Goal: Task Accomplishment & Management: Use online tool/utility

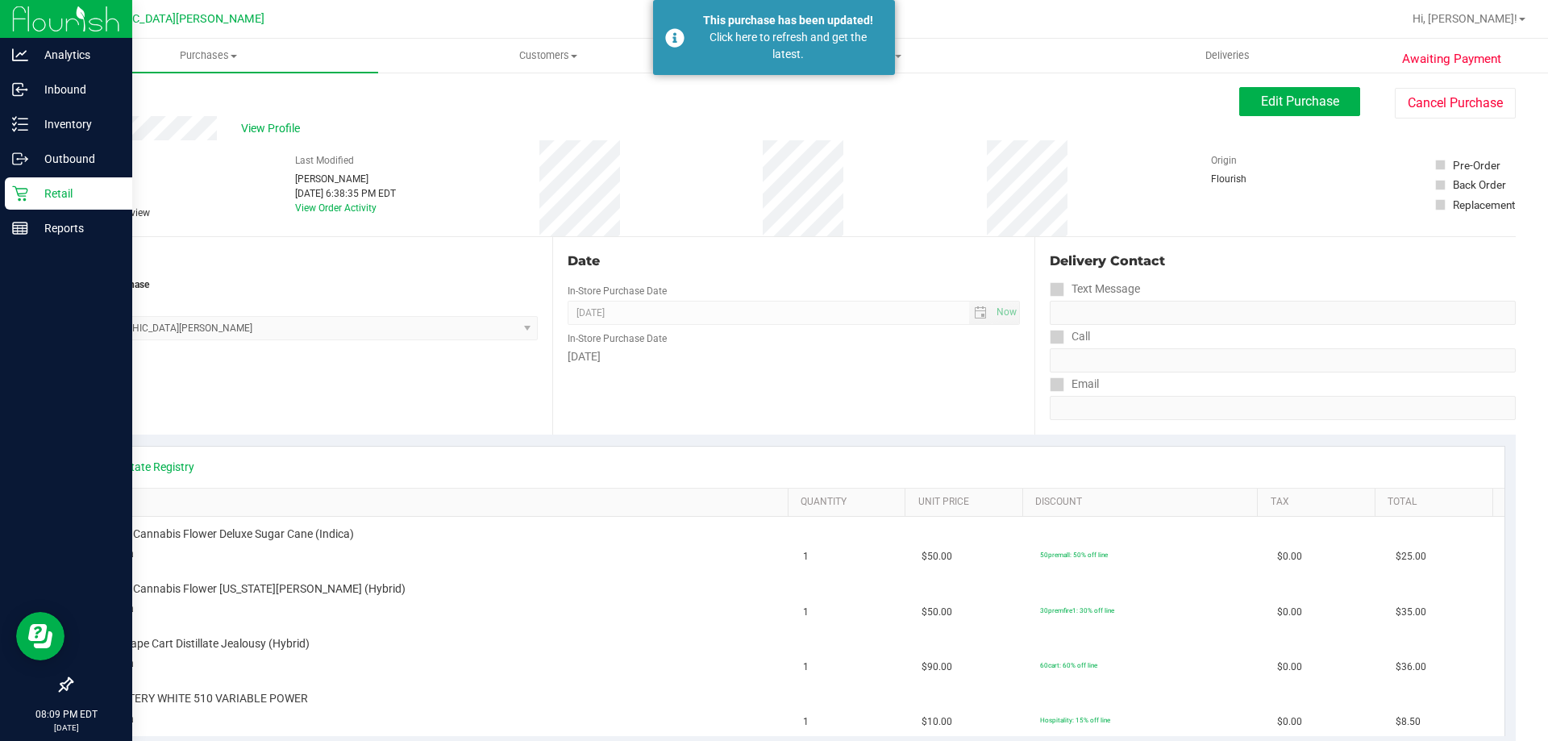
scroll to position [81, 0]
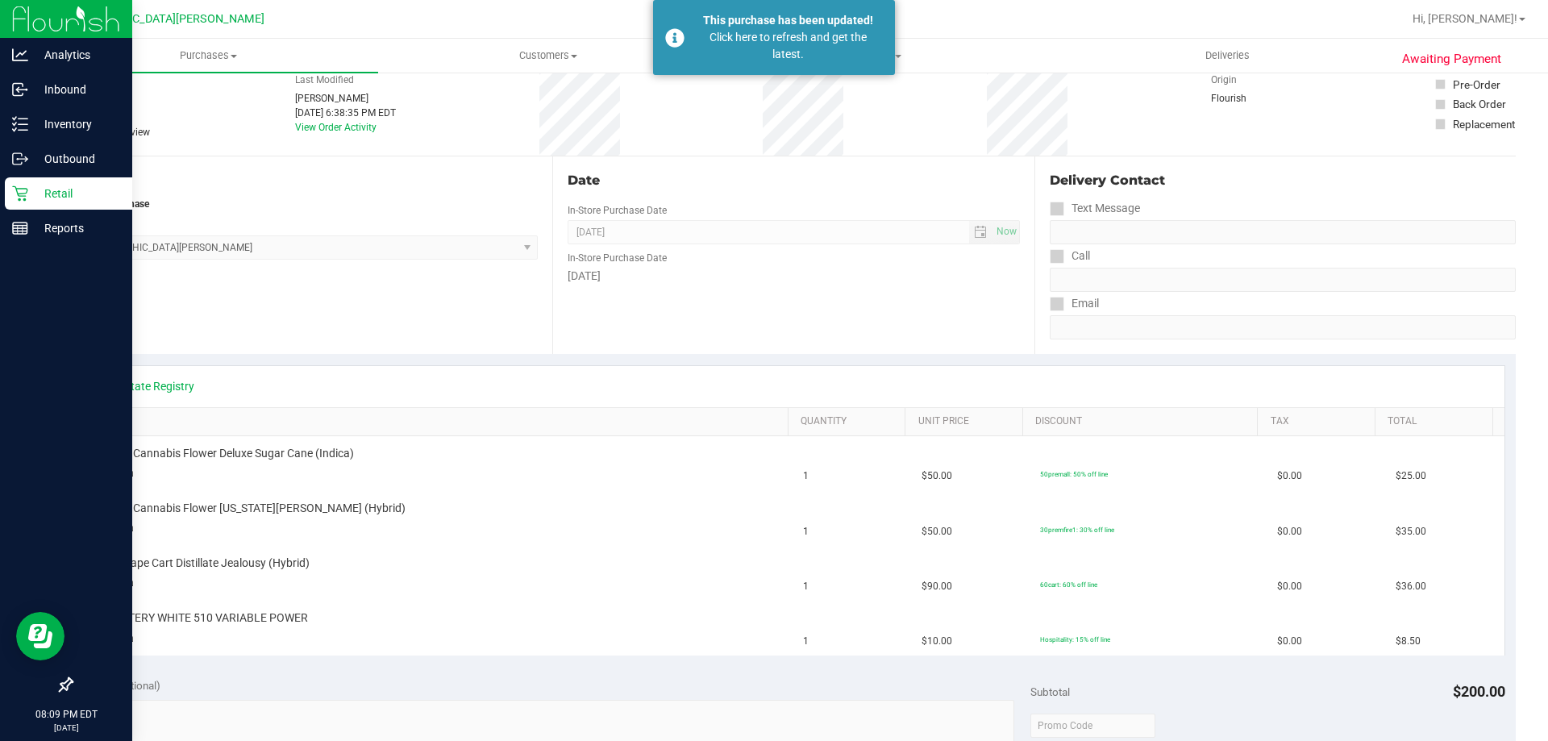
click at [63, 196] on p "Retail" at bounding box center [76, 193] width 97 height 19
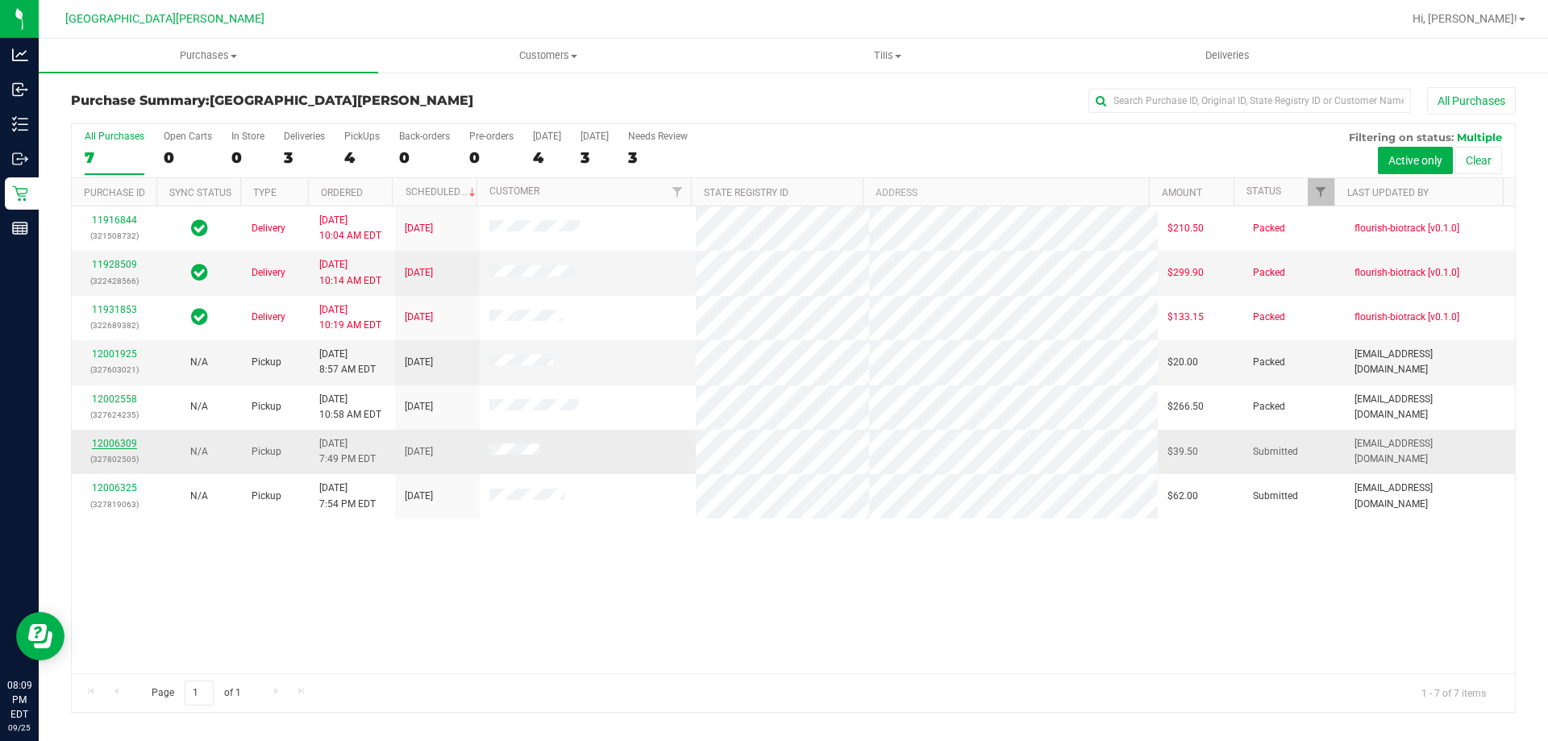
click at [107, 441] on link "12006309" at bounding box center [114, 443] width 45 height 11
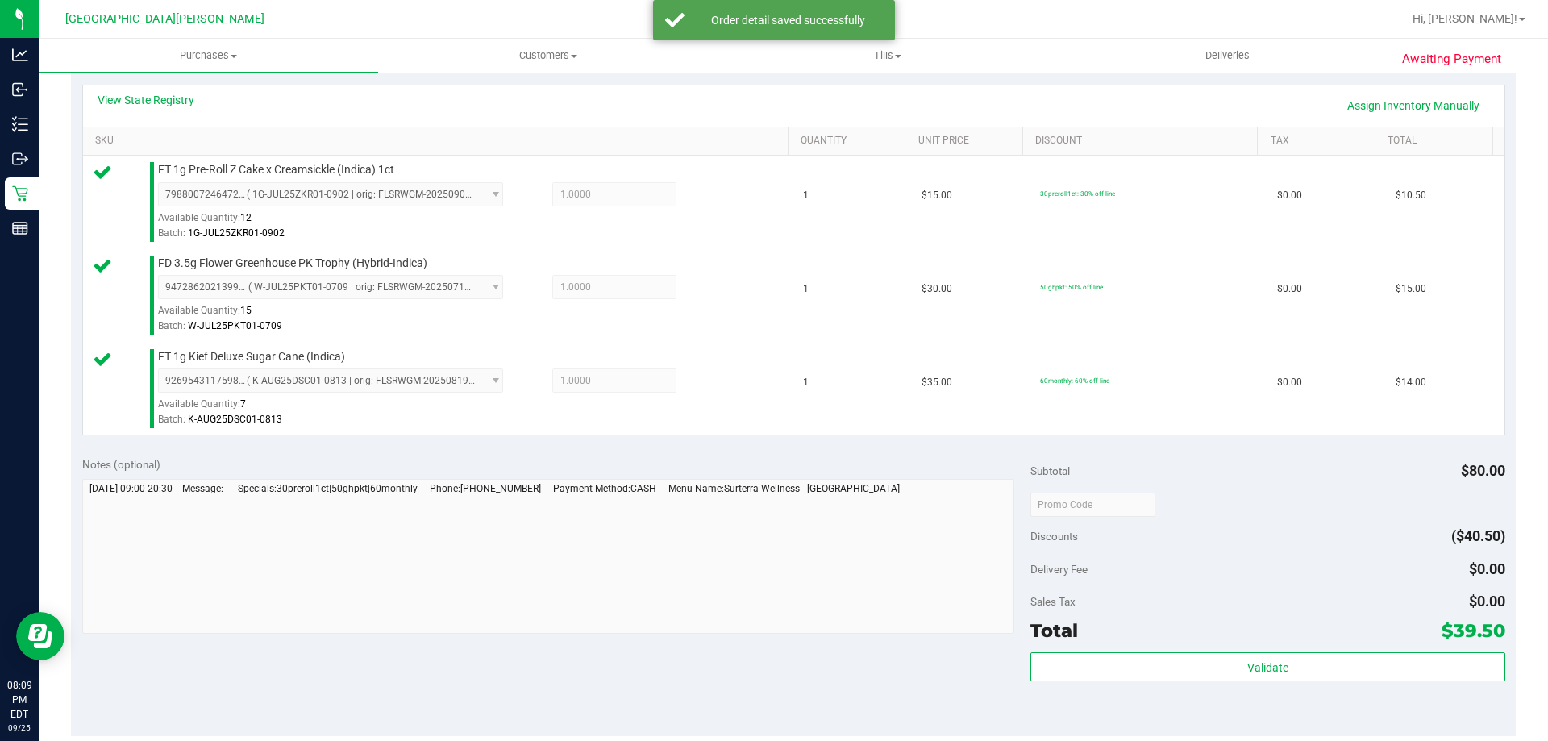
scroll to position [484, 0]
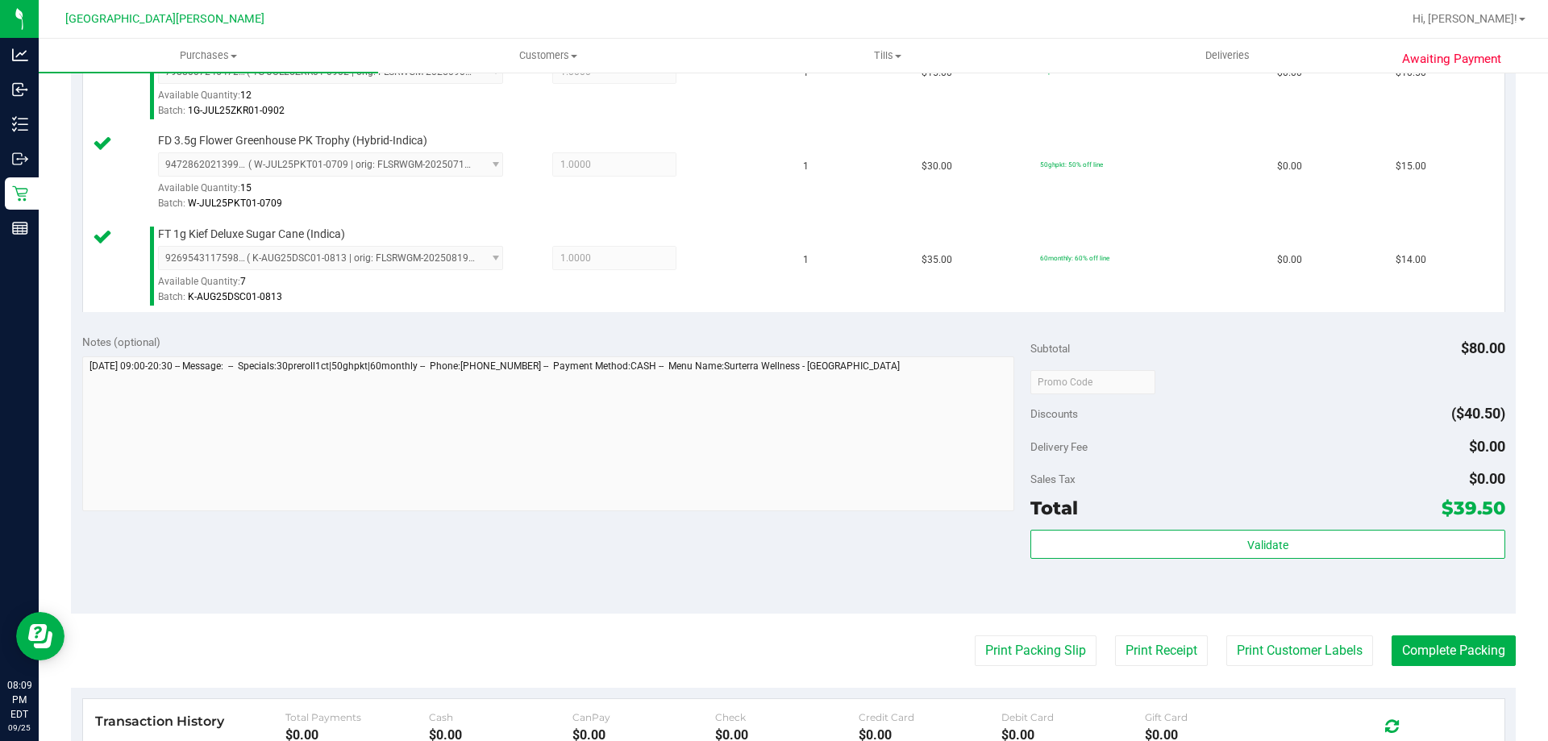
click at [1260, 519] on div "Total $39.50" at bounding box center [1267, 507] width 474 height 29
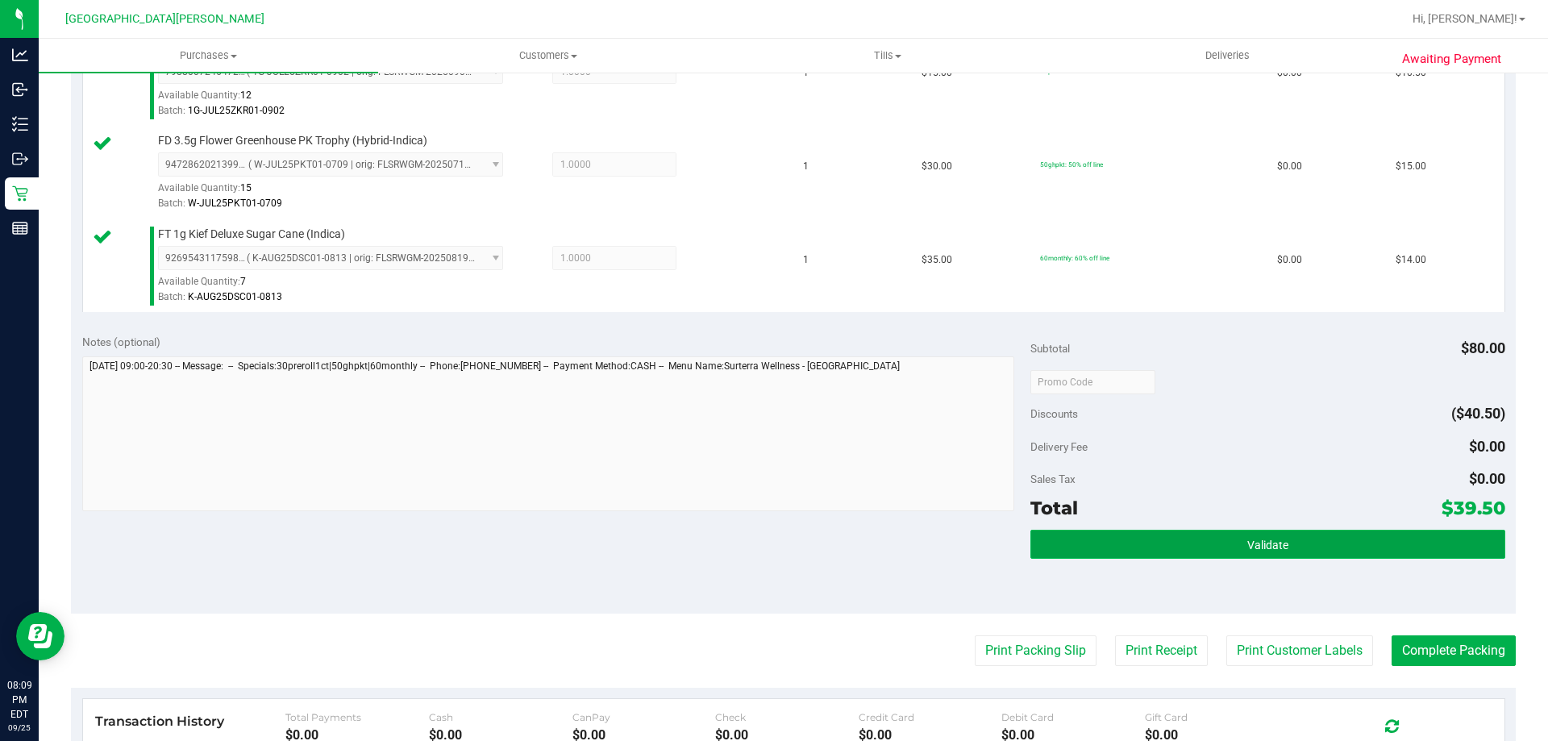
click at [1259, 538] on span "Validate" at bounding box center [1267, 544] width 41 height 13
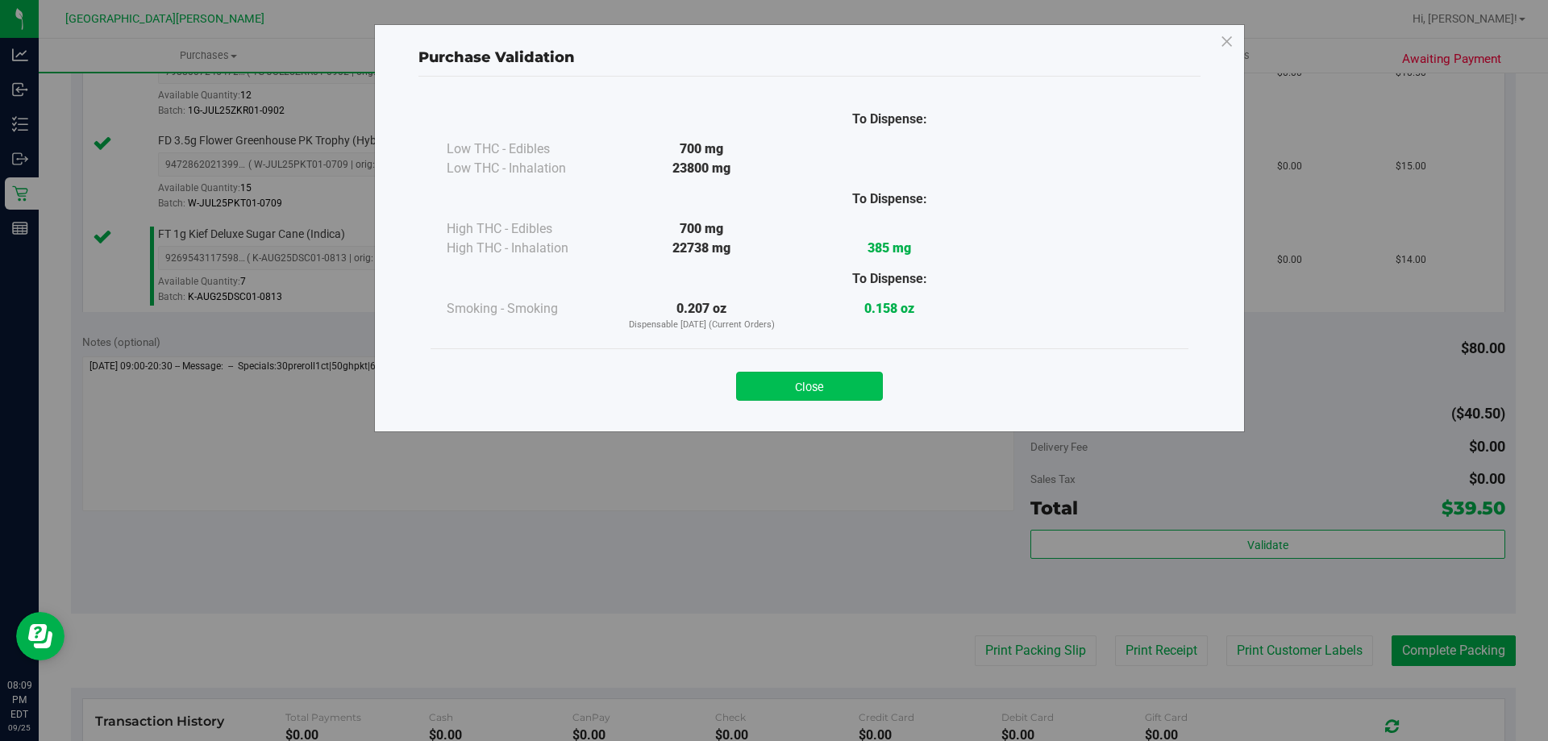
click at [848, 394] on button "Close" at bounding box center [809, 386] width 147 height 29
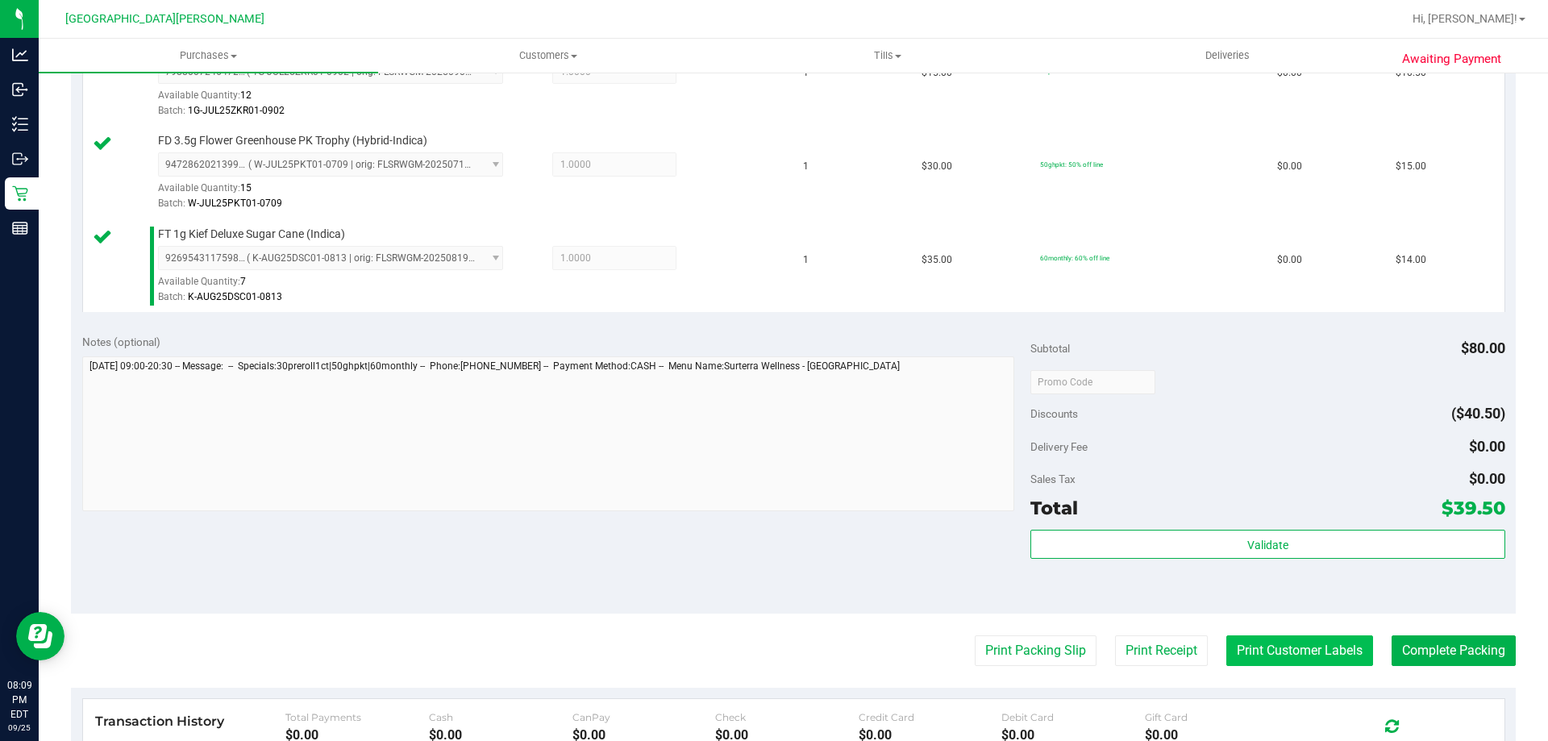
click at [1304, 644] on button "Print Customer Labels" at bounding box center [1299, 650] width 147 height 31
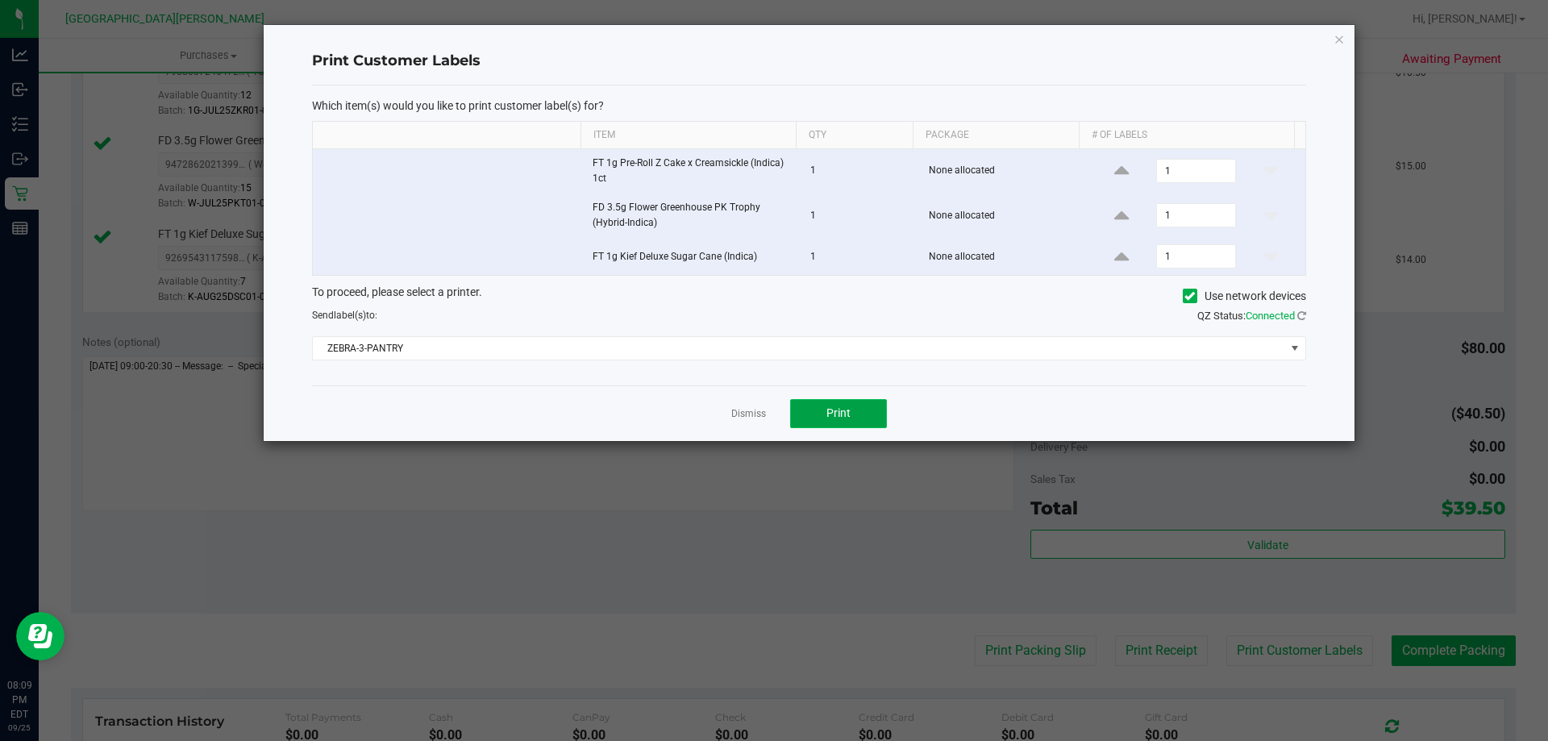
click at [853, 400] on button "Print" at bounding box center [838, 413] width 97 height 29
click at [746, 412] on link "Dismiss" at bounding box center [748, 414] width 35 height 14
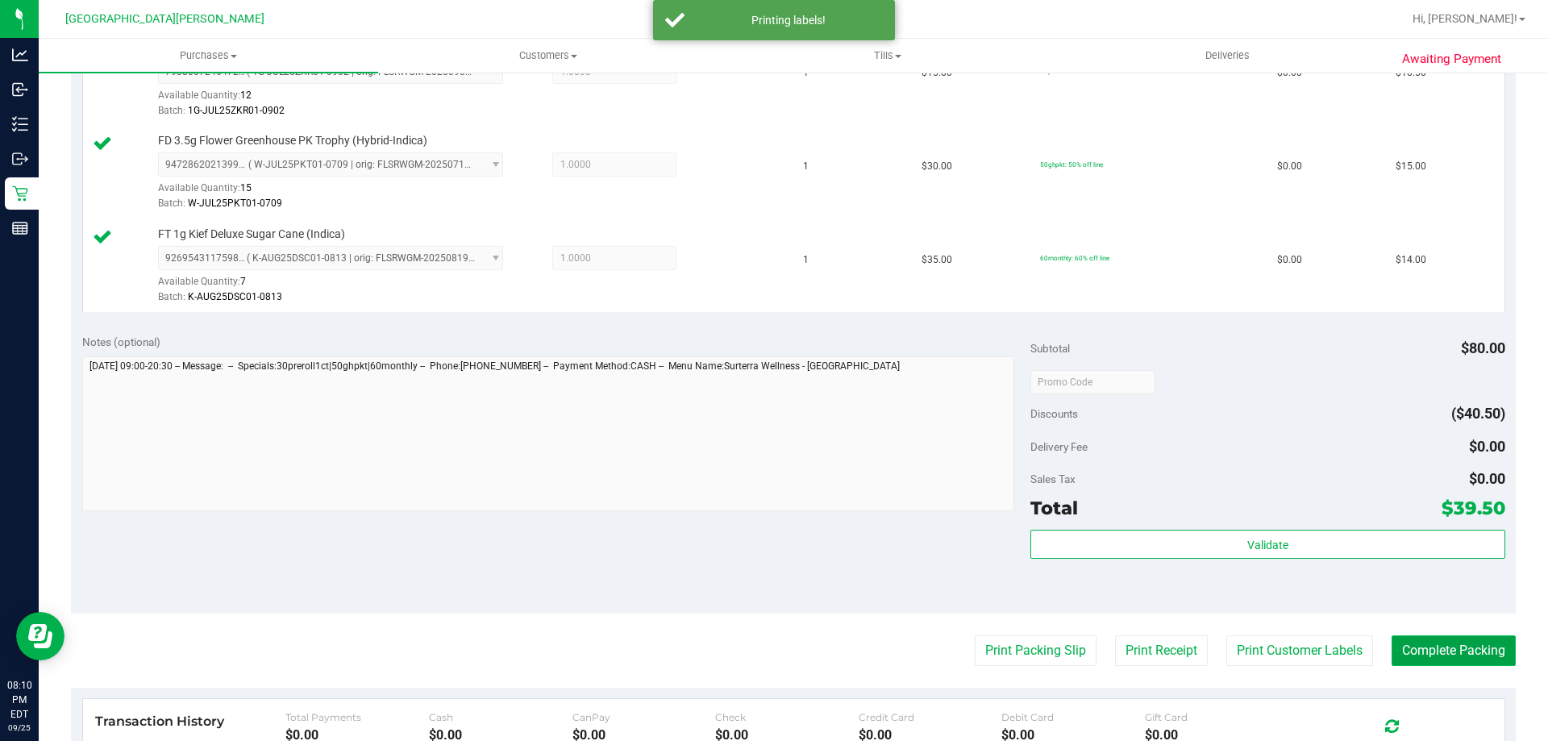
click at [1469, 655] on button "Complete Packing" at bounding box center [1453, 650] width 124 height 31
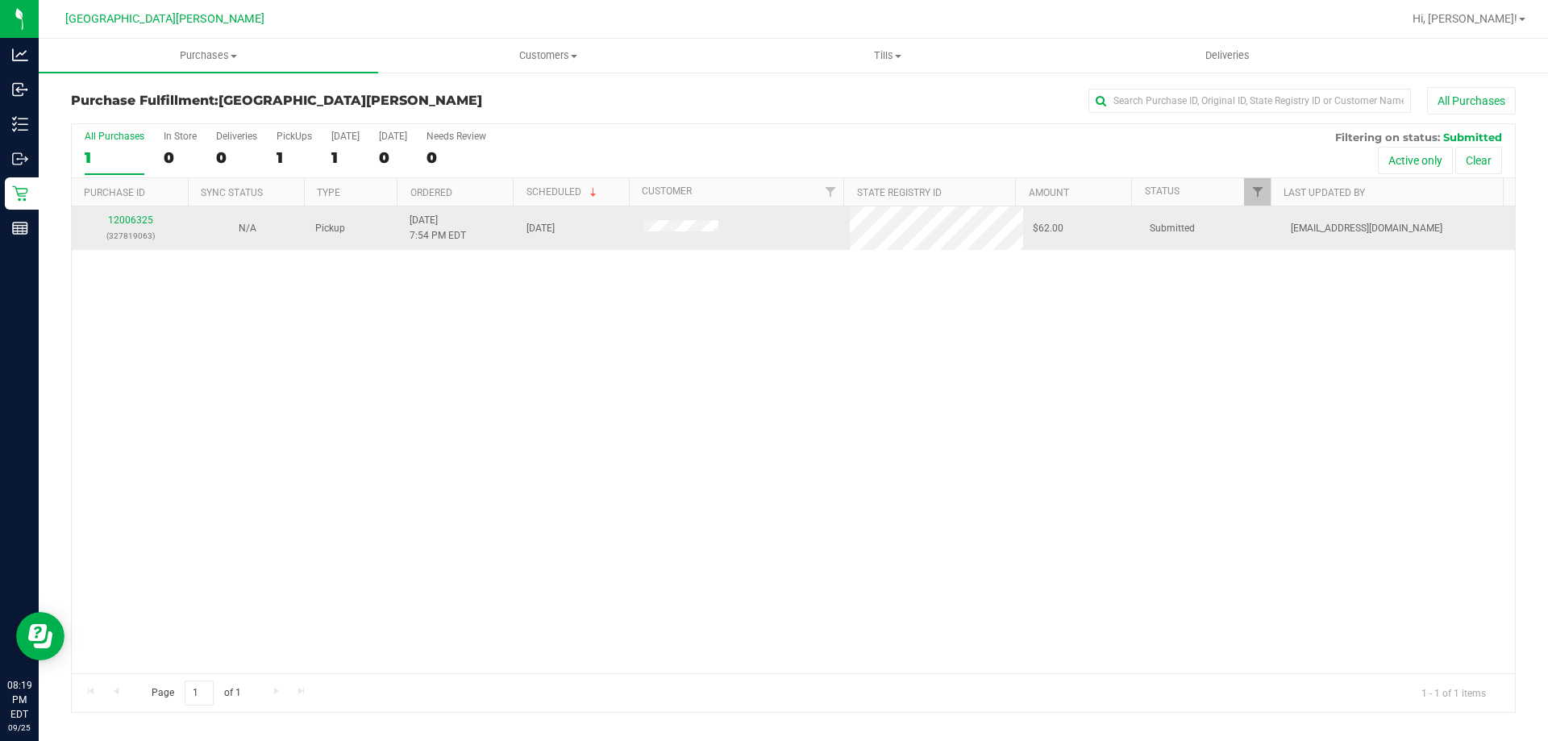
click at [123, 226] on div "12006325 (327819063)" at bounding box center [130, 228] width 98 height 31
click at [137, 214] on link "12006325" at bounding box center [130, 219] width 45 height 11
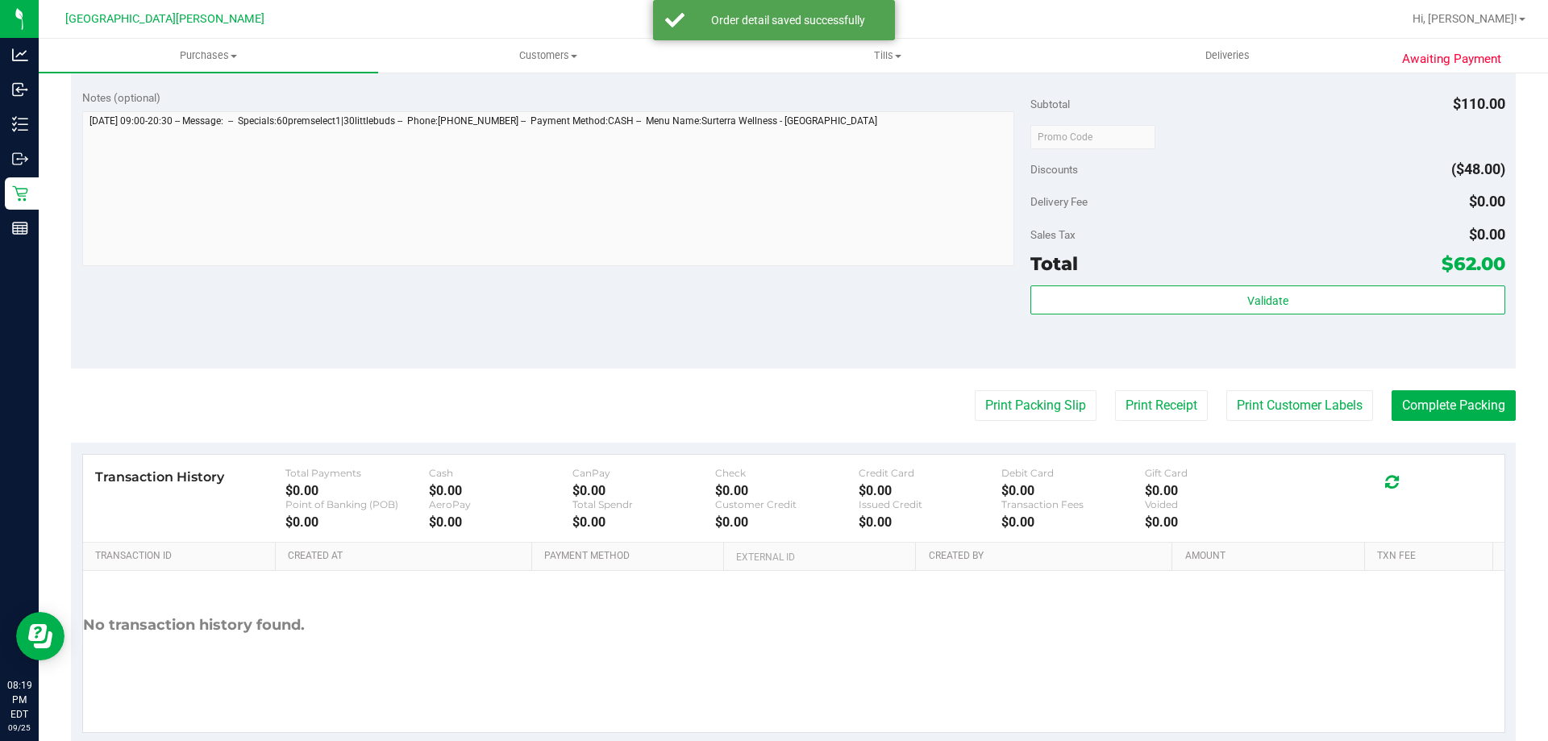
scroll to position [645, 0]
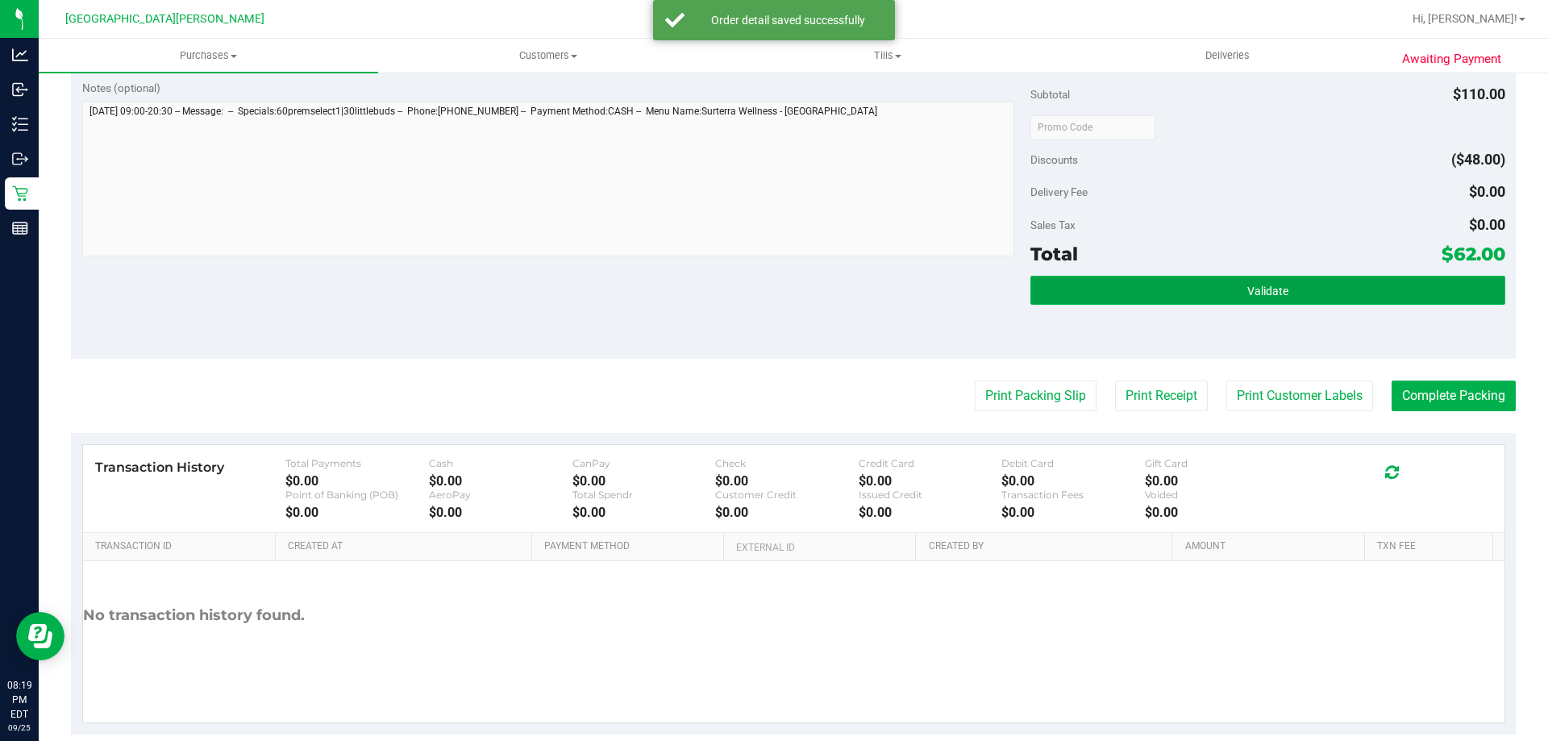
click at [1308, 302] on button "Validate" at bounding box center [1267, 290] width 474 height 29
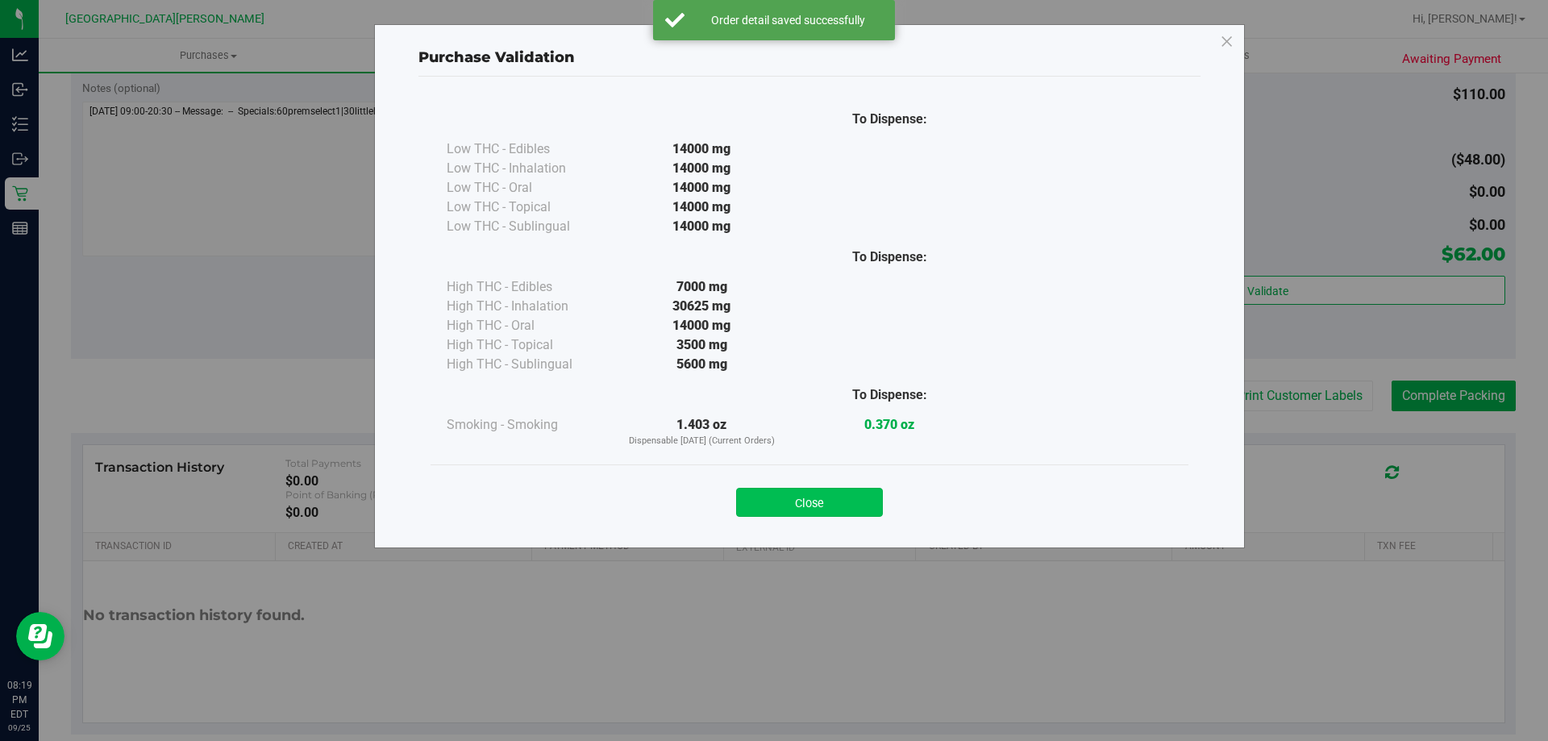
click at [791, 506] on button "Close" at bounding box center [809, 502] width 147 height 29
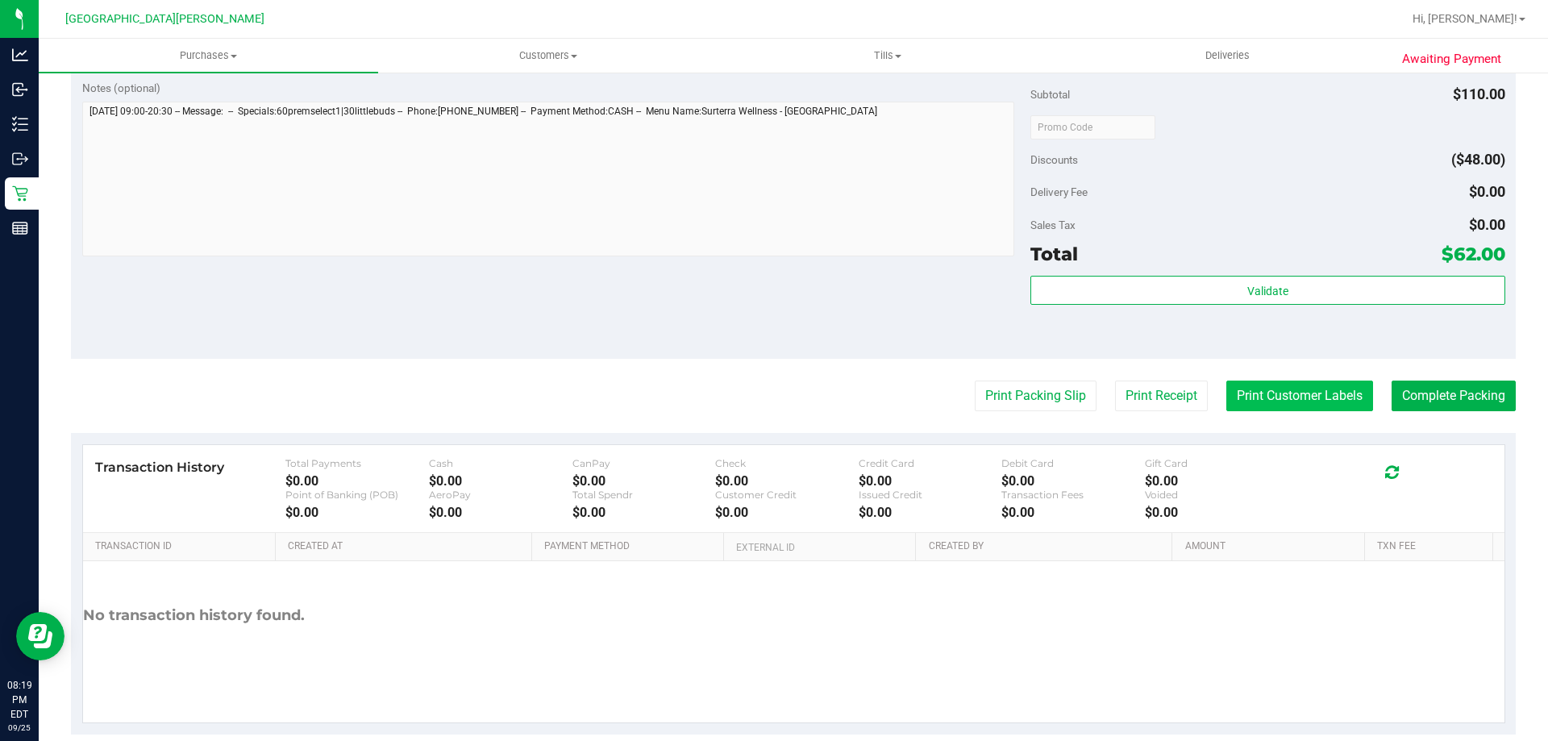
click at [1319, 399] on button "Print Customer Labels" at bounding box center [1299, 395] width 147 height 31
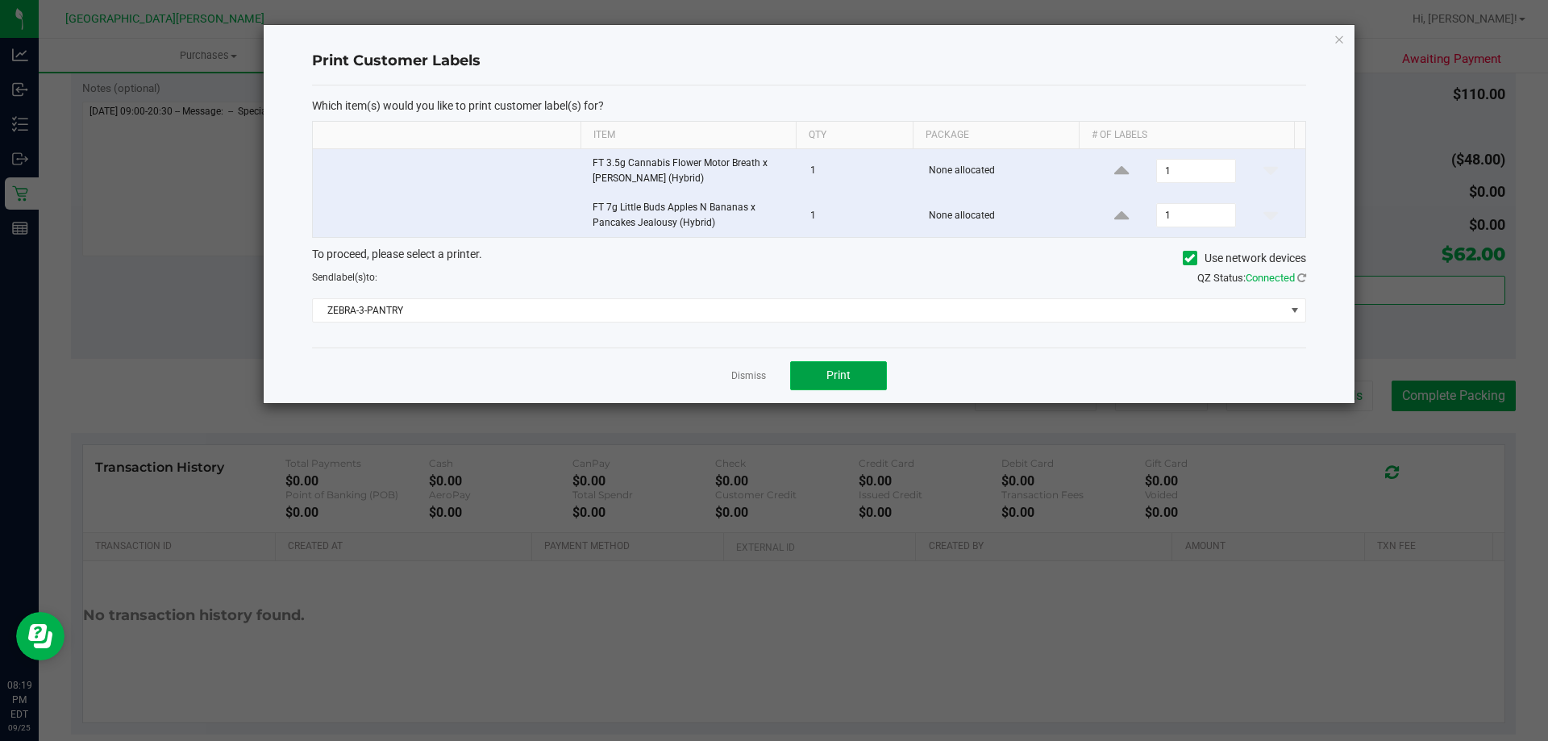
click at [847, 376] on span "Print" at bounding box center [838, 374] width 24 height 13
click at [754, 377] on div at bounding box center [809, 214] width 1091 height 378
click at [753, 376] on link "Dismiss" at bounding box center [748, 376] width 35 height 14
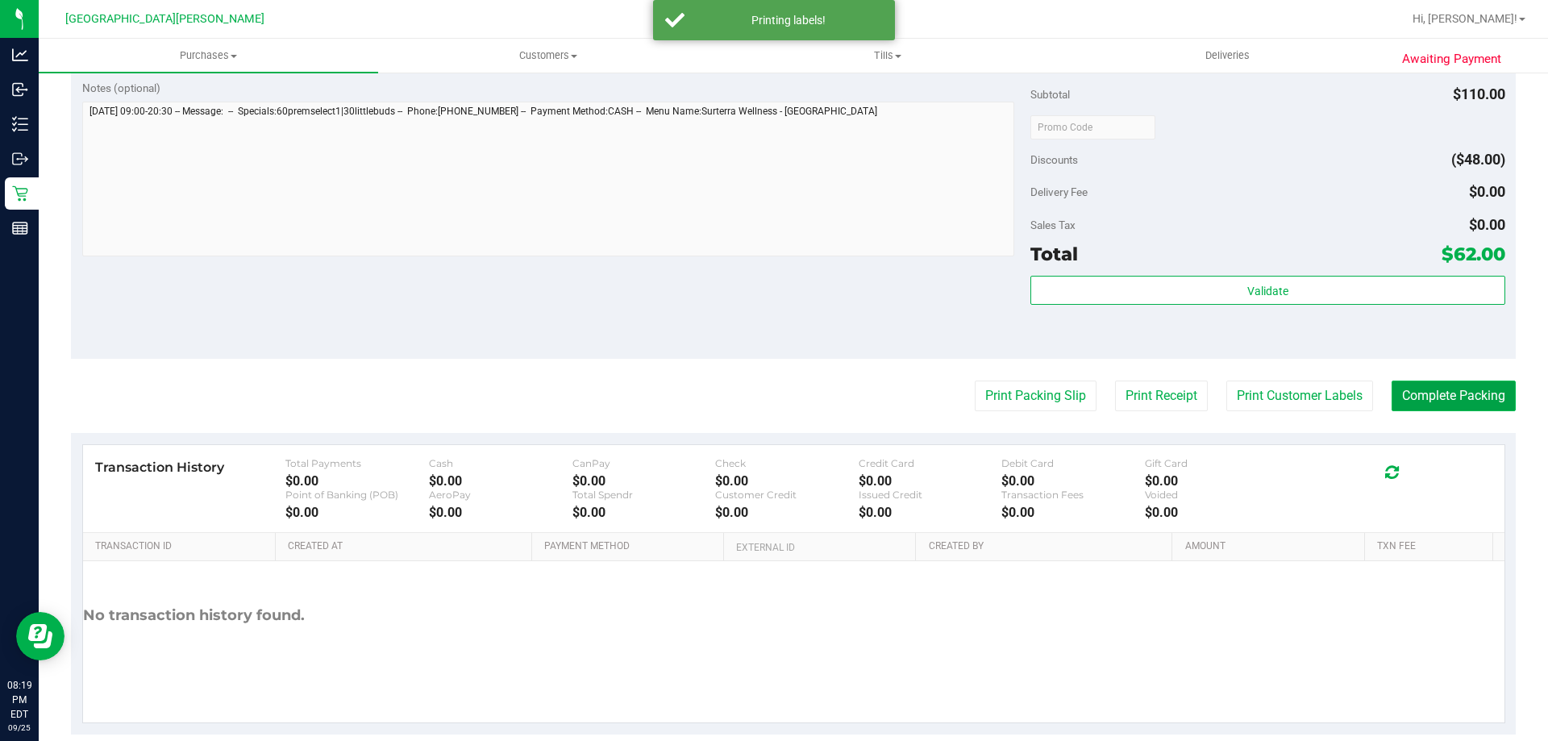
click at [1434, 392] on button "Complete Packing" at bounding box center [1453, 395] width 124 height 31
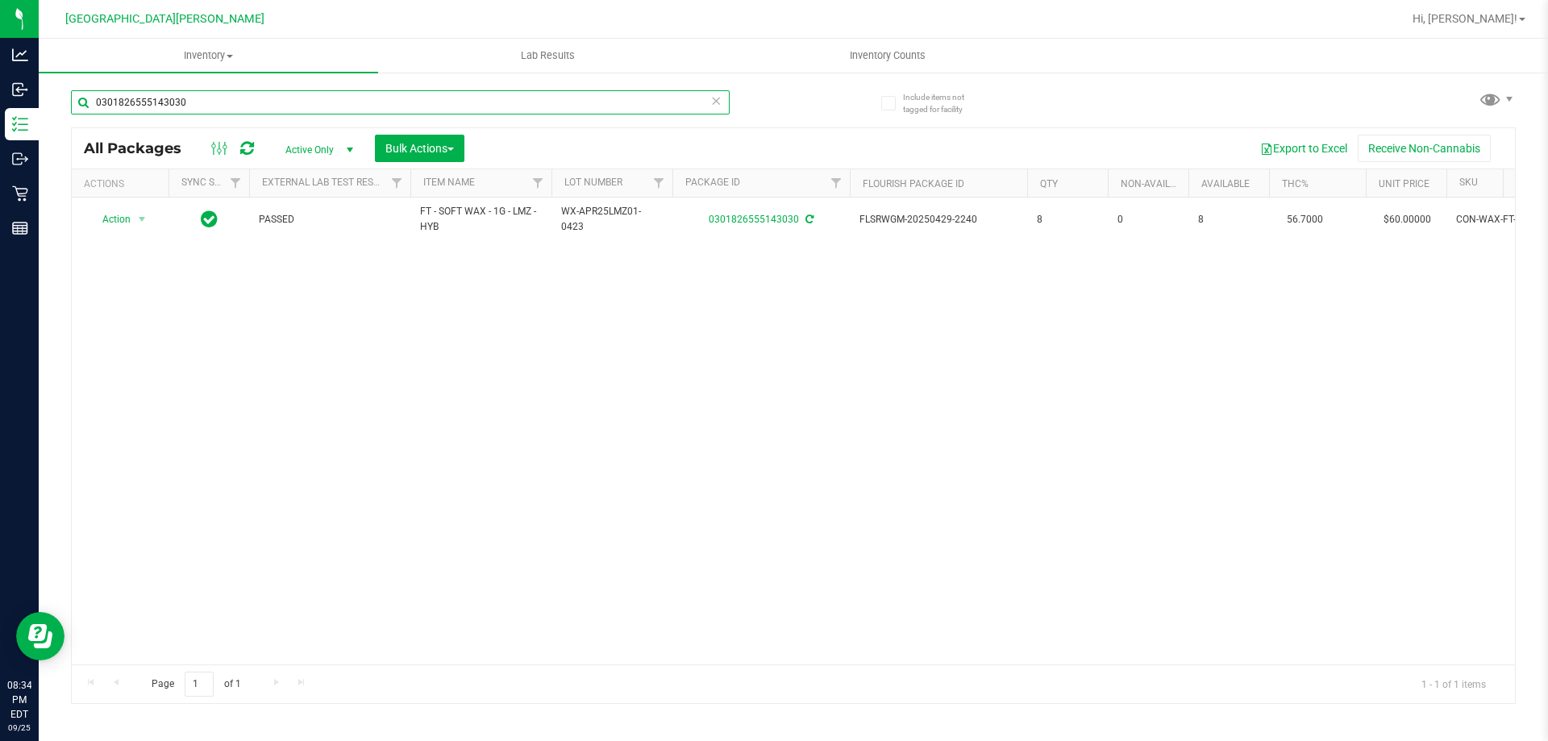
click at [249, 102] on input "0301826555143030" at bounding box center [400, 102] width 659 height 24
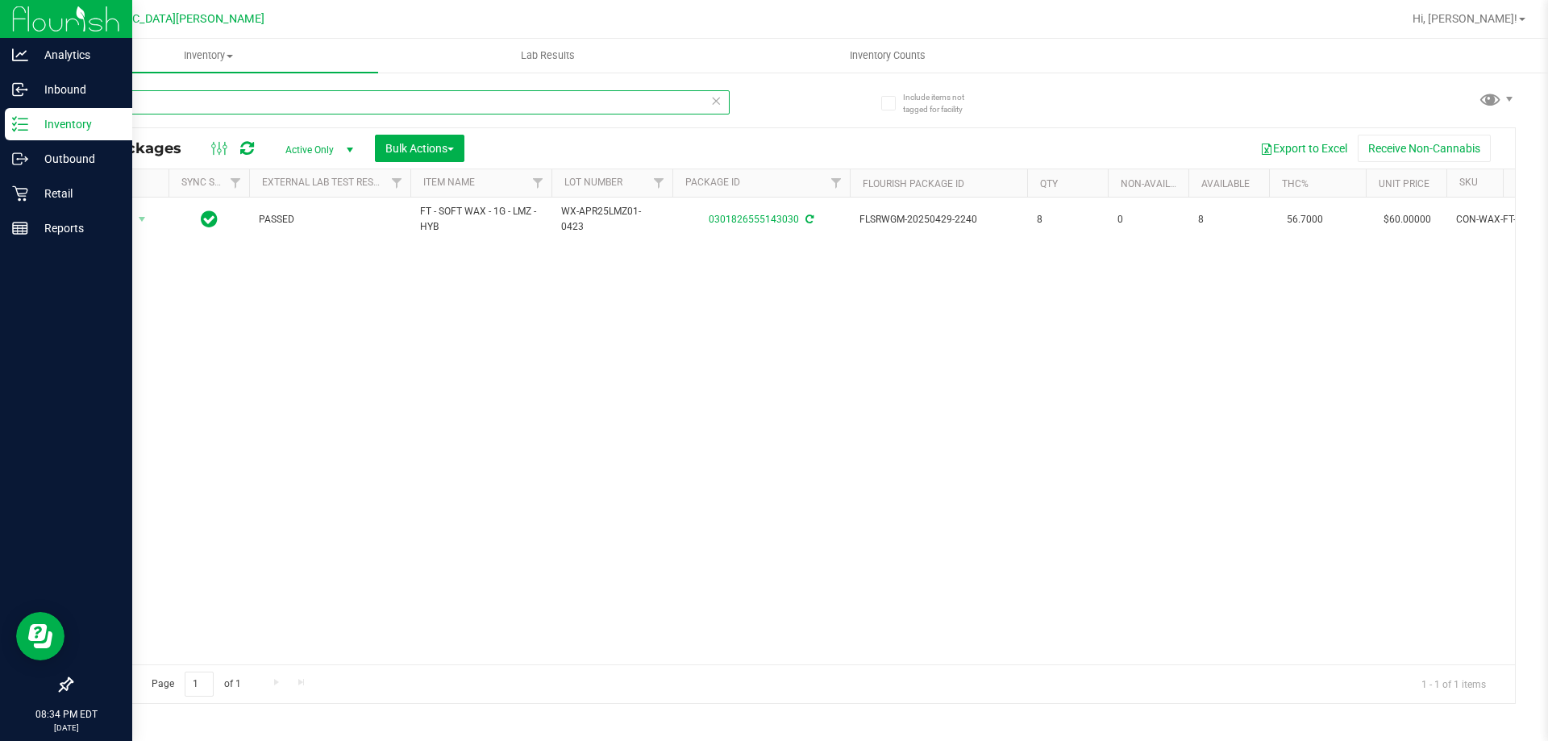
type input "ffp"
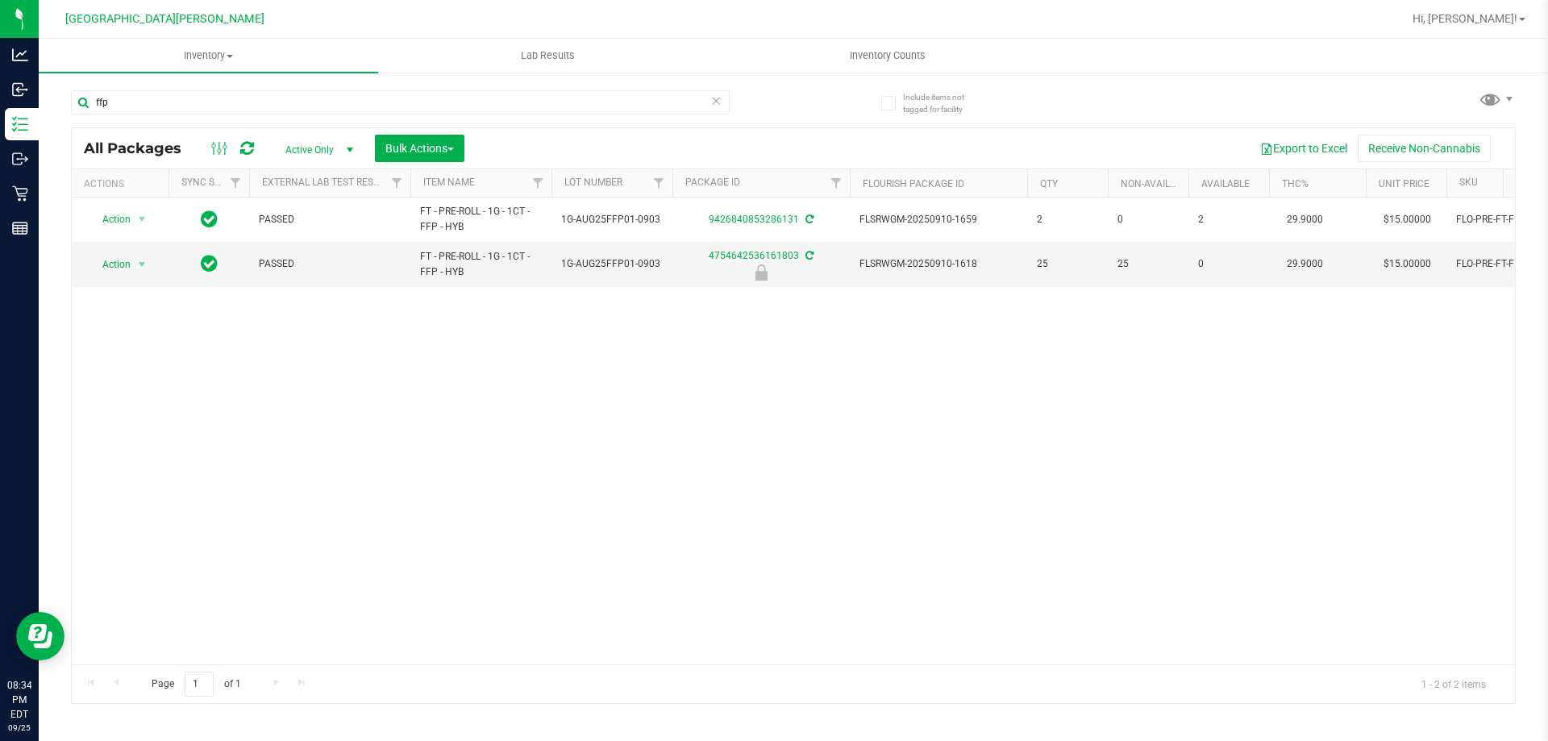
click at [717, 102] on icon at bounding box center [715, 99] width 11 height 19
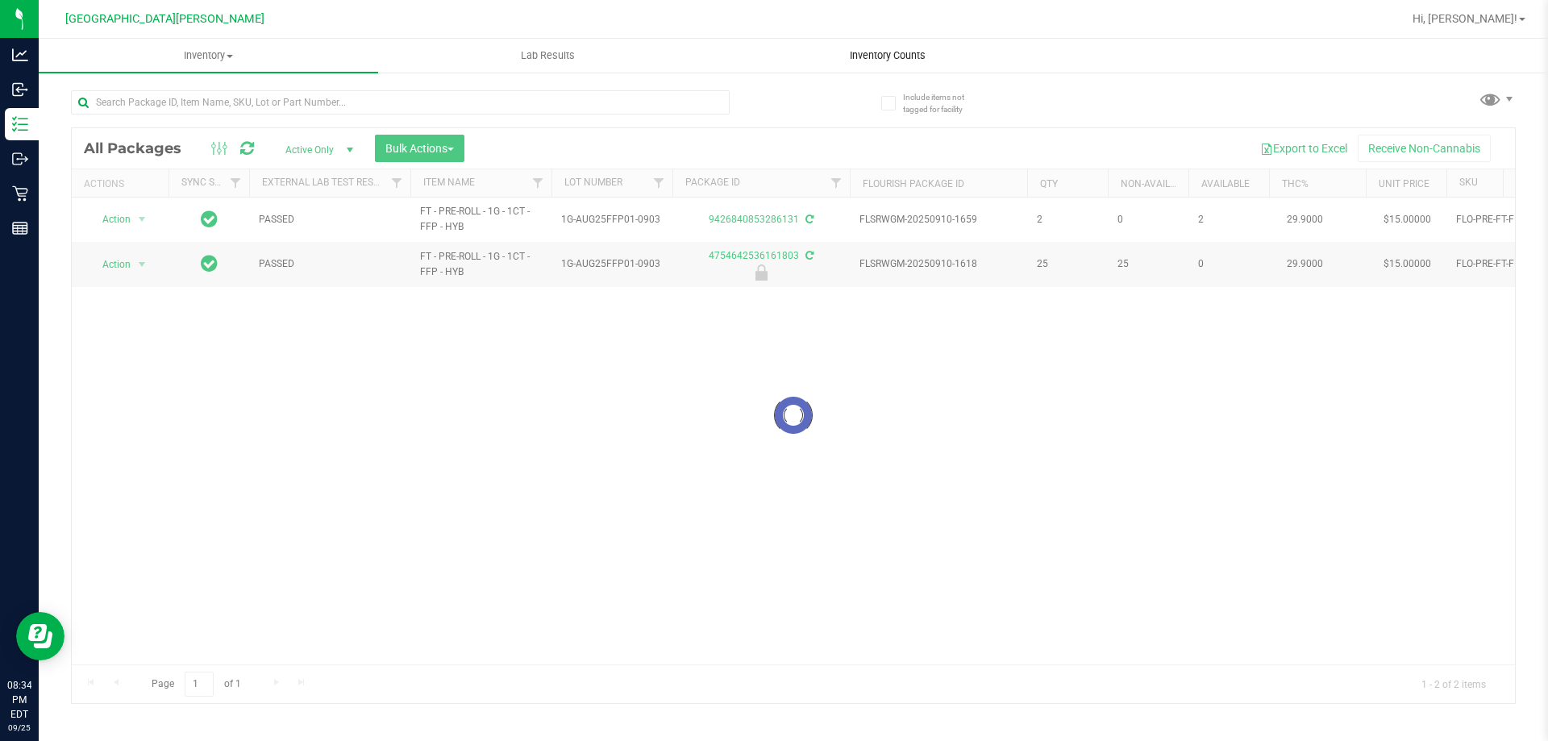
click at [905, 54] on span "Inventory Counts" at bounding box center [887, 55] width 119 height 15
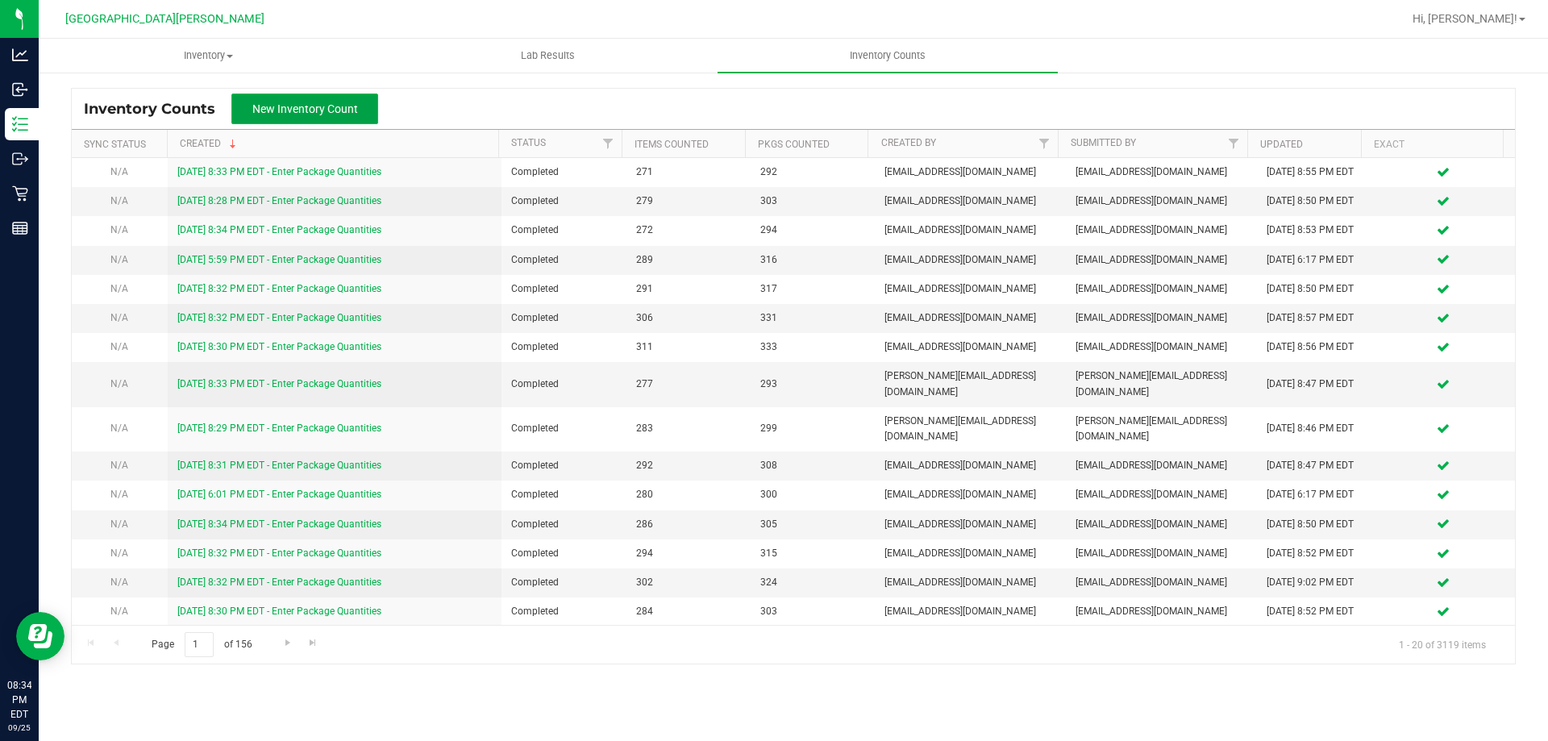
click at [341, 114] on span "New Inventory Count" at bounding box center [305, 108] width 106 height 13
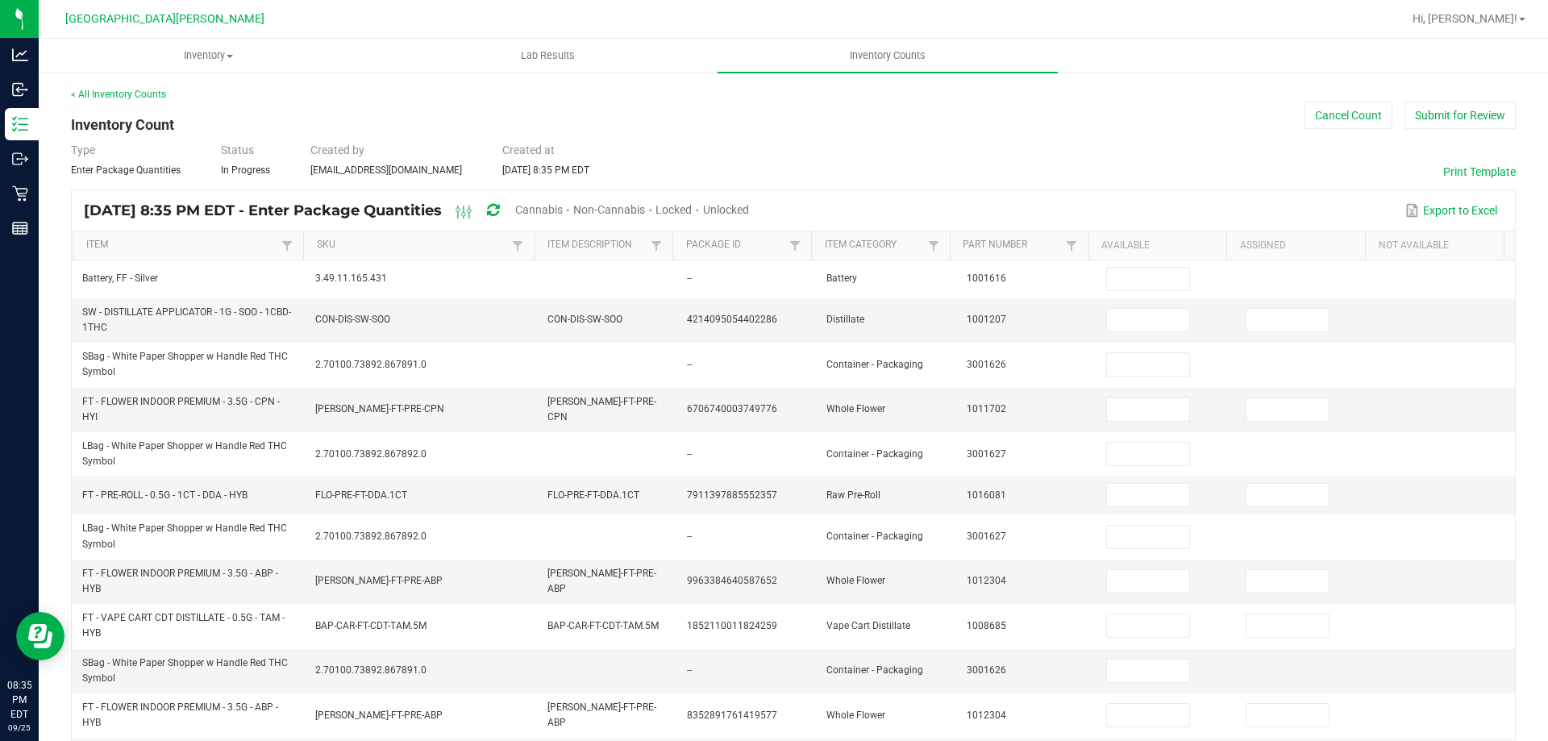
click at [563, 208] on span "Cannabis" at bounding box center [539, 209] width 48 height 13
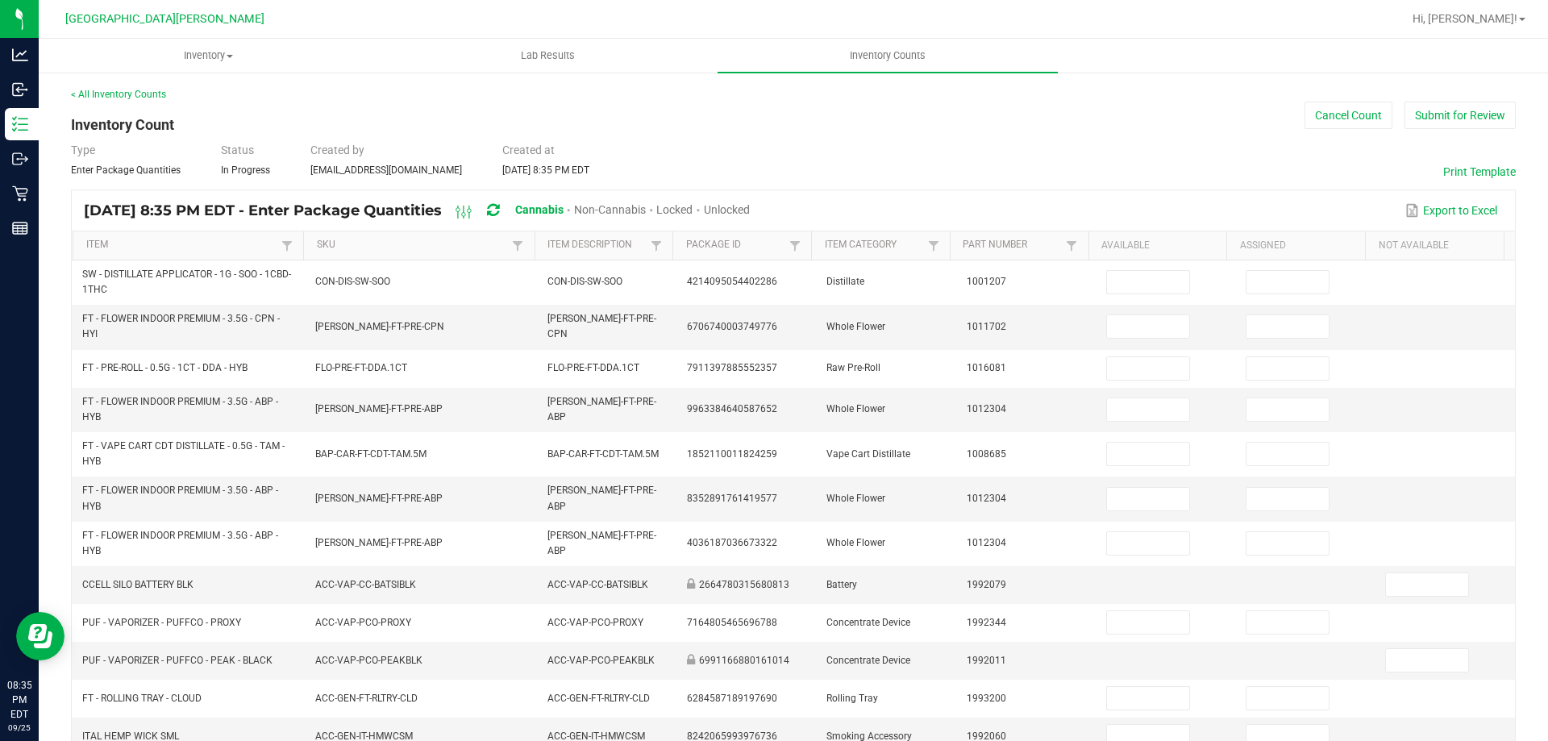
click at [750, 210] on span "Unlocked" at bounding box center [727, 209] width 46 height 13
click at [197, 238] on th "Item" at bounding box center [188, 245] width 231 height 29
click at [206, 251] on link "Item" at bounding box center [182, 245] width 192 height 13
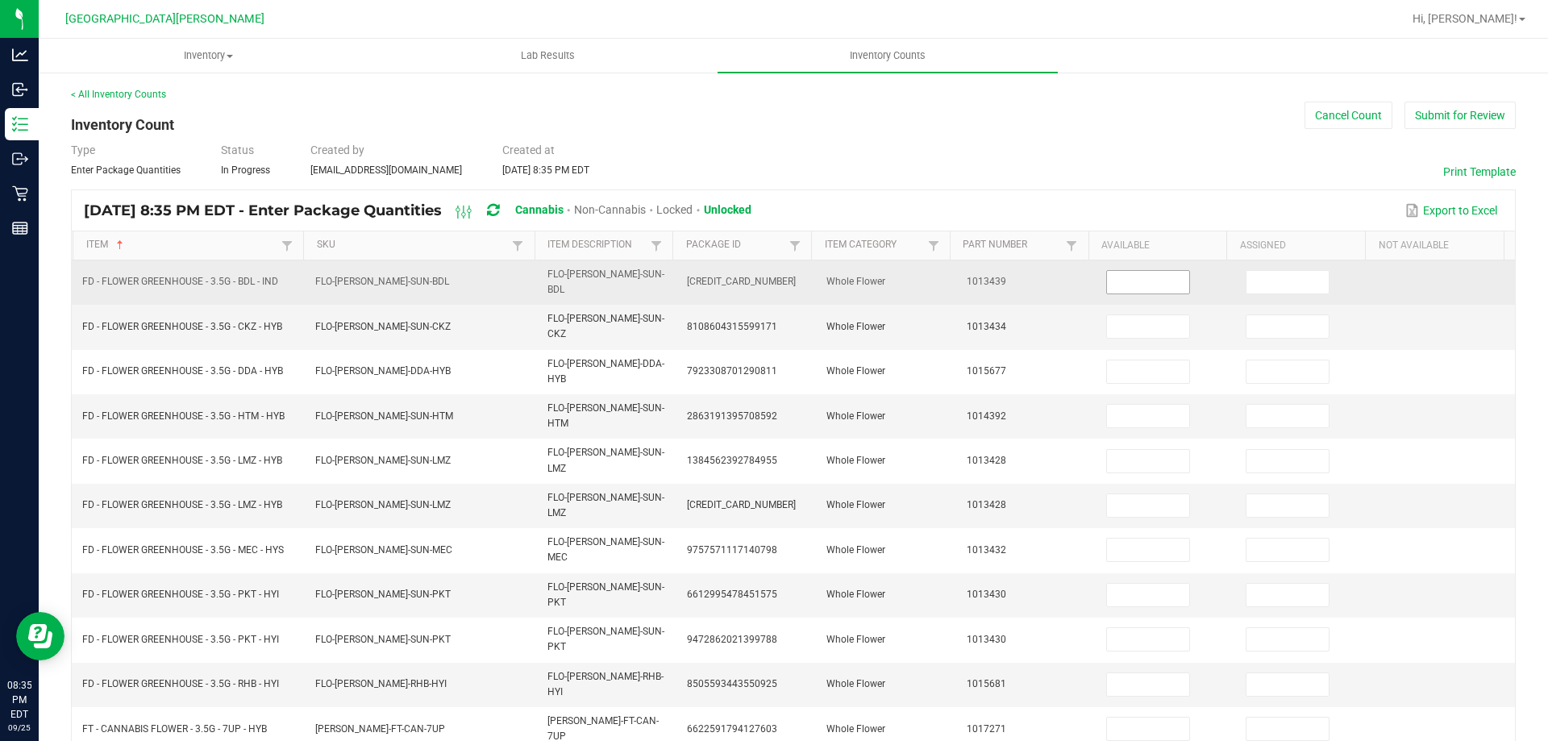
click at [1133, 279] on input at bounding box center [1148, 282] width 82 height 23
type input "20"
type input "2"
type input "20"
type input "6"
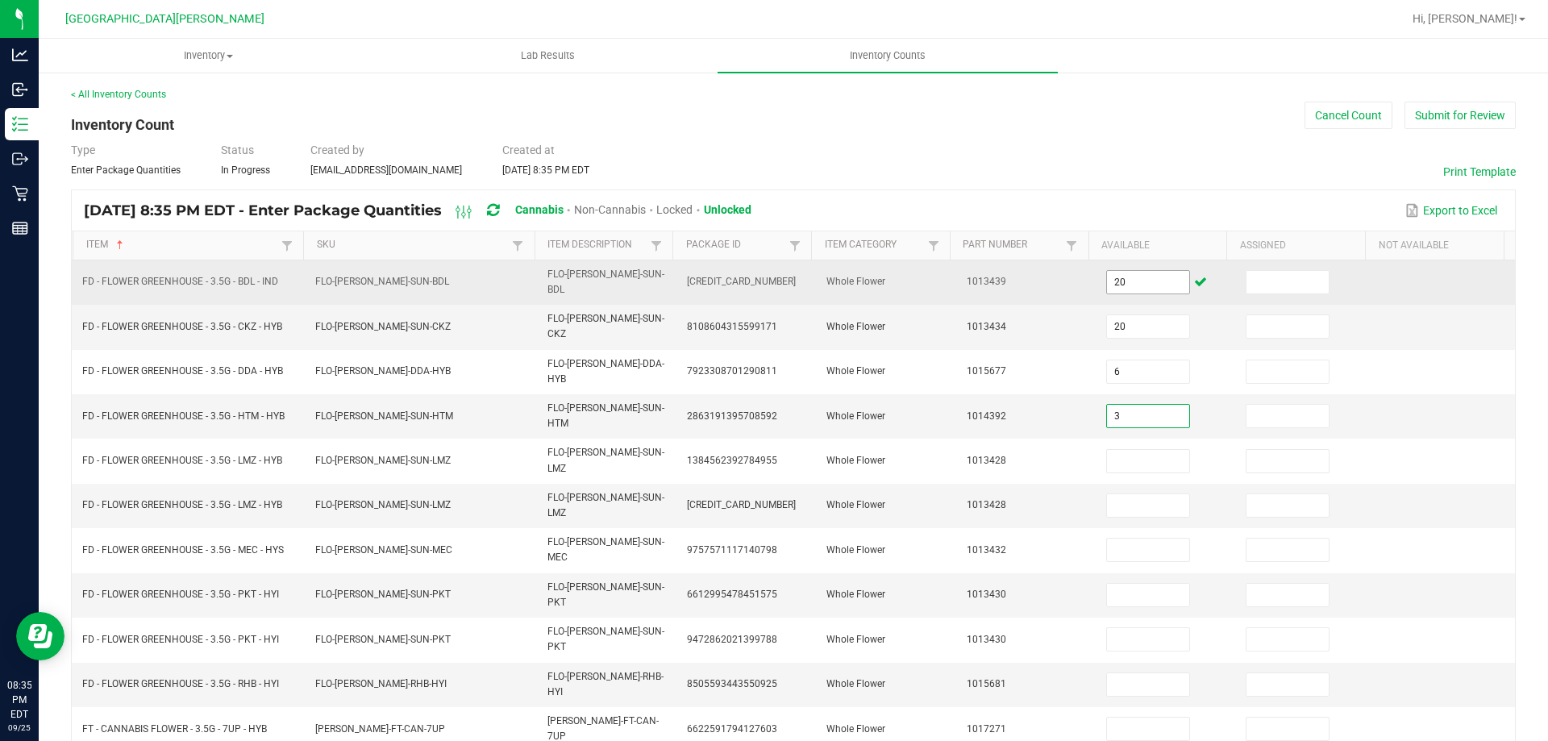
type input "3"
type input "15"
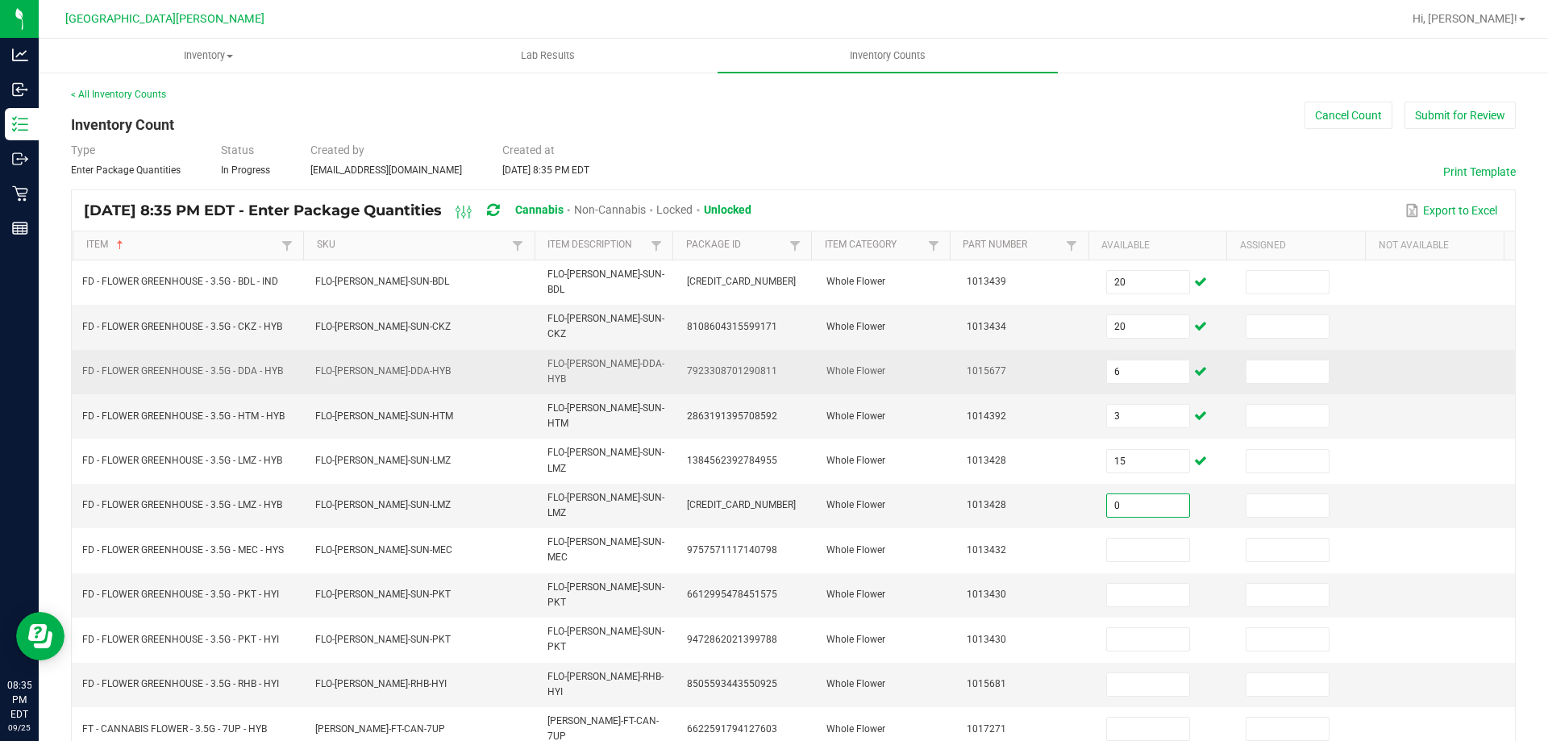
type input "0"
type input "6"
type input "2"
type input "15"
type input "5"
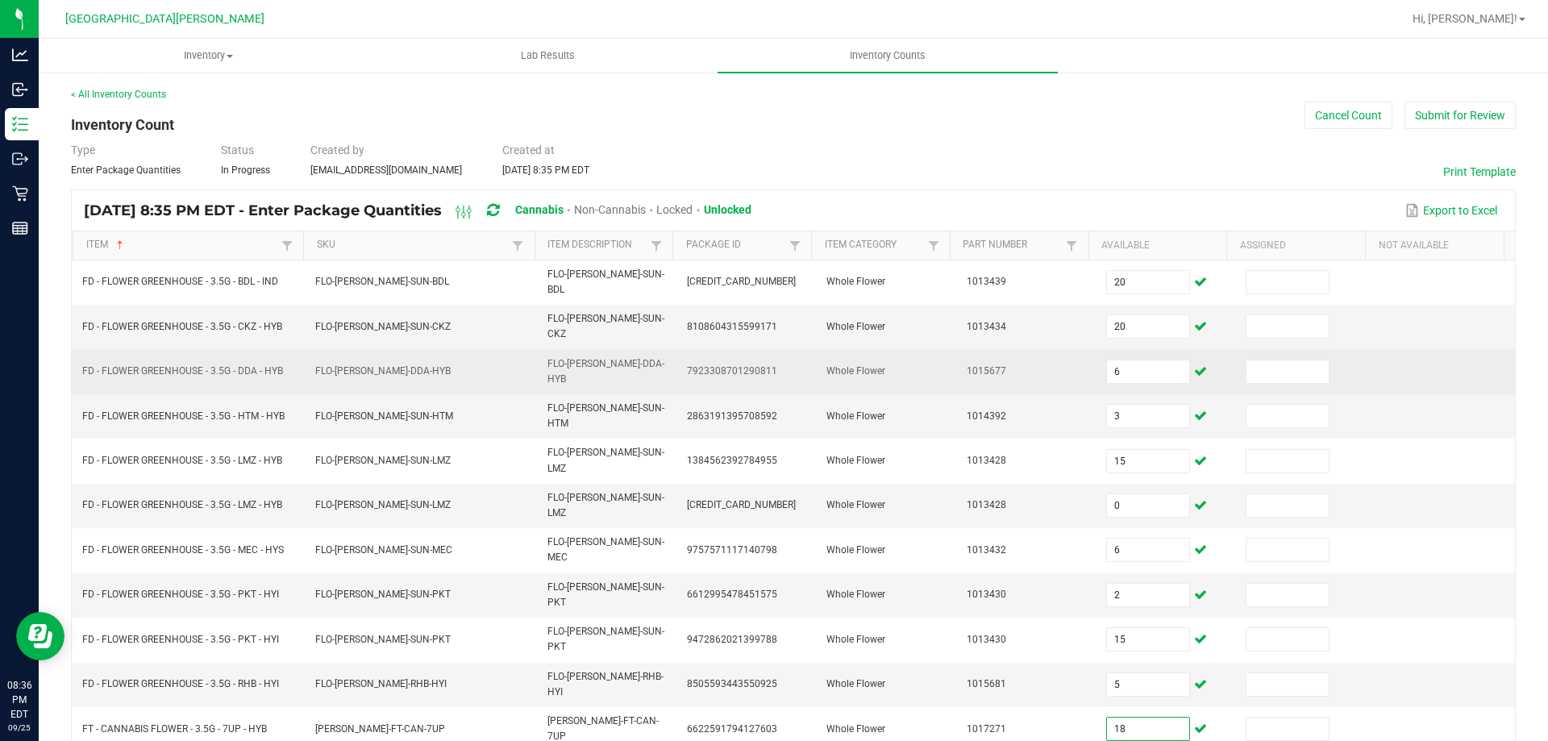
type input "18"
type input "20"
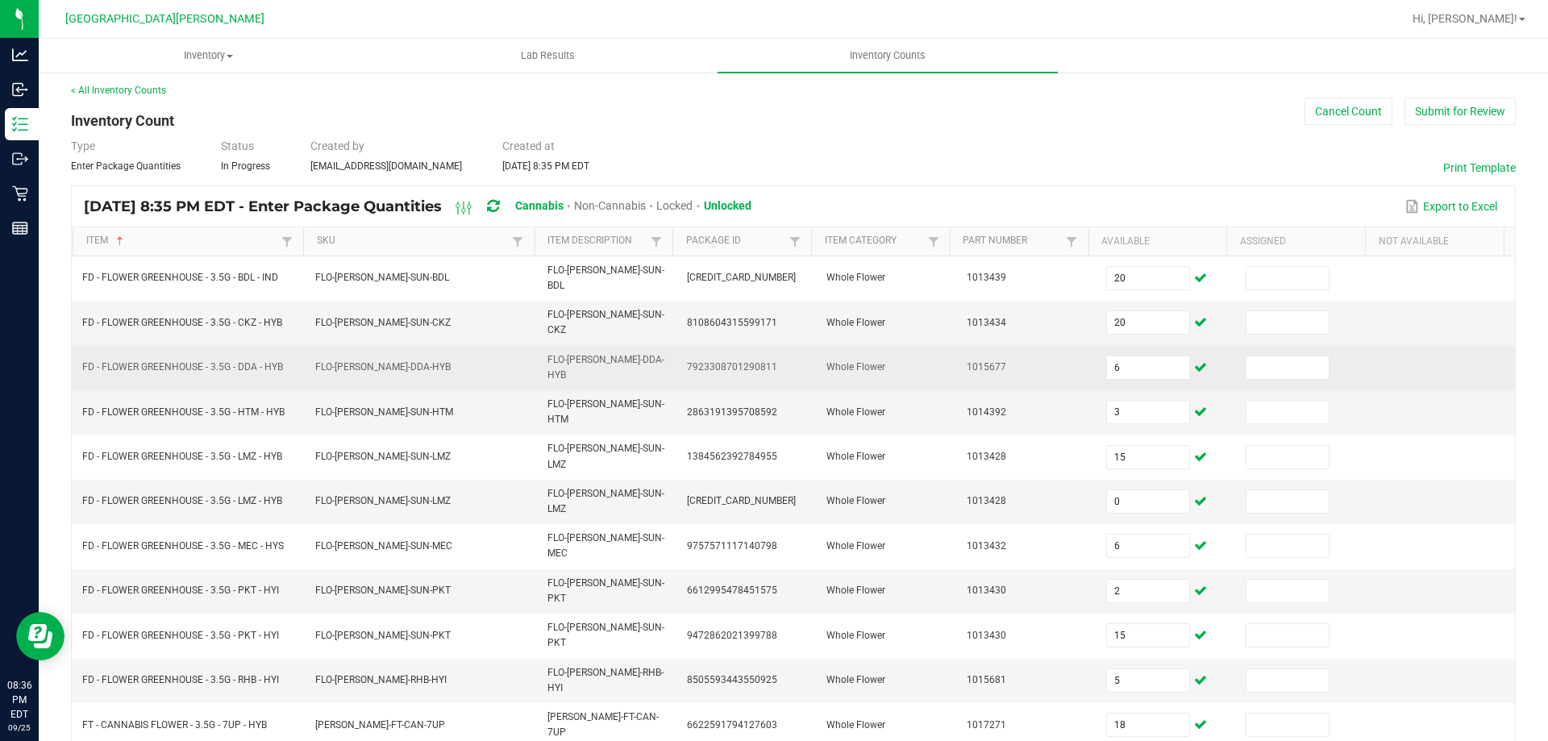
type input "10"
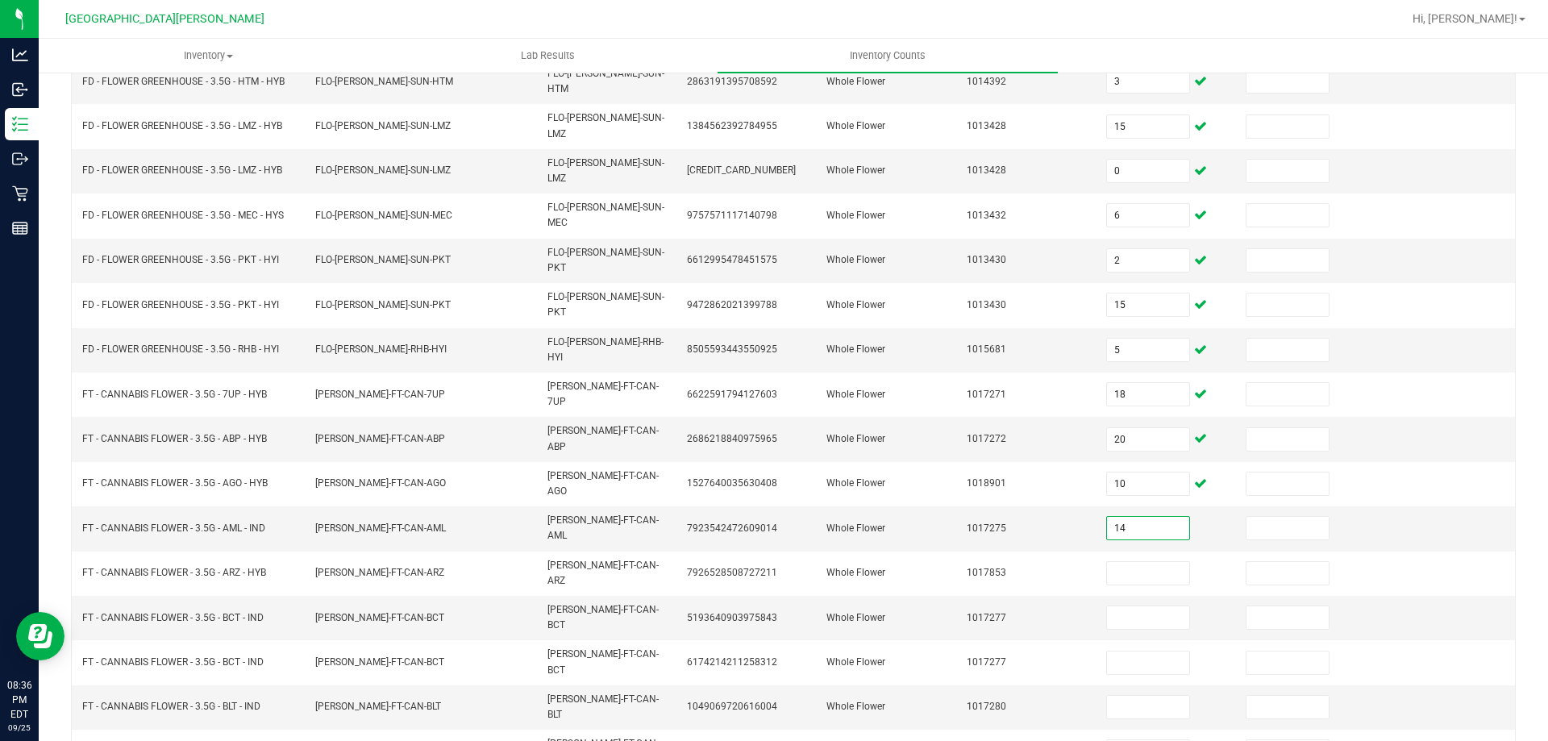
type input "14"
type input "18"
type input "0"
type input "14"
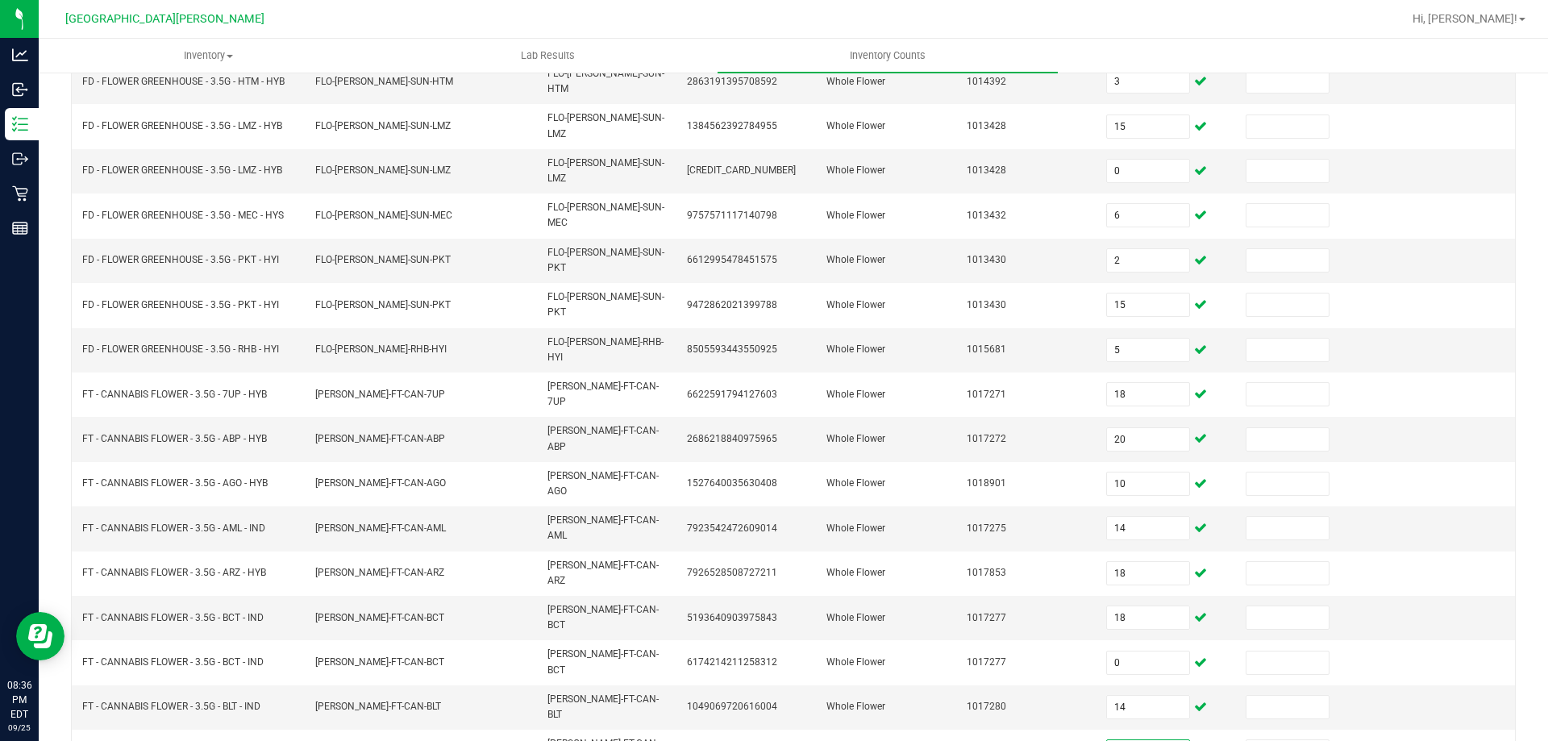
type input "10"
type input "18"
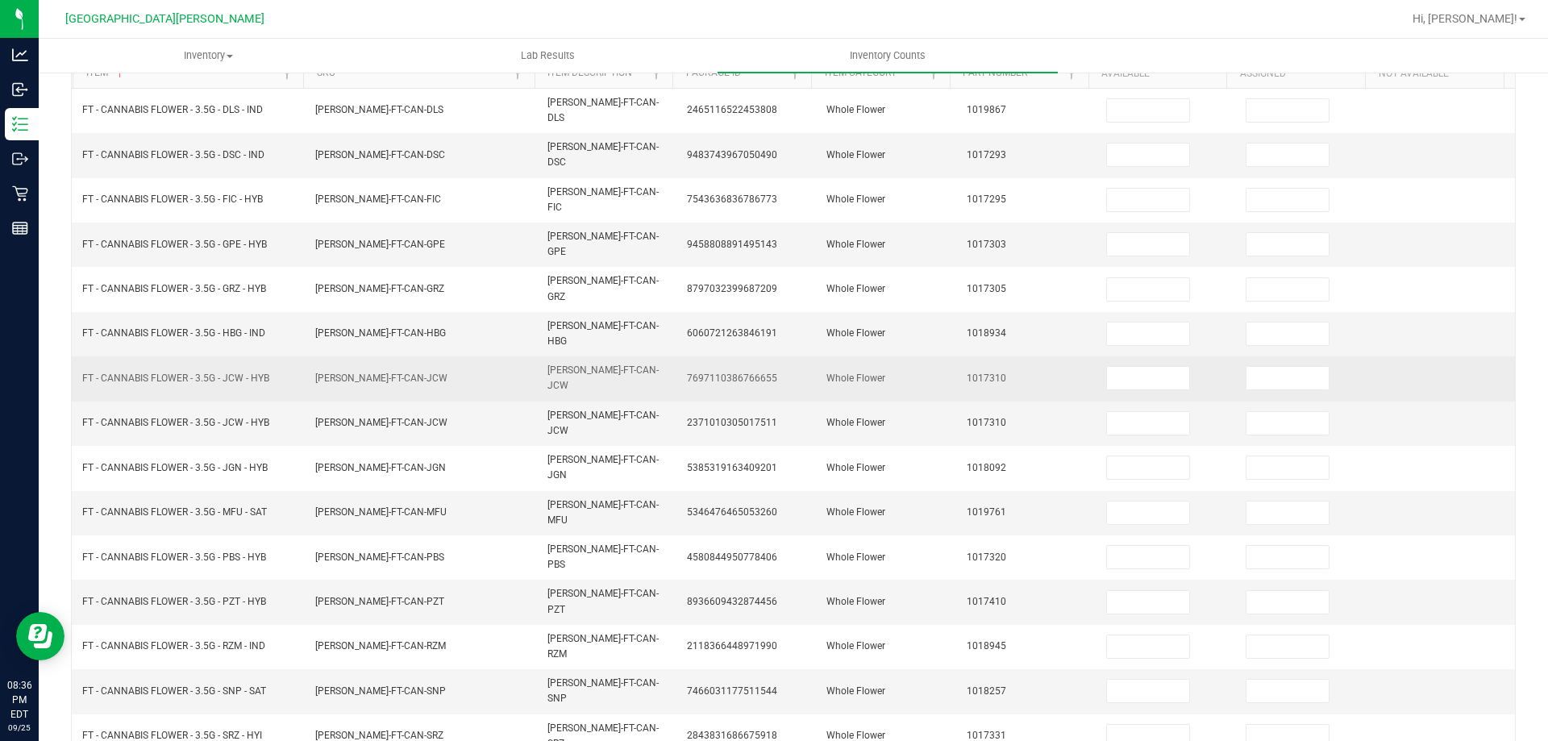
scroll to position [0, 0]
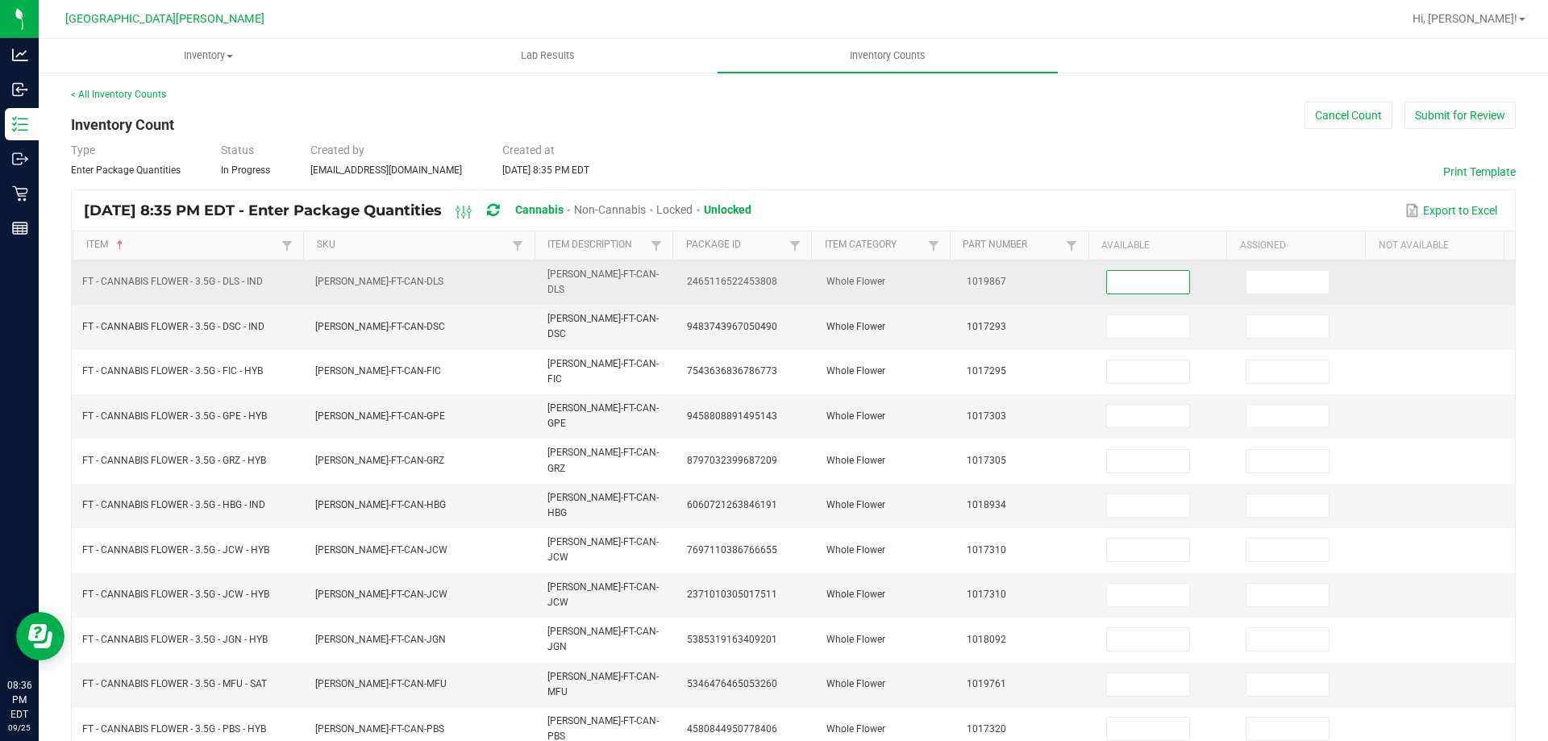
click at [1117, 271] on input at bounding box center [1148, 282] width 82 height 23
type input "12"
type input "14"
type input "20"
type input "13"
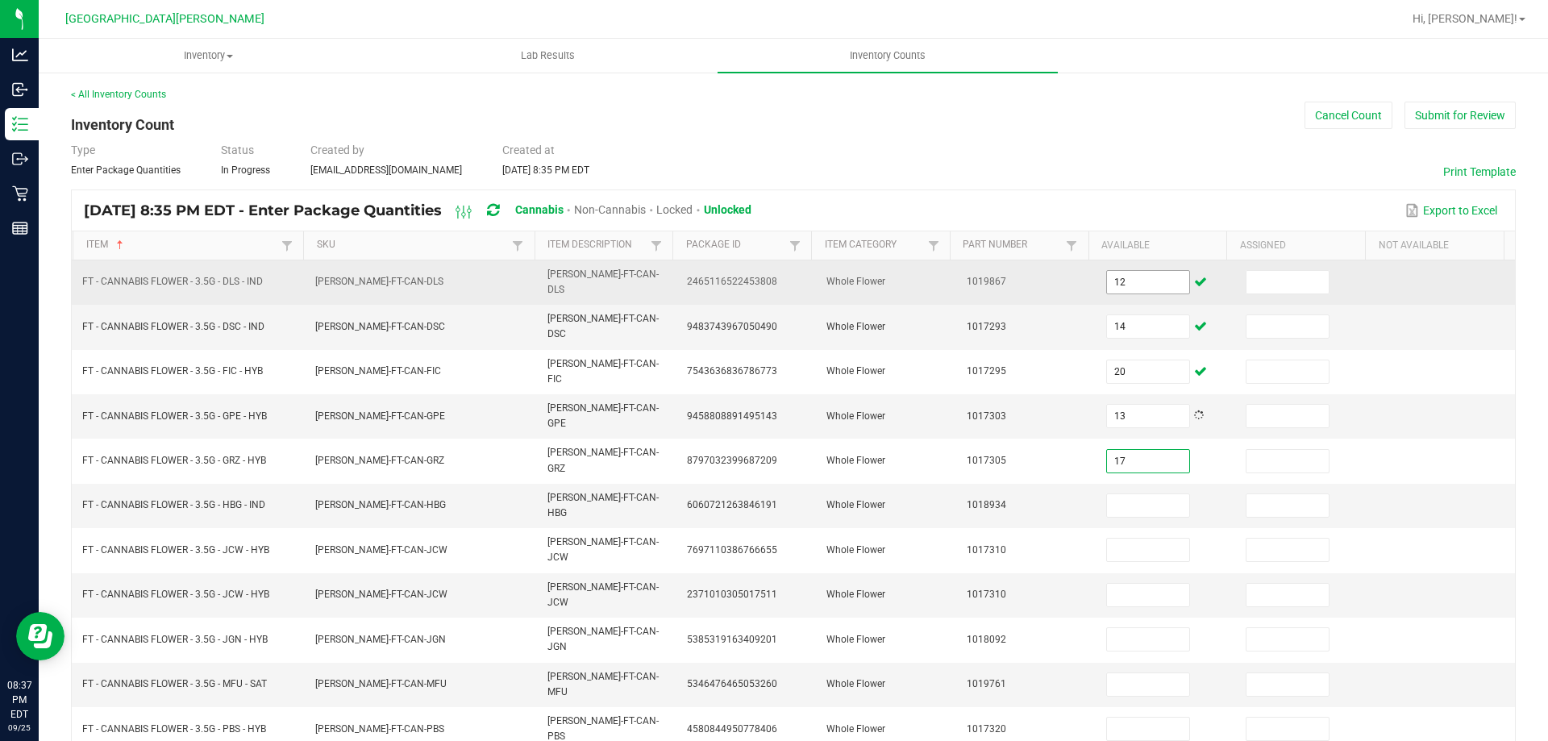
type input "17"
type input "9"
type input "0"
type input "7"
type input "20"
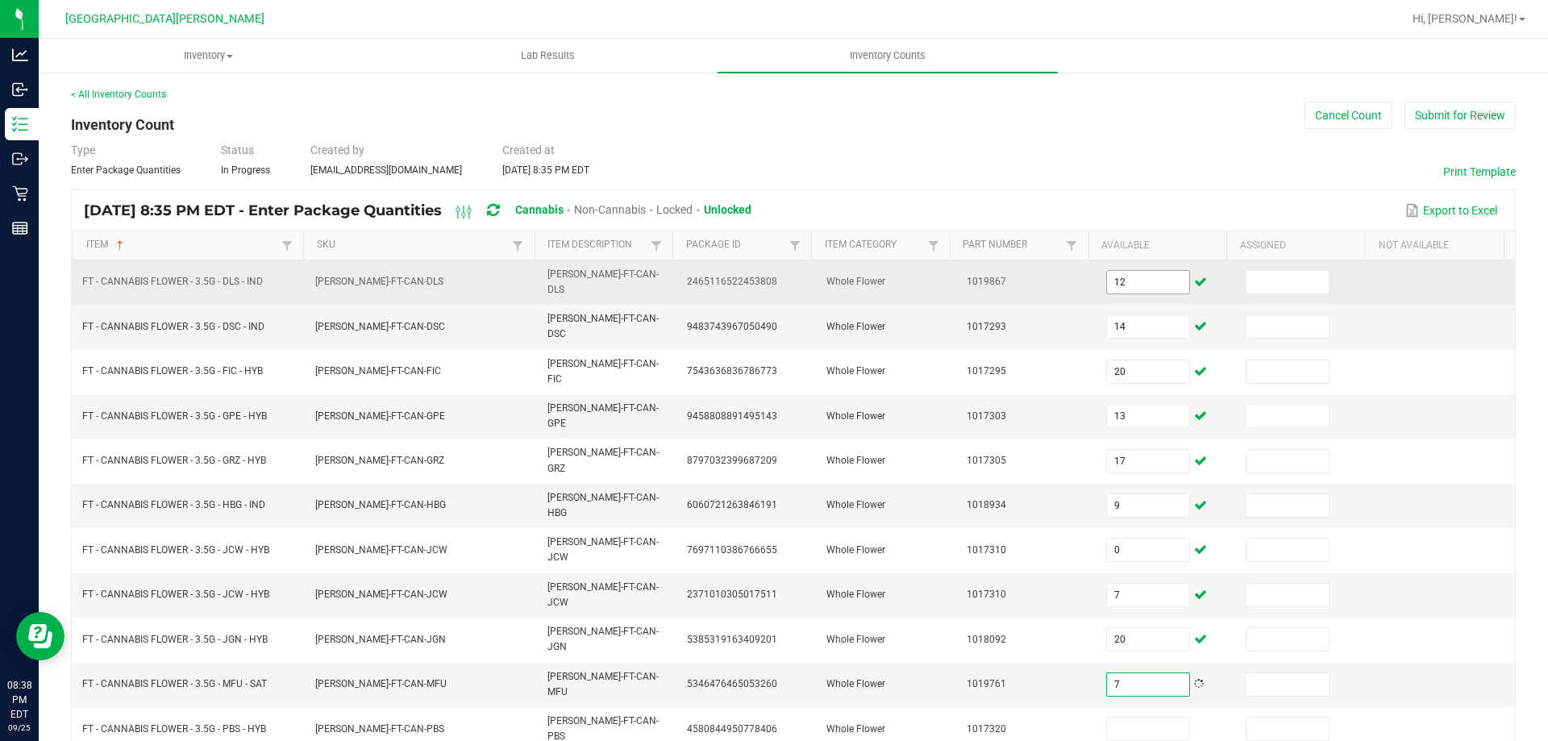
type input "7"
type input "18"
type input "15"
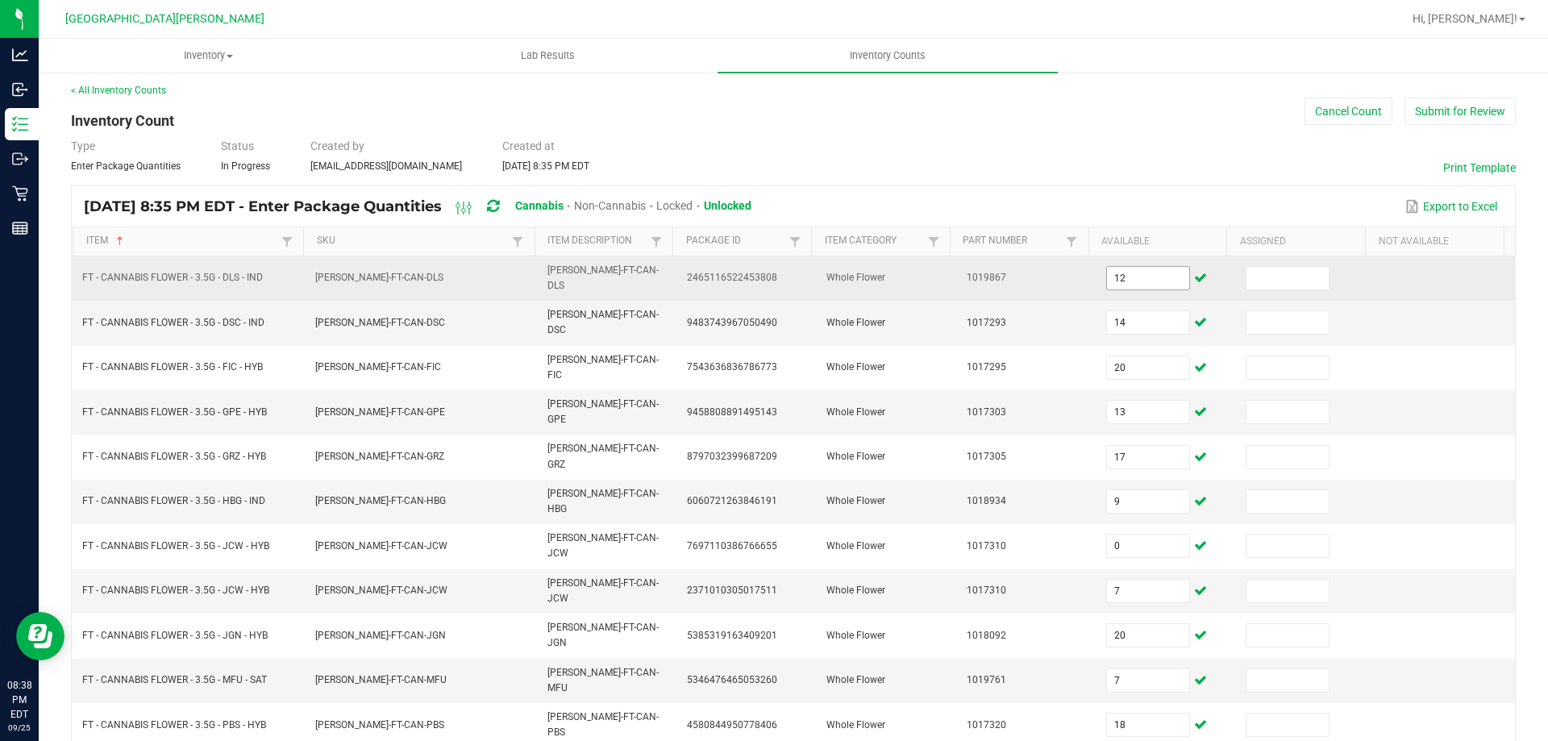
type input "17"
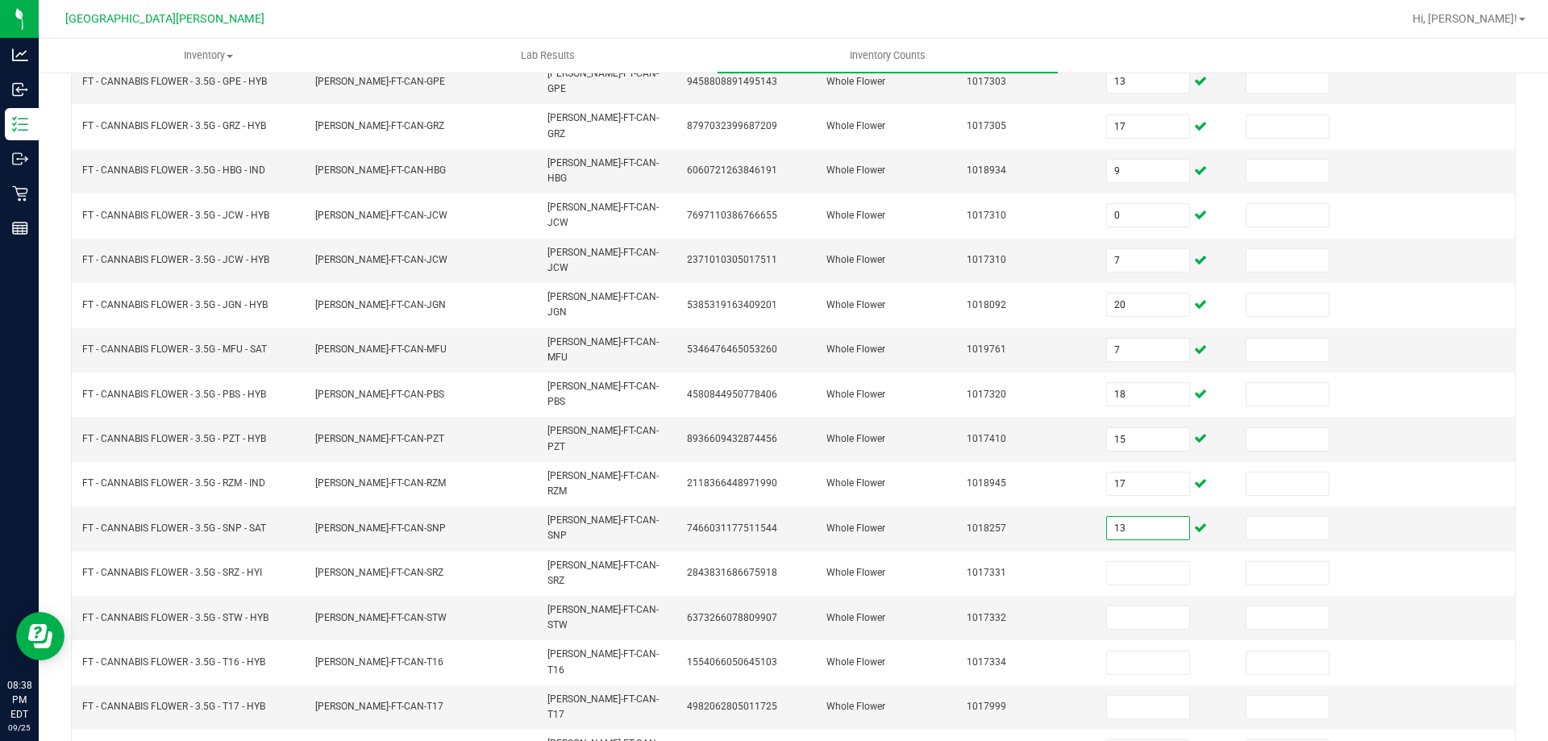
type input "13"
type input "19"
type input "18"
type input "14"
type input "19"
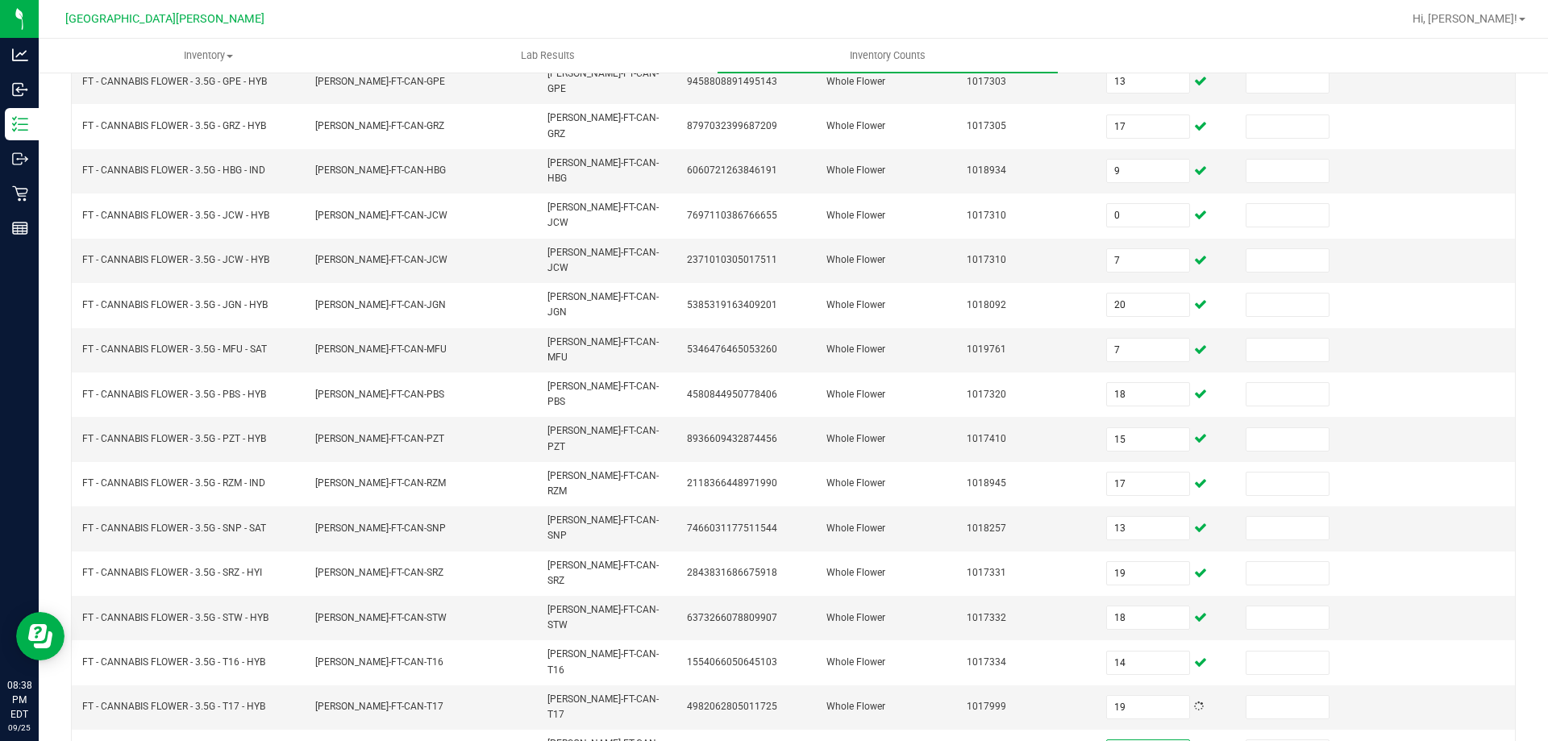
type input "14"
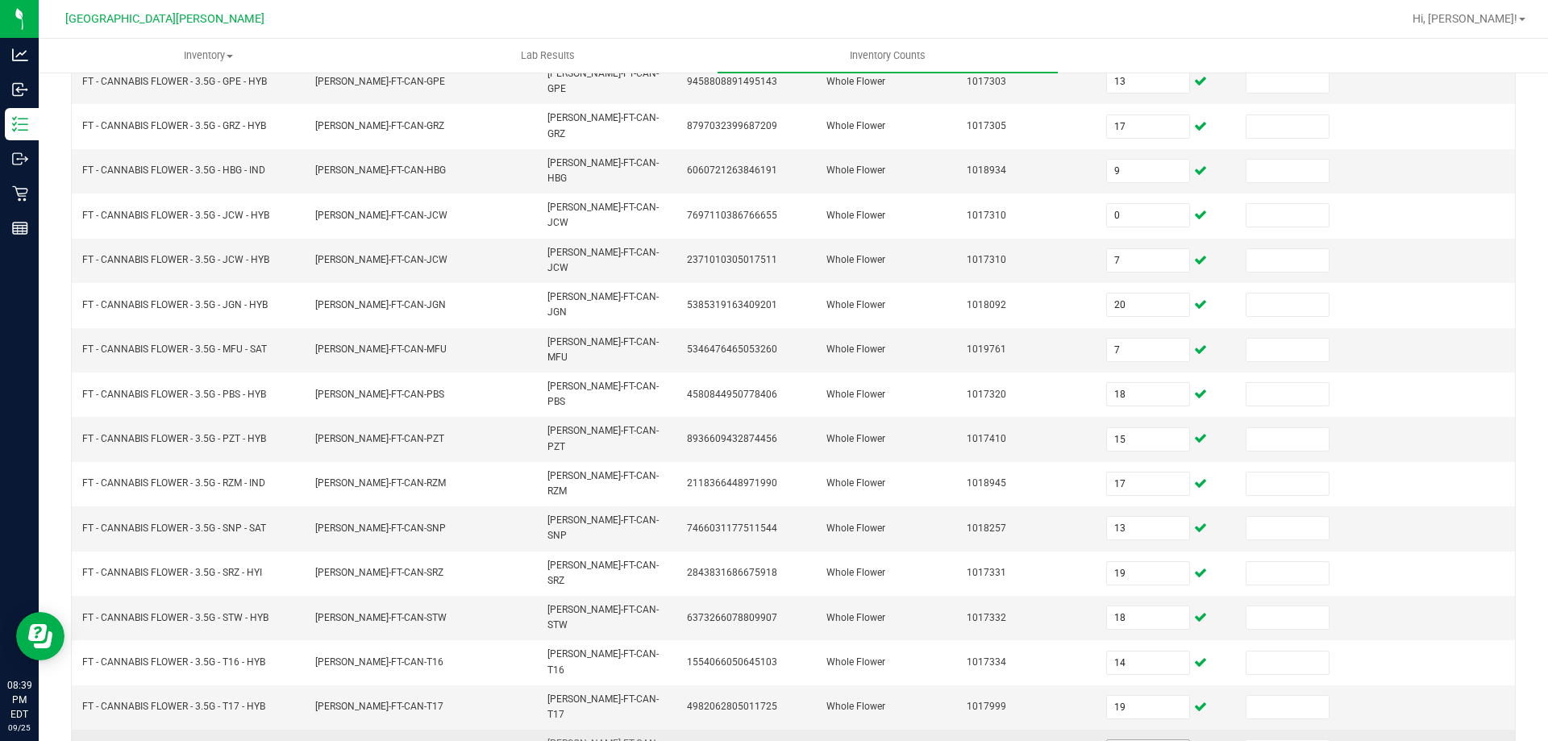
type input "15"
click at [1131, 740] on input "14" at bounding box center [1148, 751] width 82 height 23
type input "0"
type input "14"
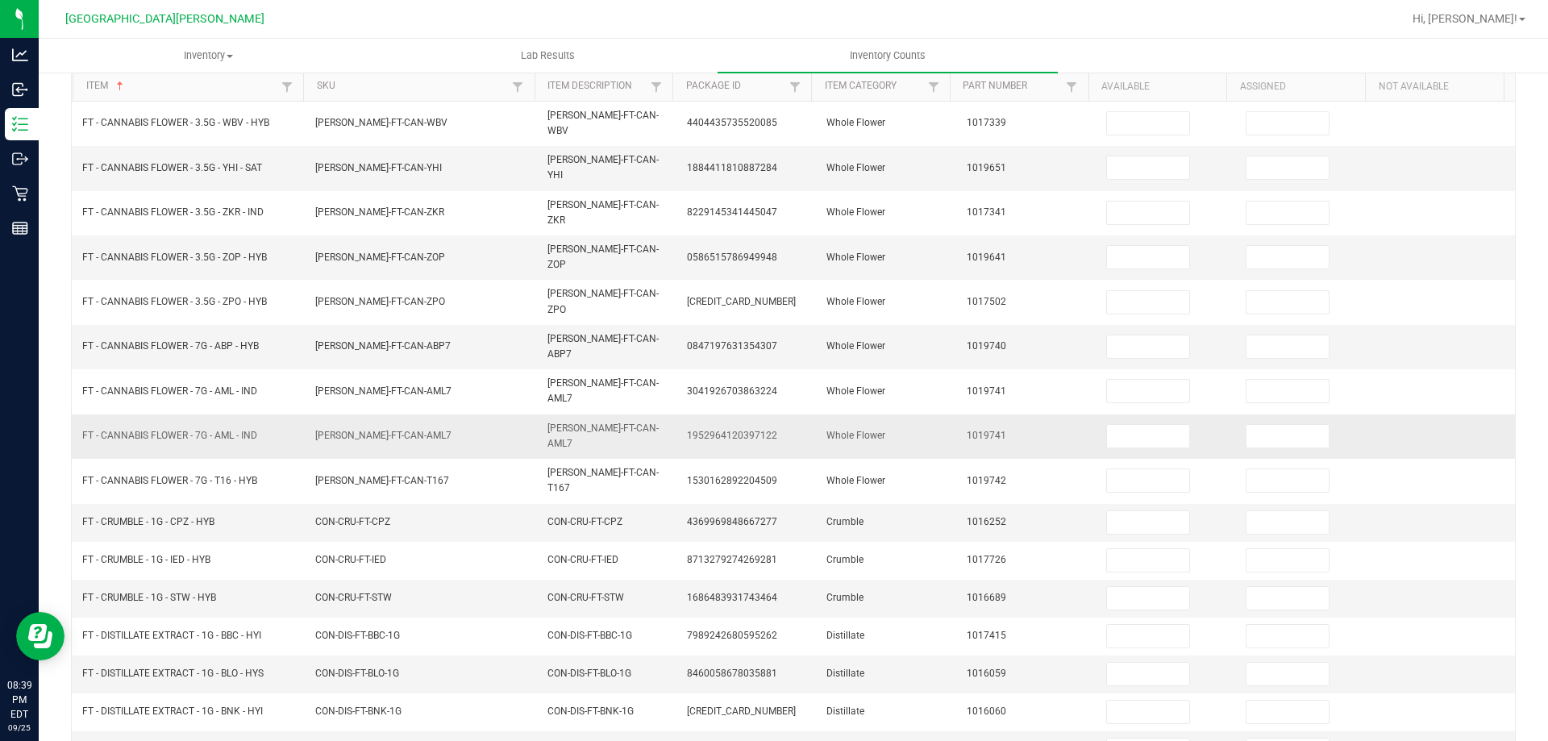
scroll to position [0, 0]
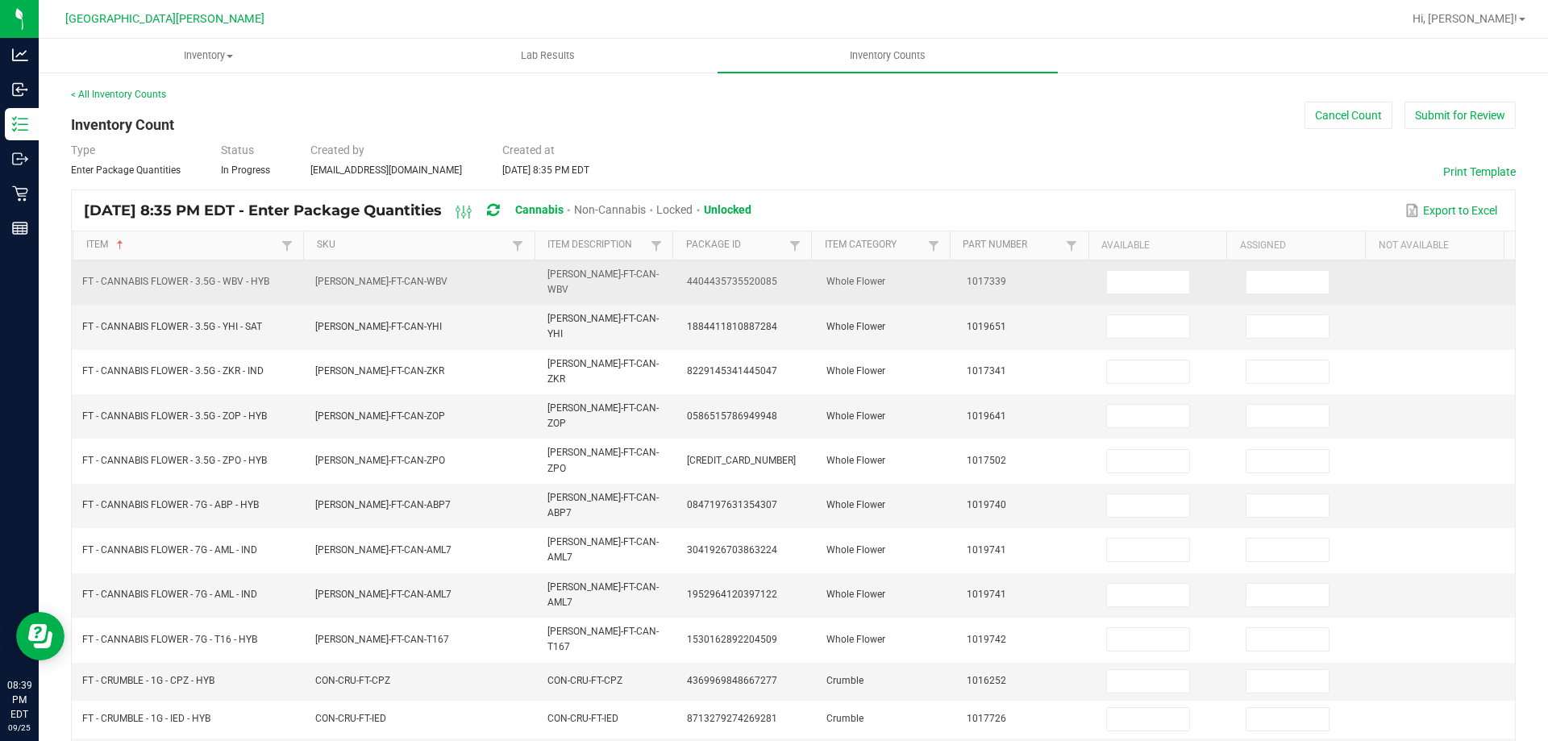
click at [1128, 260] on td at bounding box center [1165, 282] width 139 height 44
click at [1128, 277] on input at bounding box center [1148, 282] width 82 height 23
type input "15"
type input "11"
type input "1"
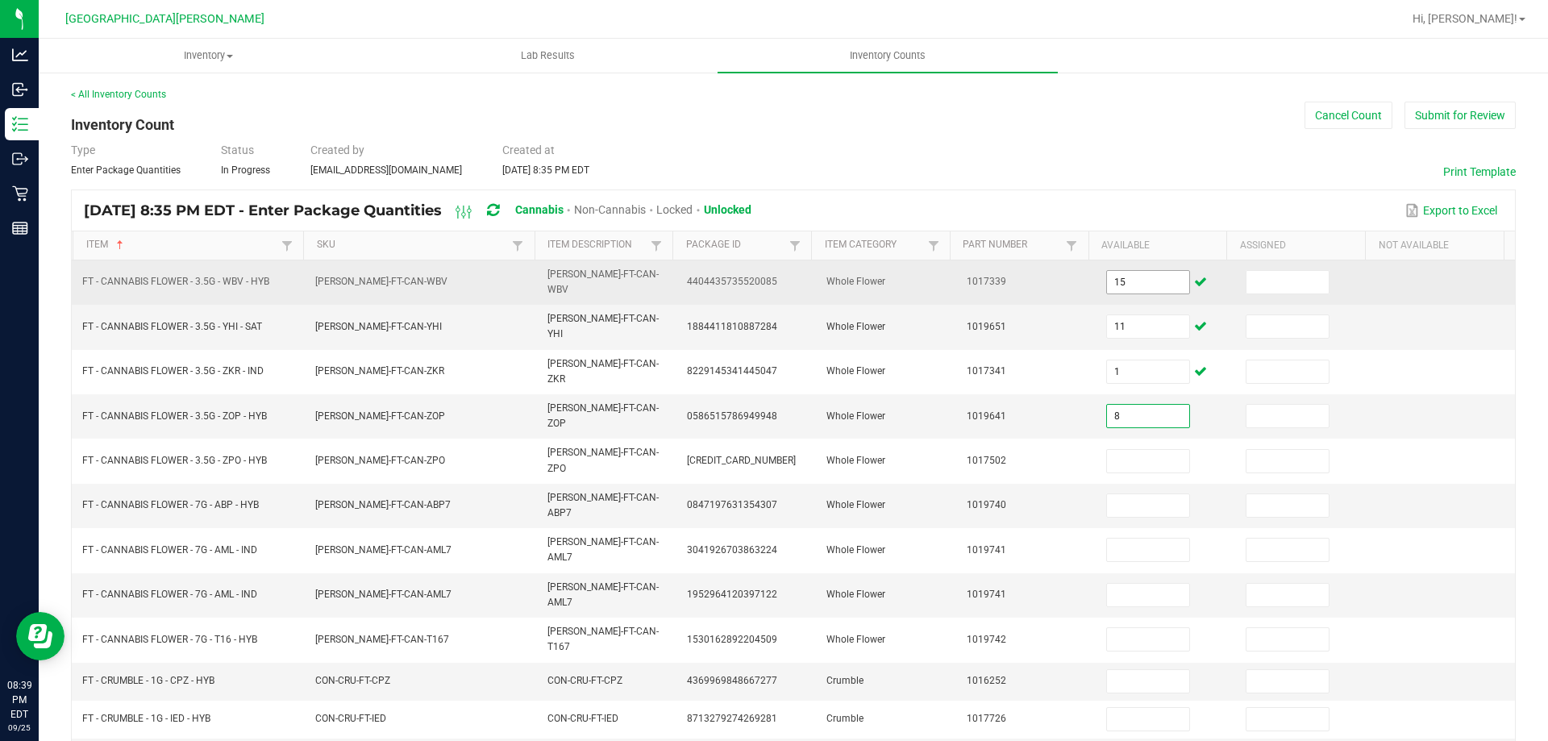
type input "8"
type input "15"
type input "1"
type input "16"
type input "1"
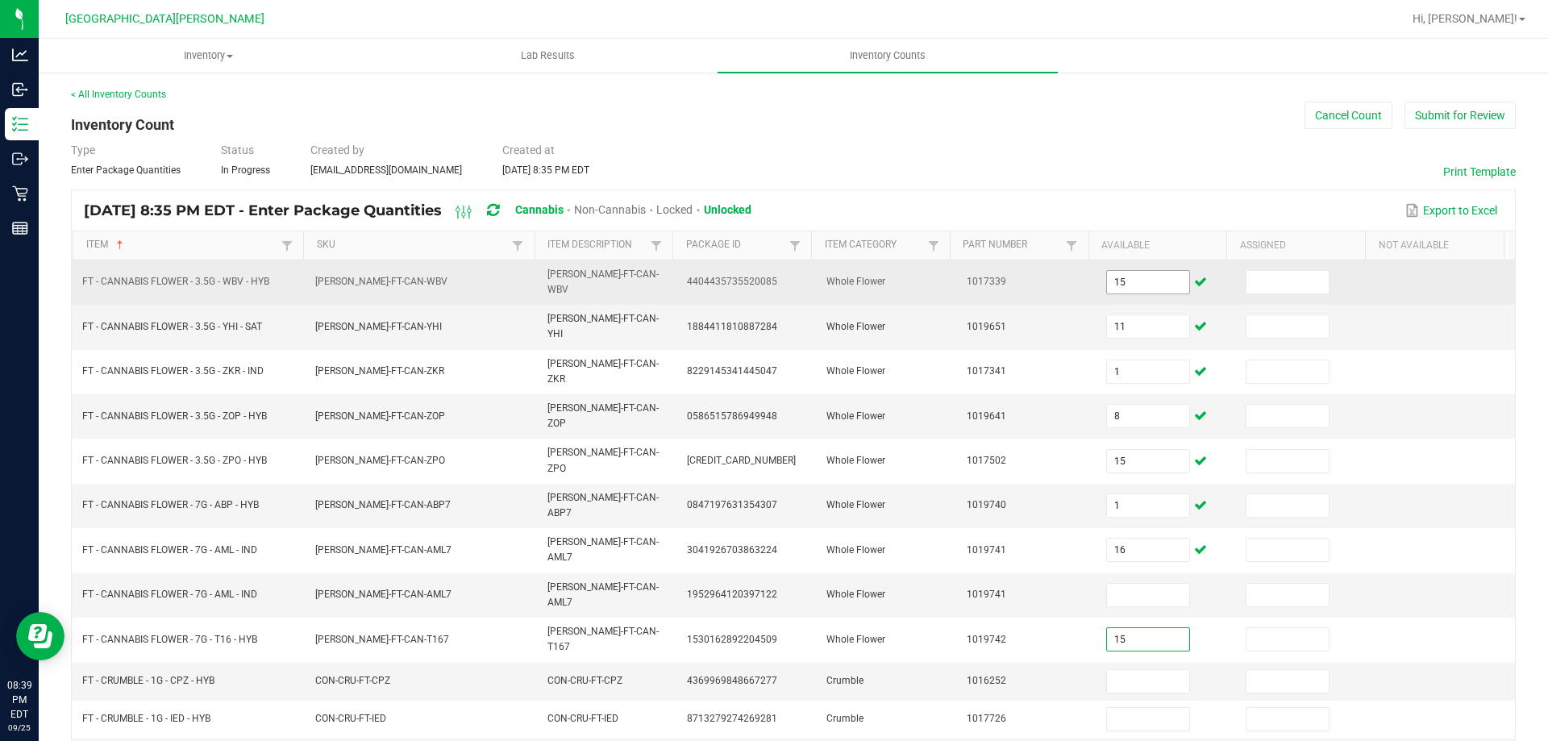
type input "15"
type input "5"
type input "1"
type input "6"
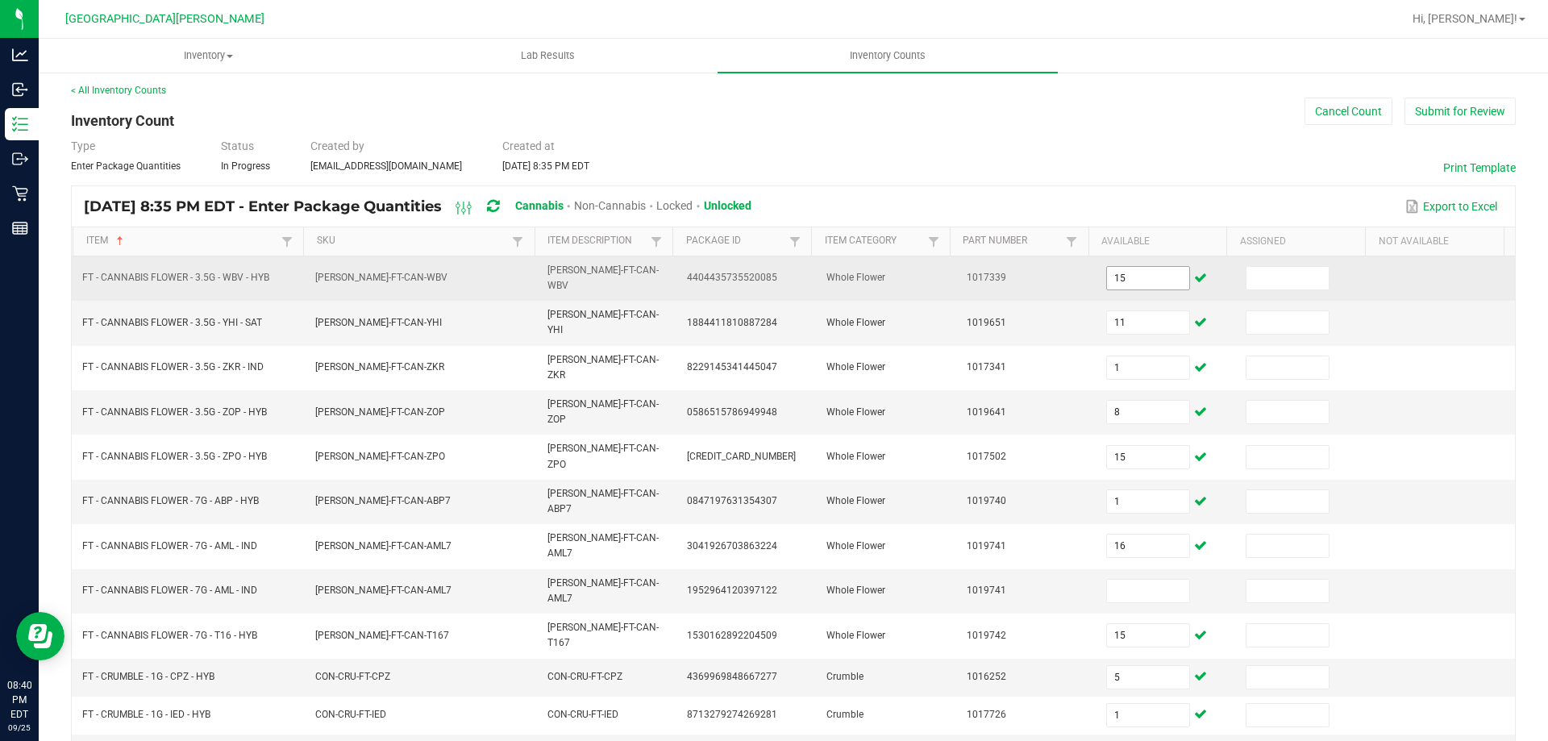
type input "10"
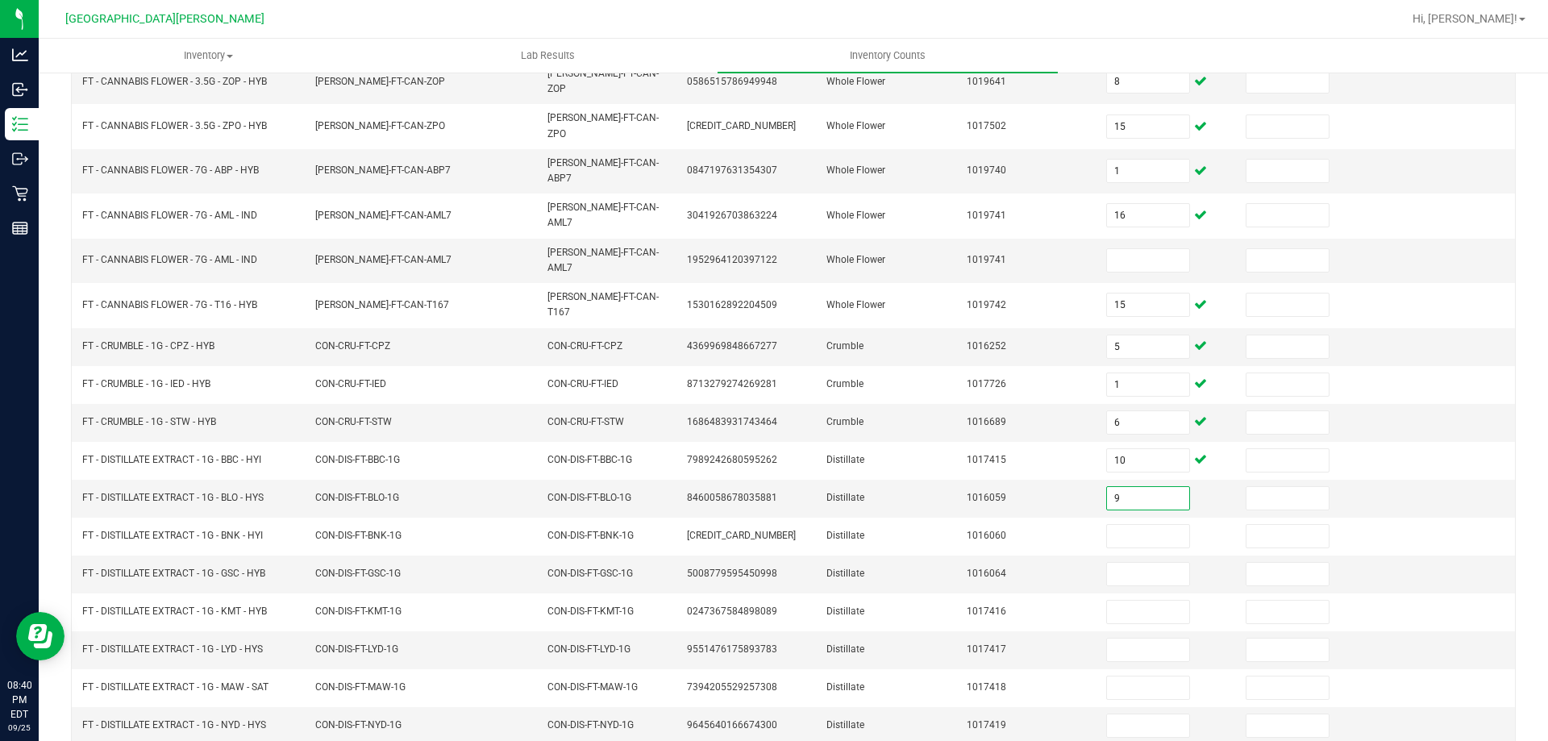
type input "9"
type input "8"
type input "12"
type input "7"
type input "10"
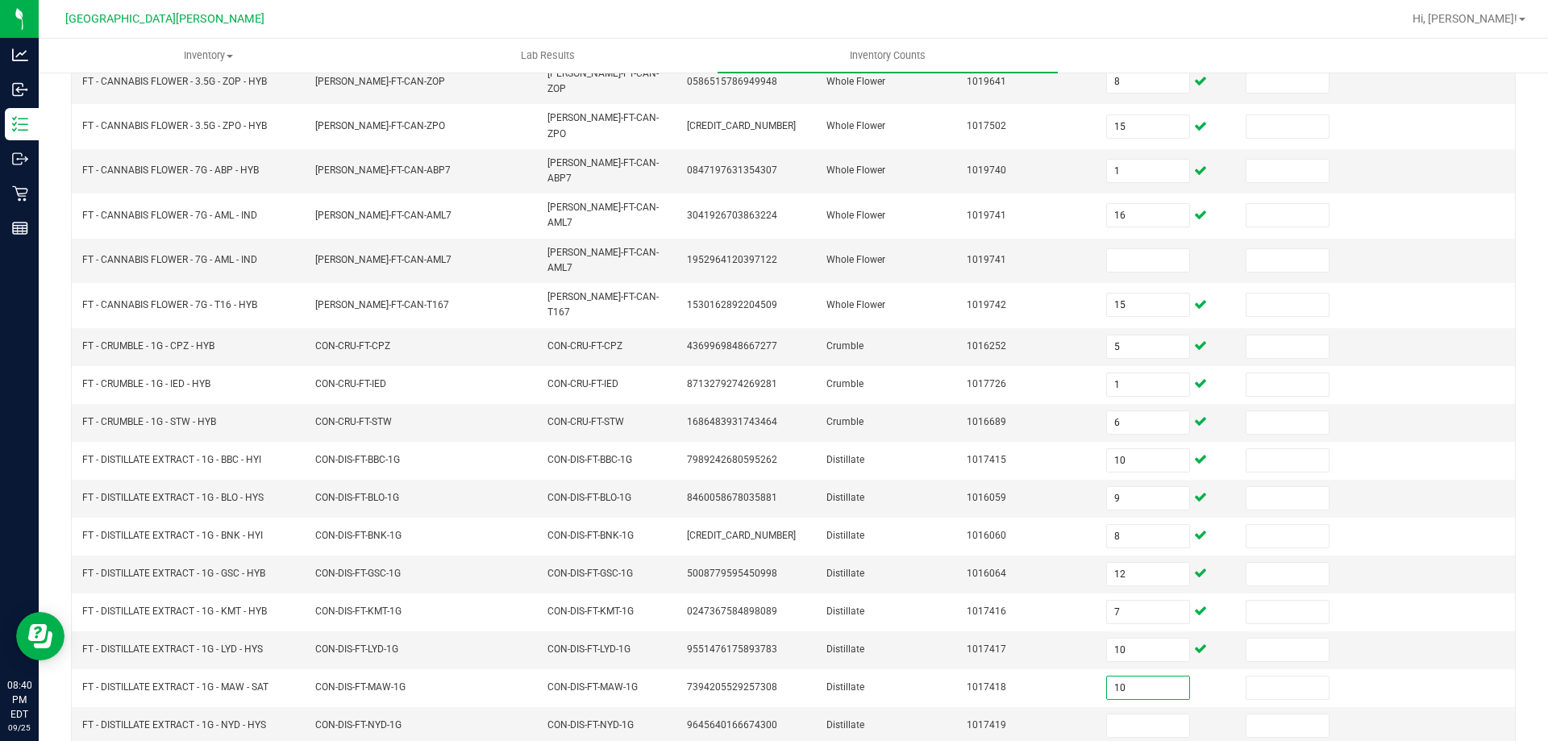
type input "10"
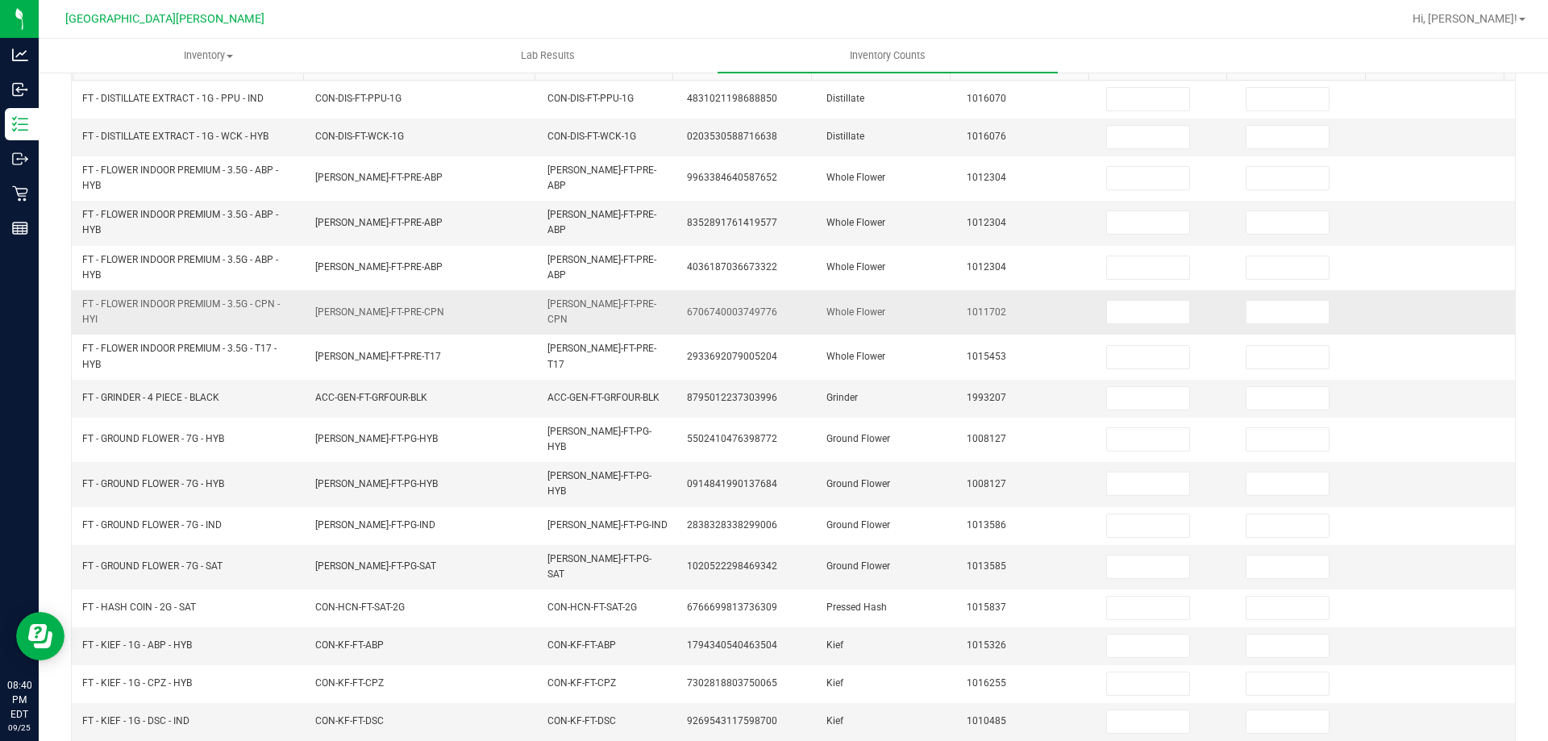
scroll to position [0, 0]
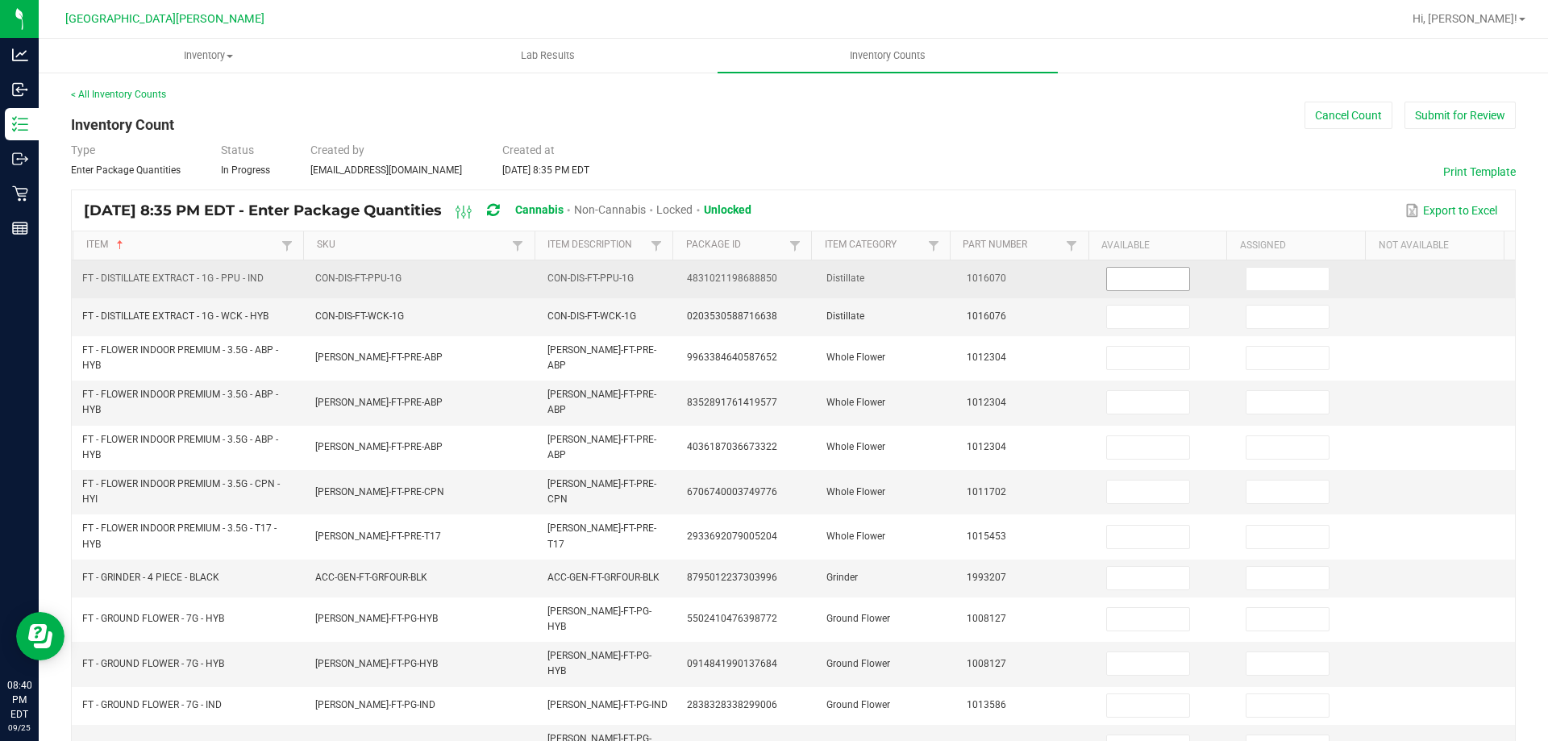
click at [1134, 279] on input at bounding box center [1148, 279] width 82 height 23
type input "1"
type input "4"
type input "0"
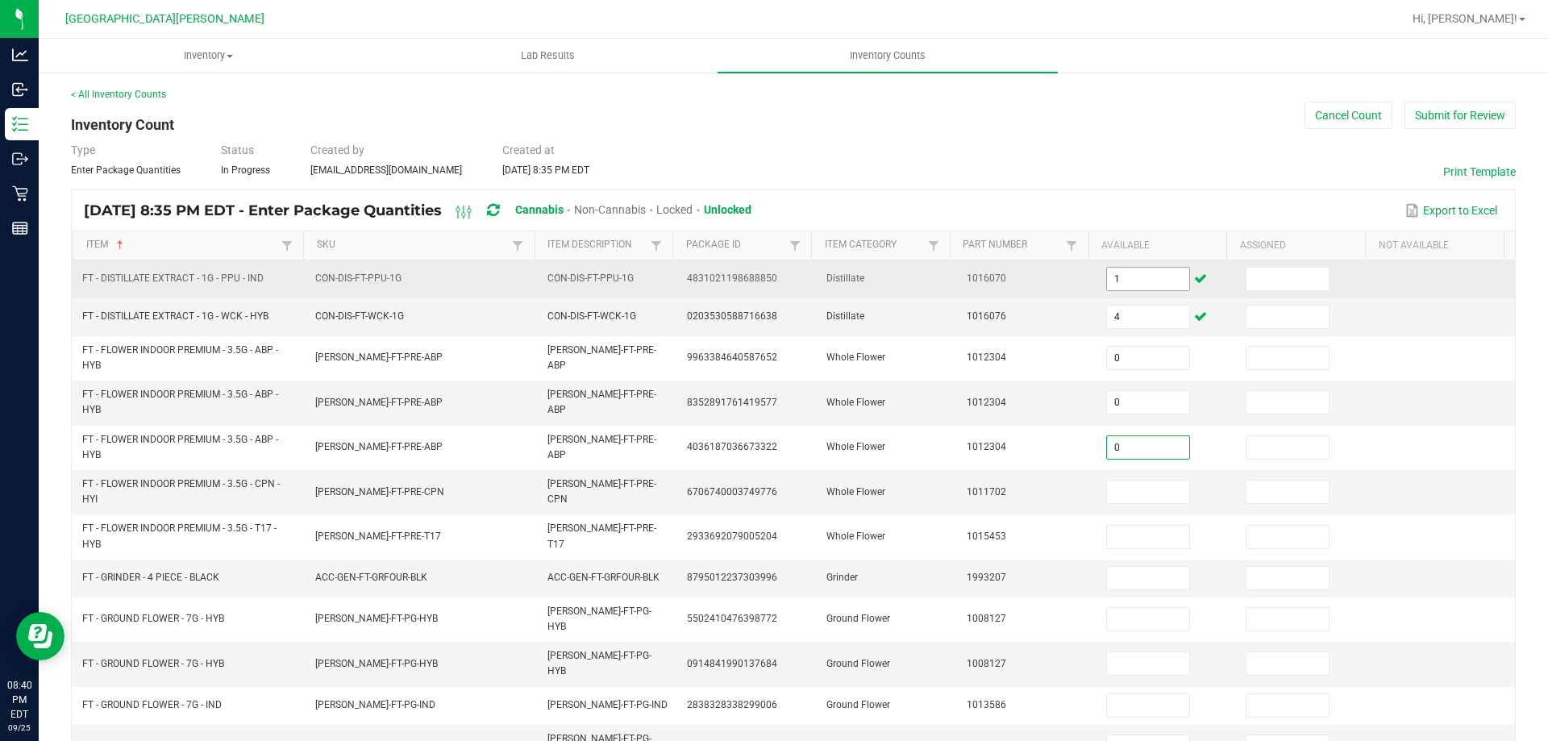
type input "0"
type input "6"
type input "5"
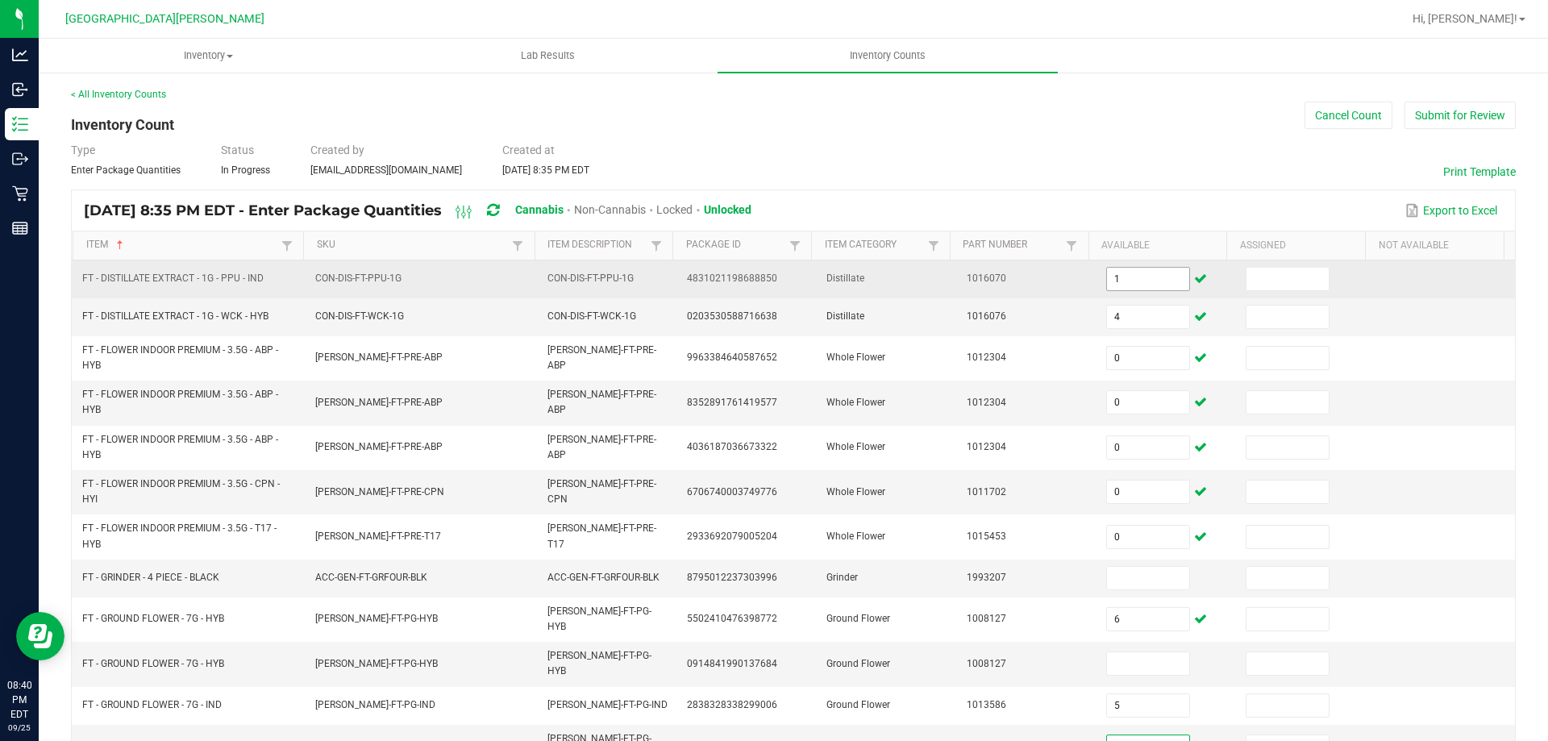
type input "9"
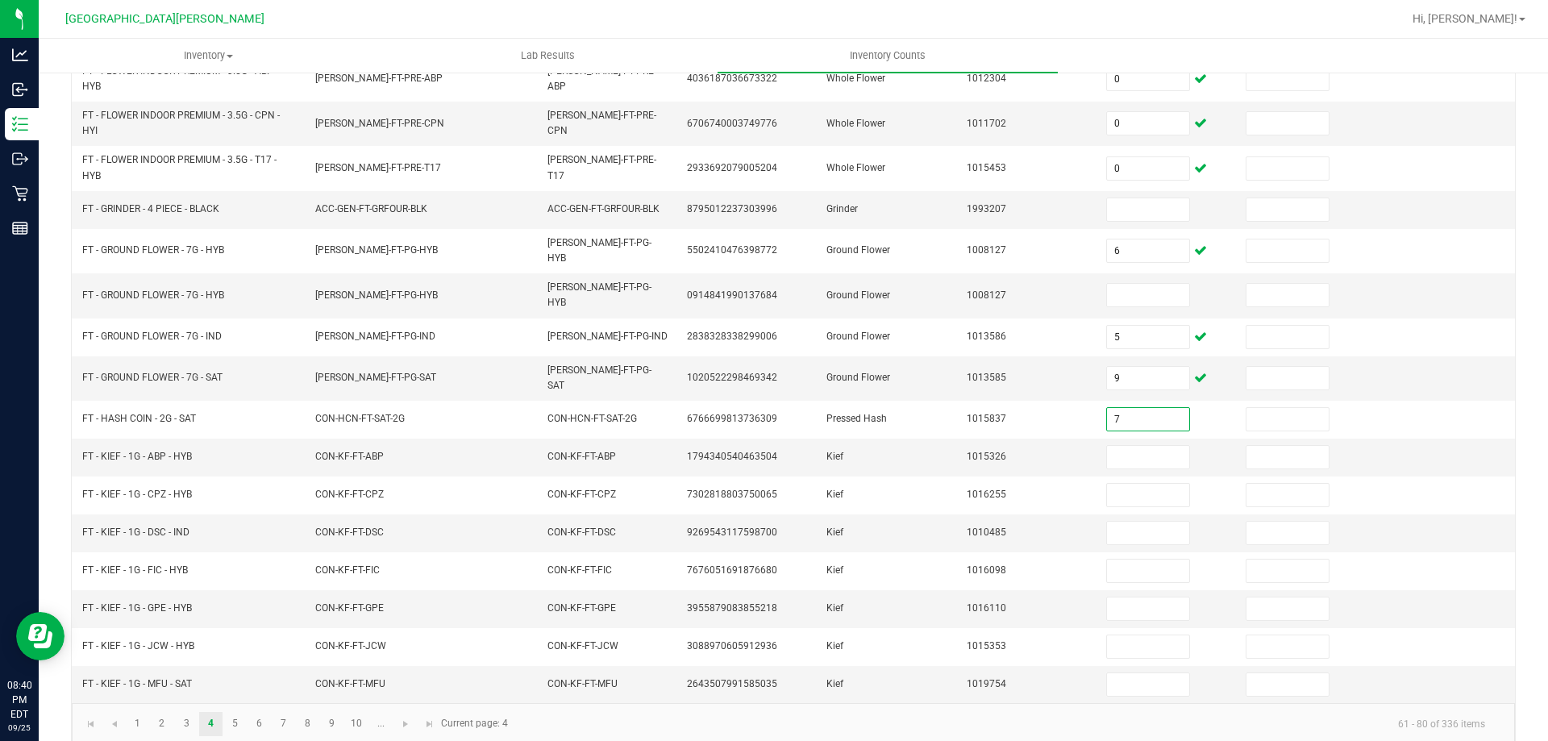
type input "7"
type input "6"
type input "2"
type input "7"
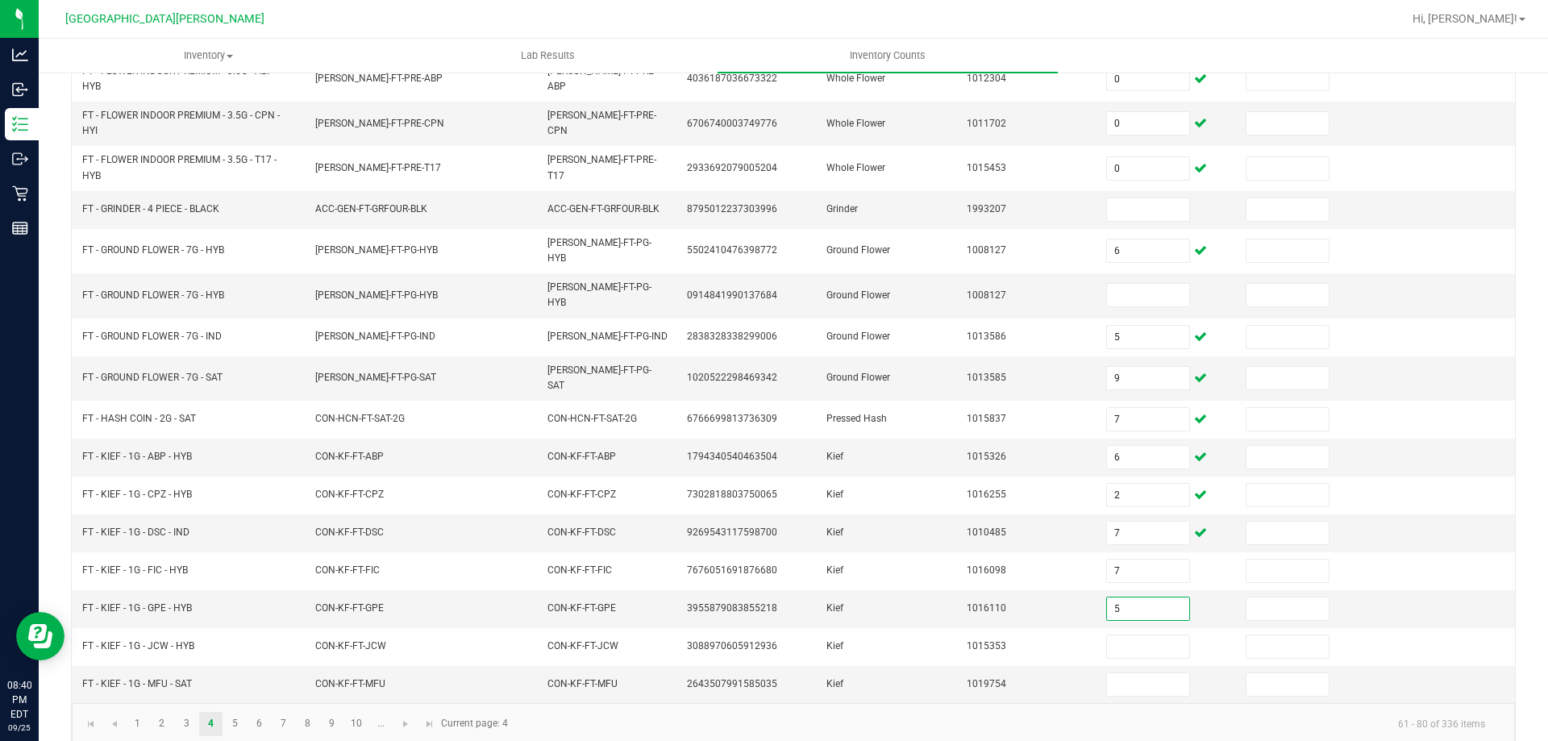
type input "5"
type input "6"
type input "5"
click at [232, 712] on link "5" at bounding box center [234, 724] width 23 height 24
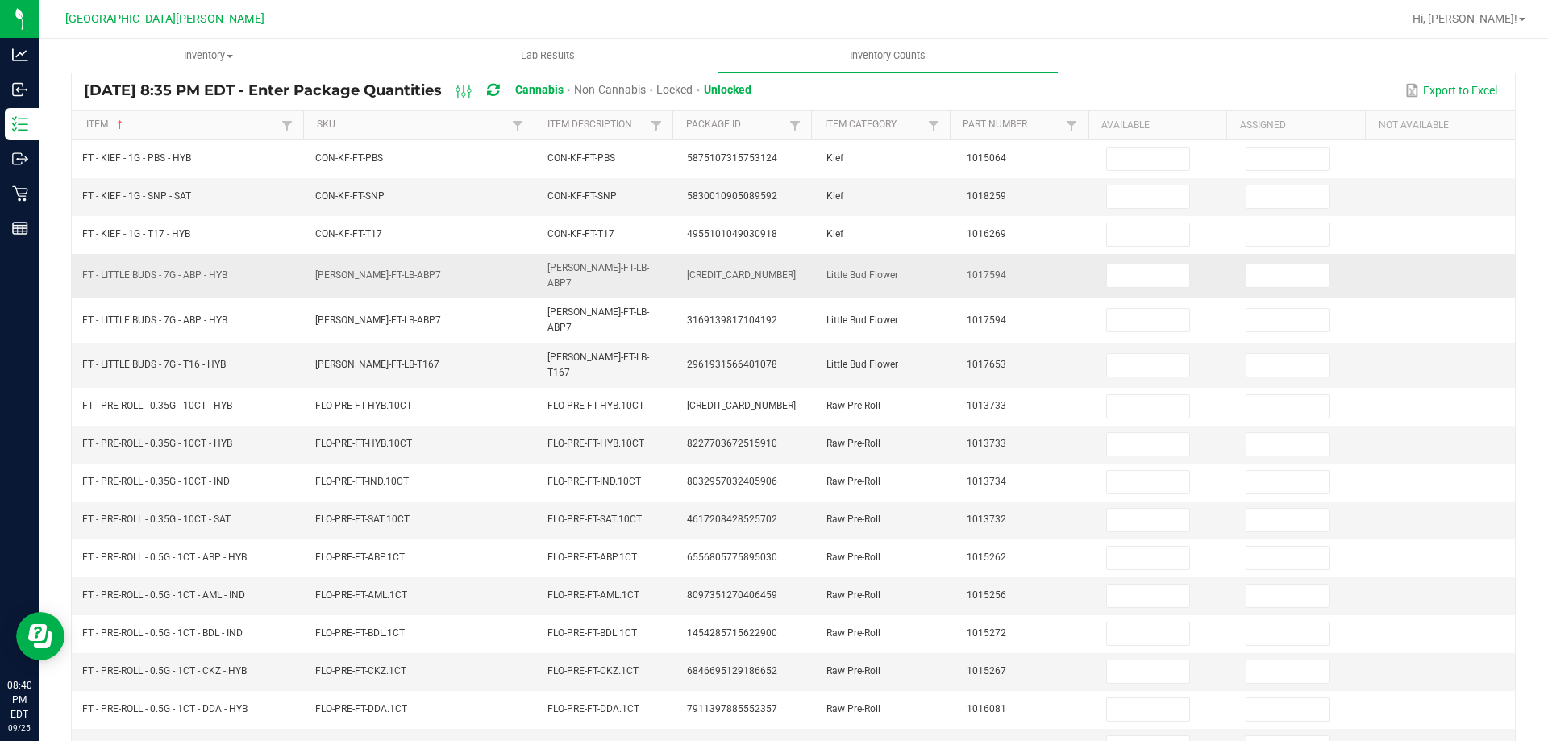
scroll to position [0, 0]
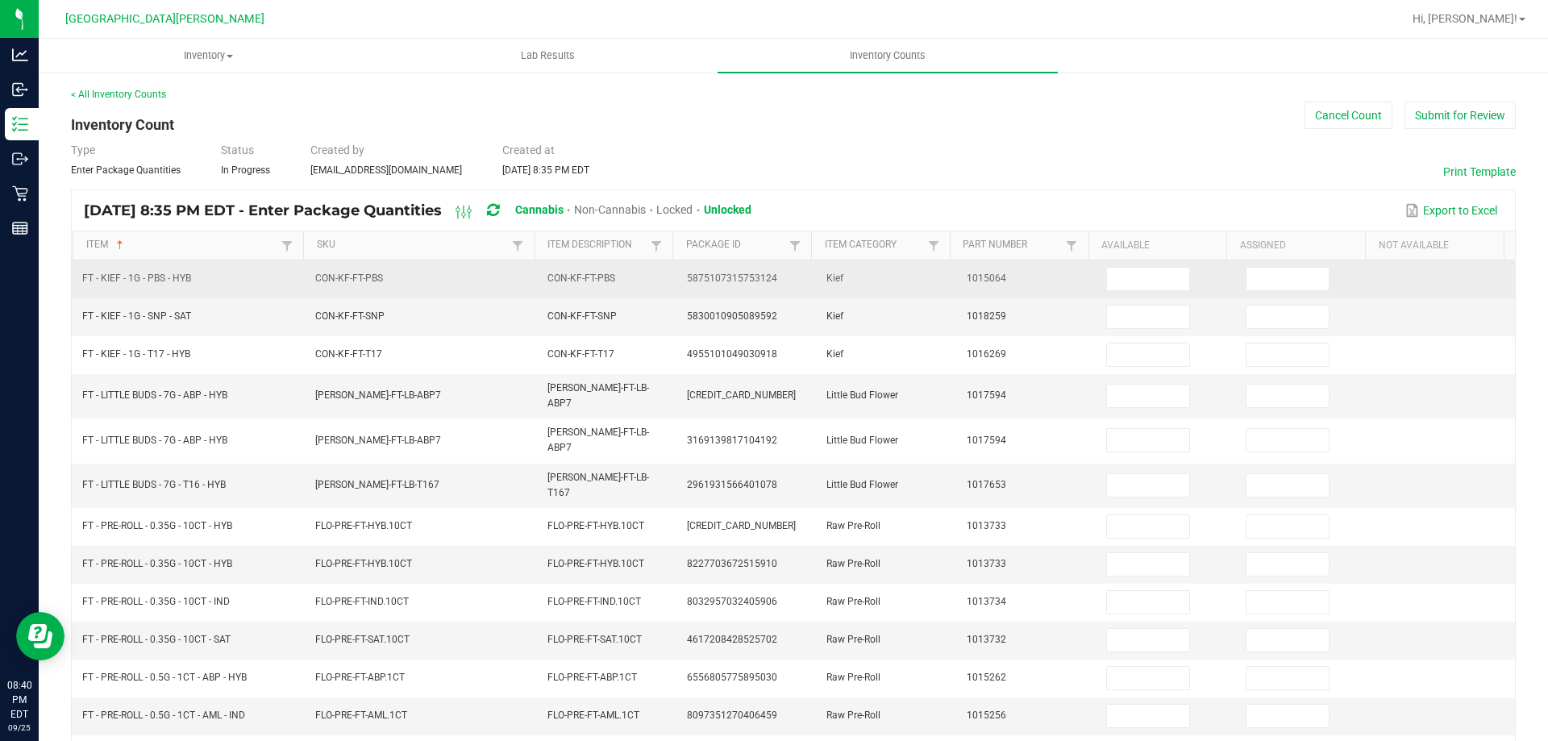
click at [1111, 292] on td at bounding box center [1165, 279] width 139 height 38
click at [1116, 289] on input at bounding box center [1148, 279] width 82 height 23
type input "6"
type input "7"
type input "2"
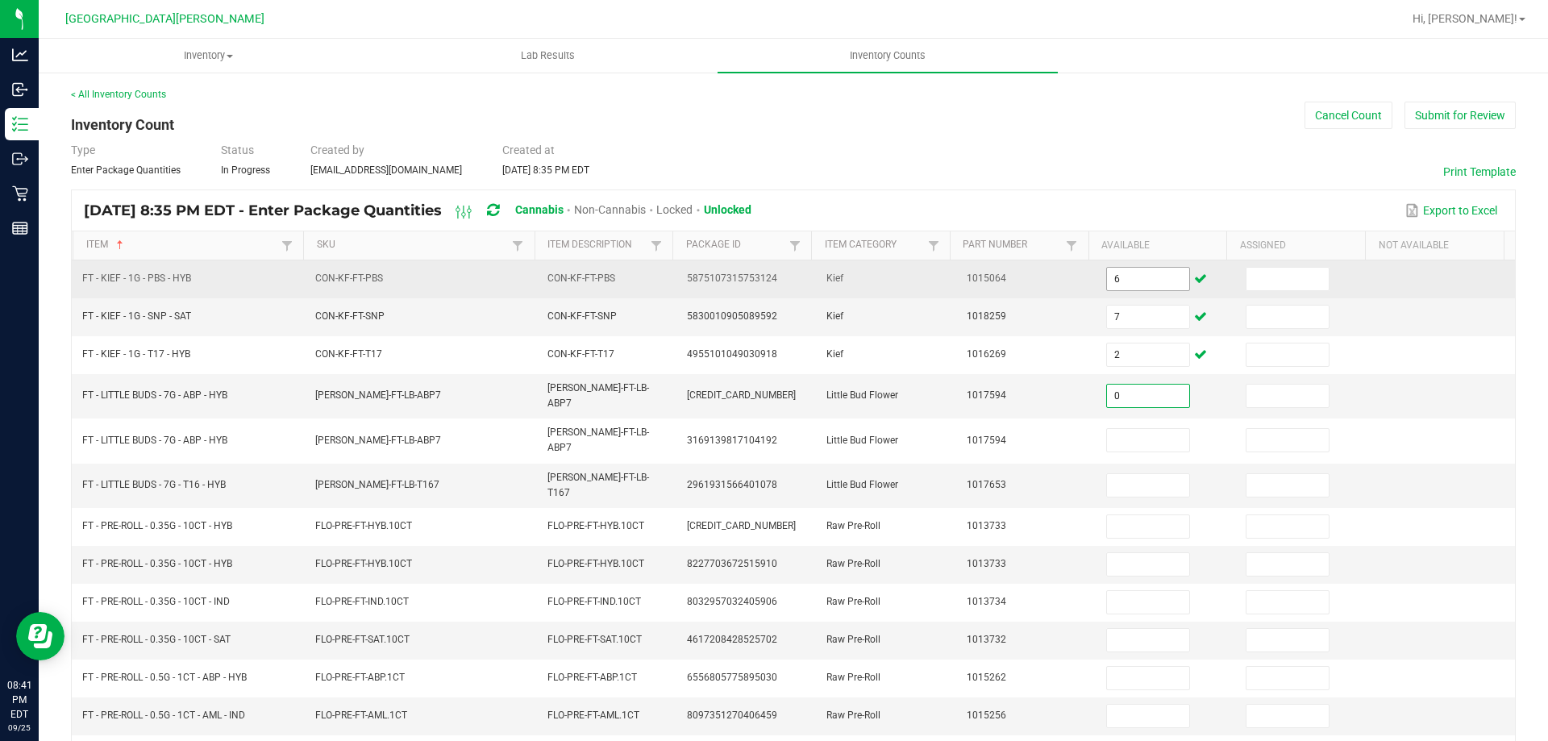
type input "0"
type input "19"
type input "6"
type input "14"
type input "19"
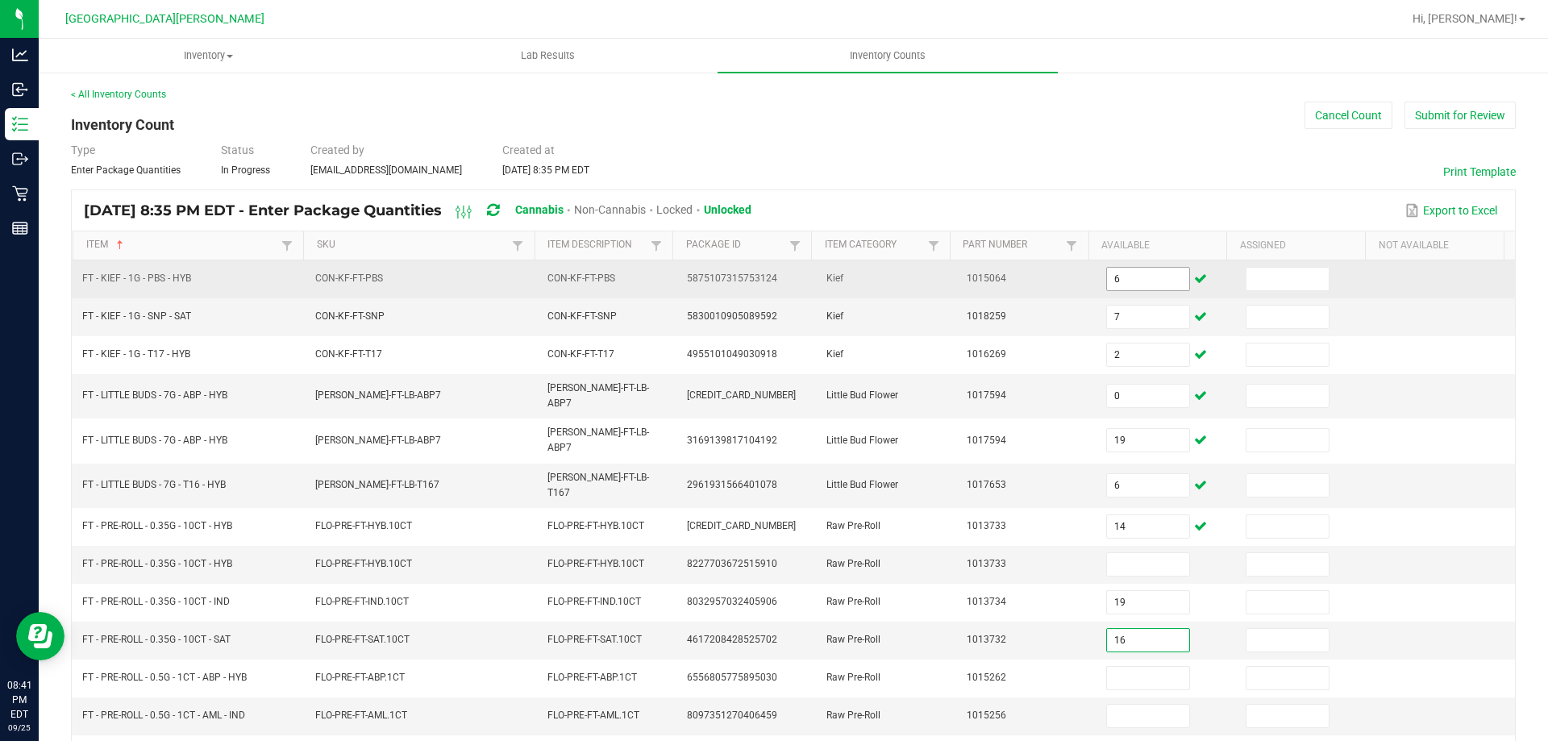
type input "16"
type input "25"
type input "3"
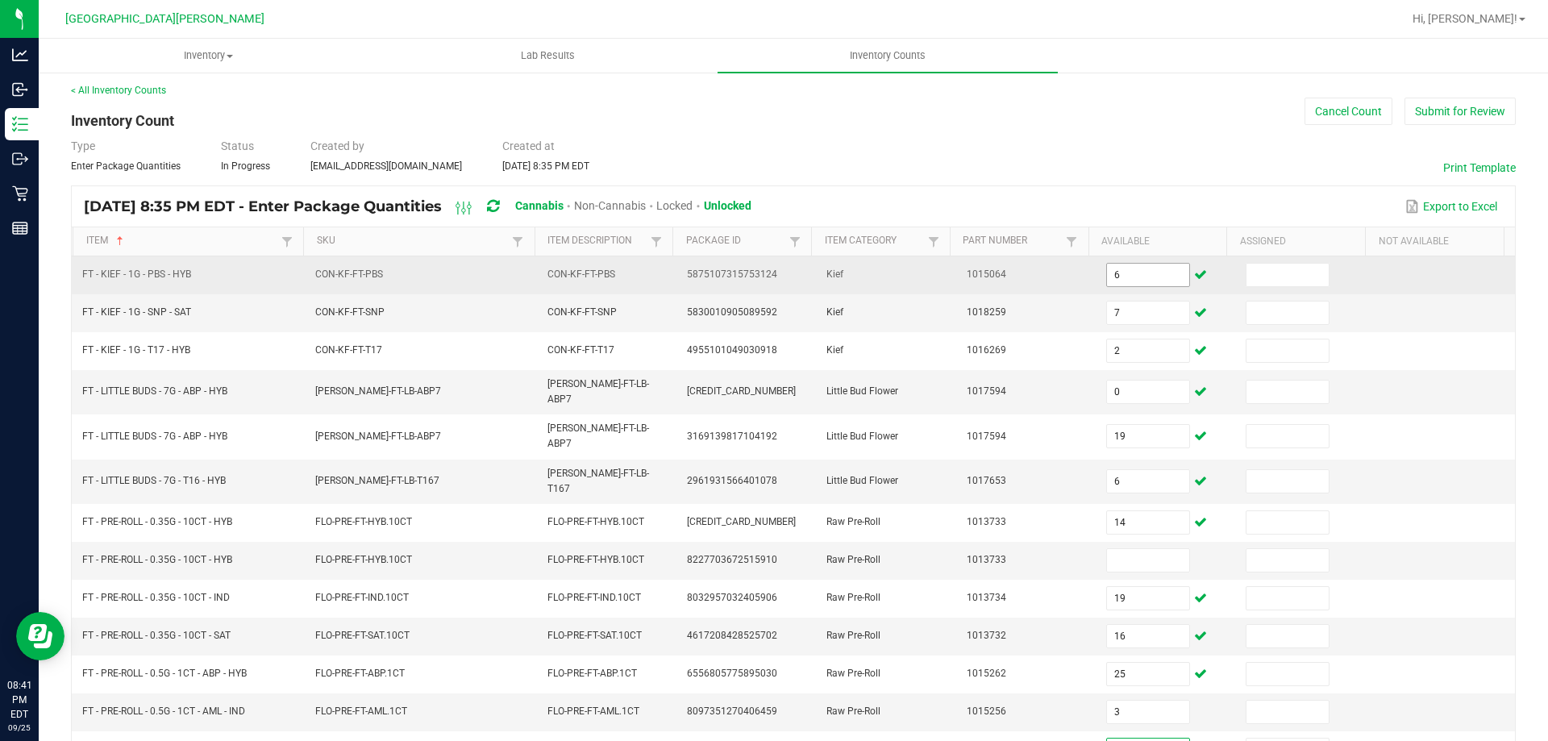
type input "2"
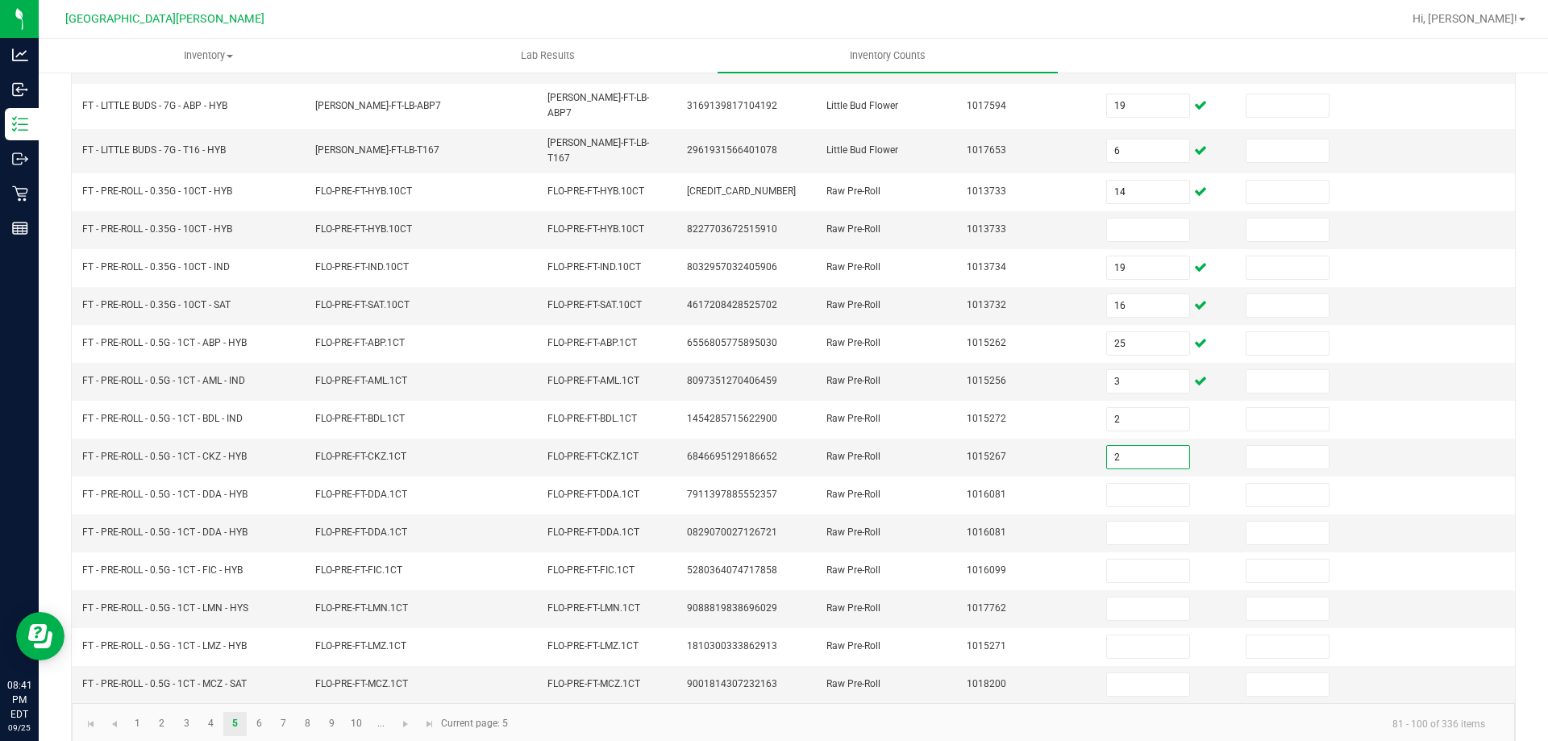
type input "2"
type input "0"
type input "23"
type input "4"
type input "12"
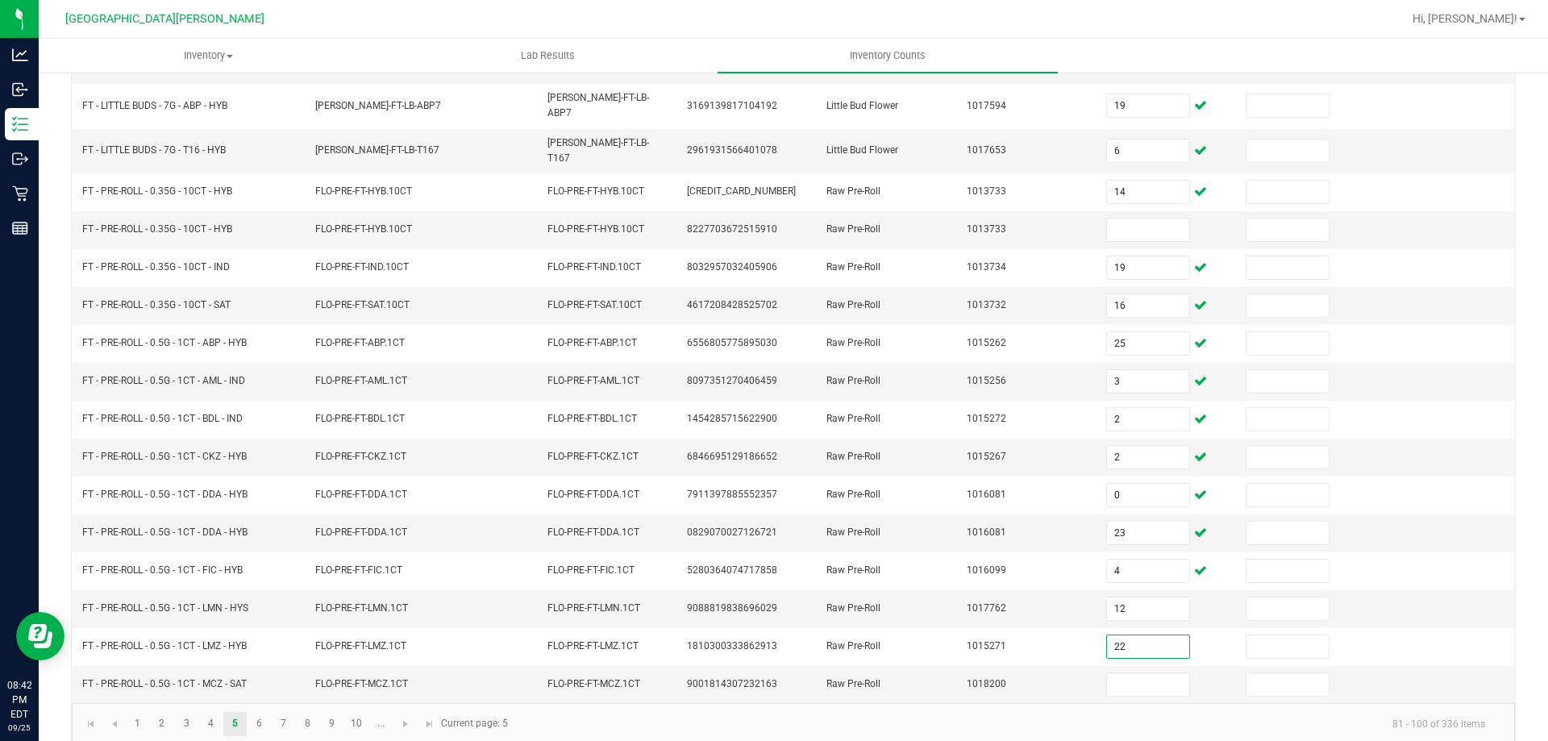
type input "22"
type input "14"
click at [254, 712] on link "6" at bounding box center [258, 724] width 23 height 24
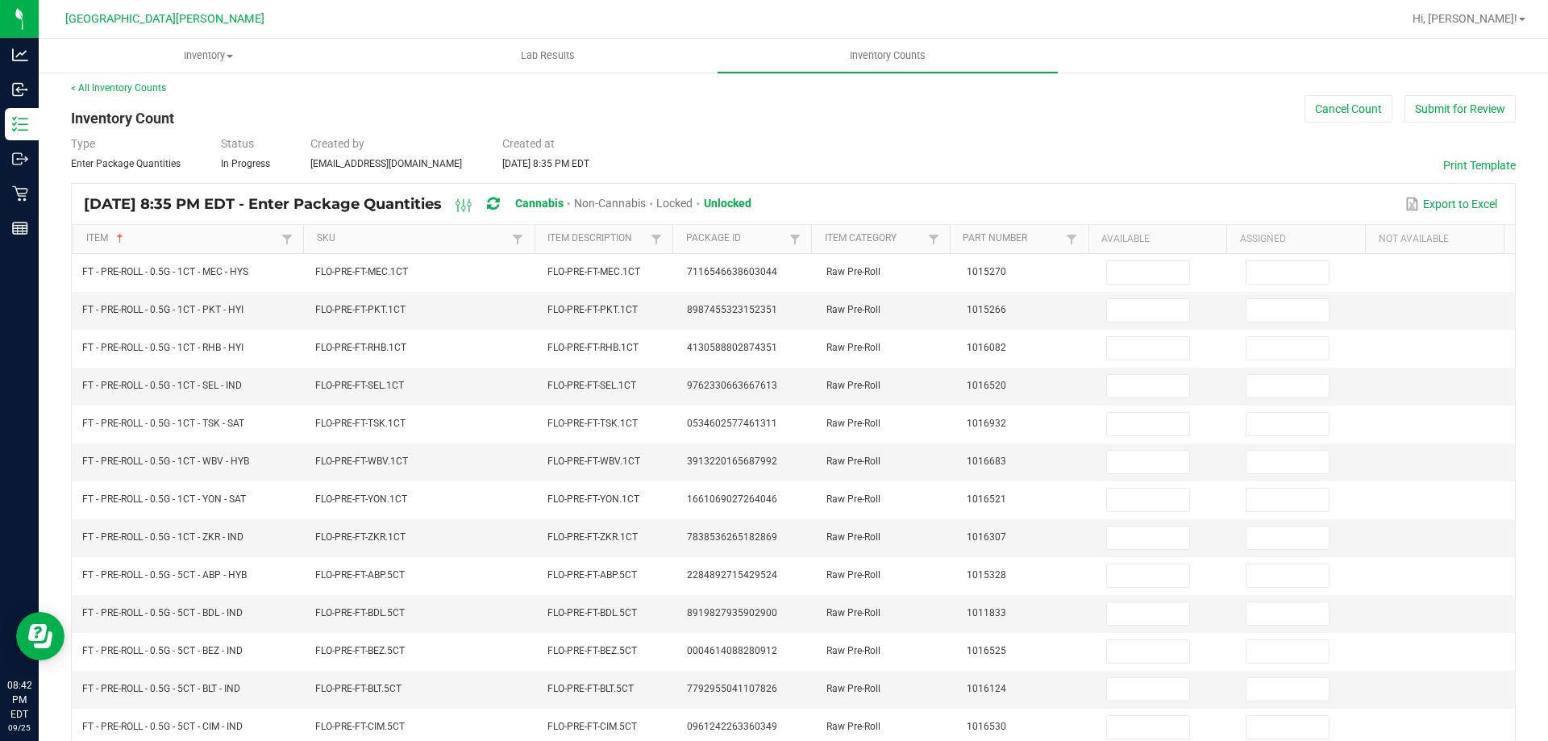
scroll to position [0, 0]
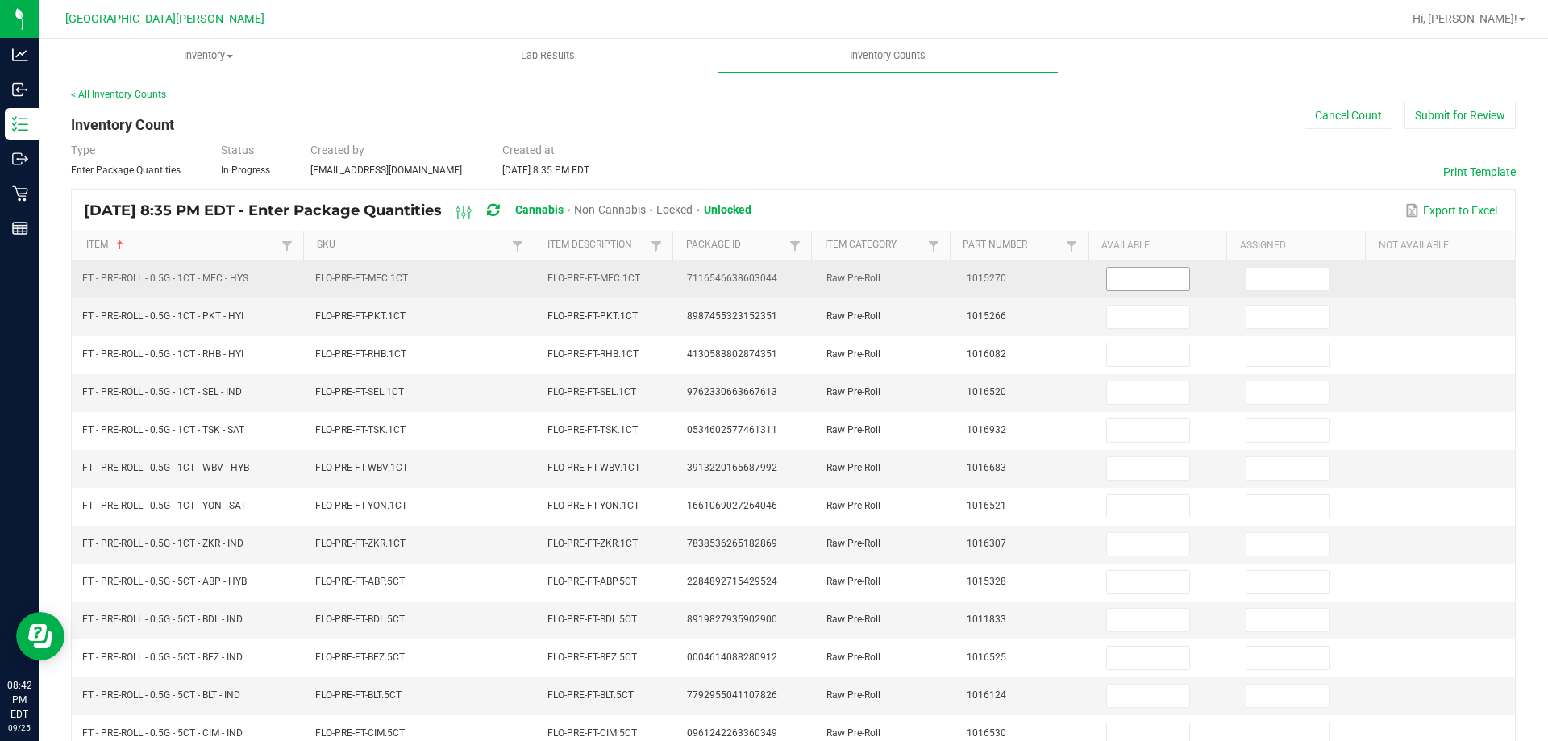
click at [1137, 284] on input at bounding box center [1148, 279] width 82 height 23
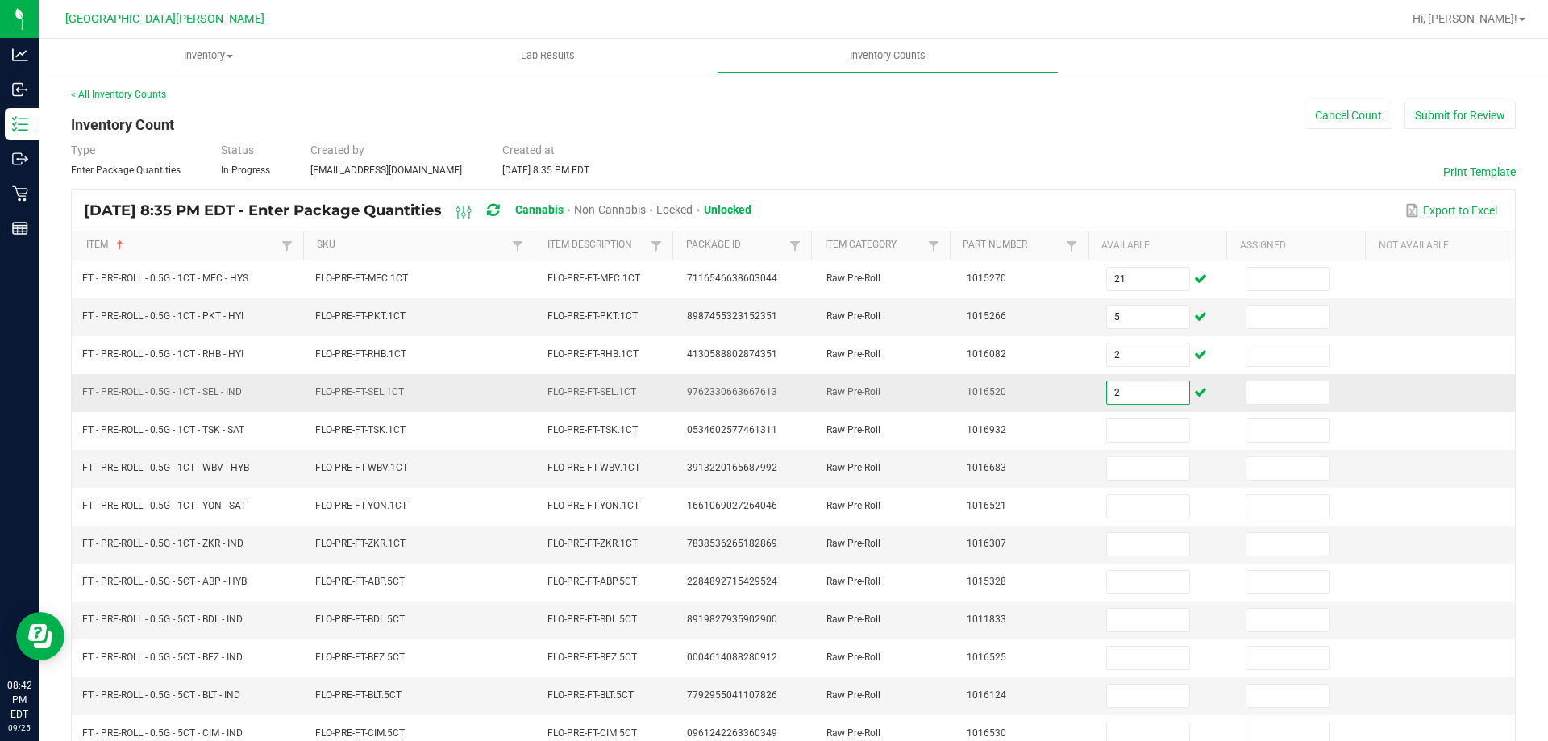
click at [1107, 395] on input "2" at bounding box center [1148, 392] width 82 height 23
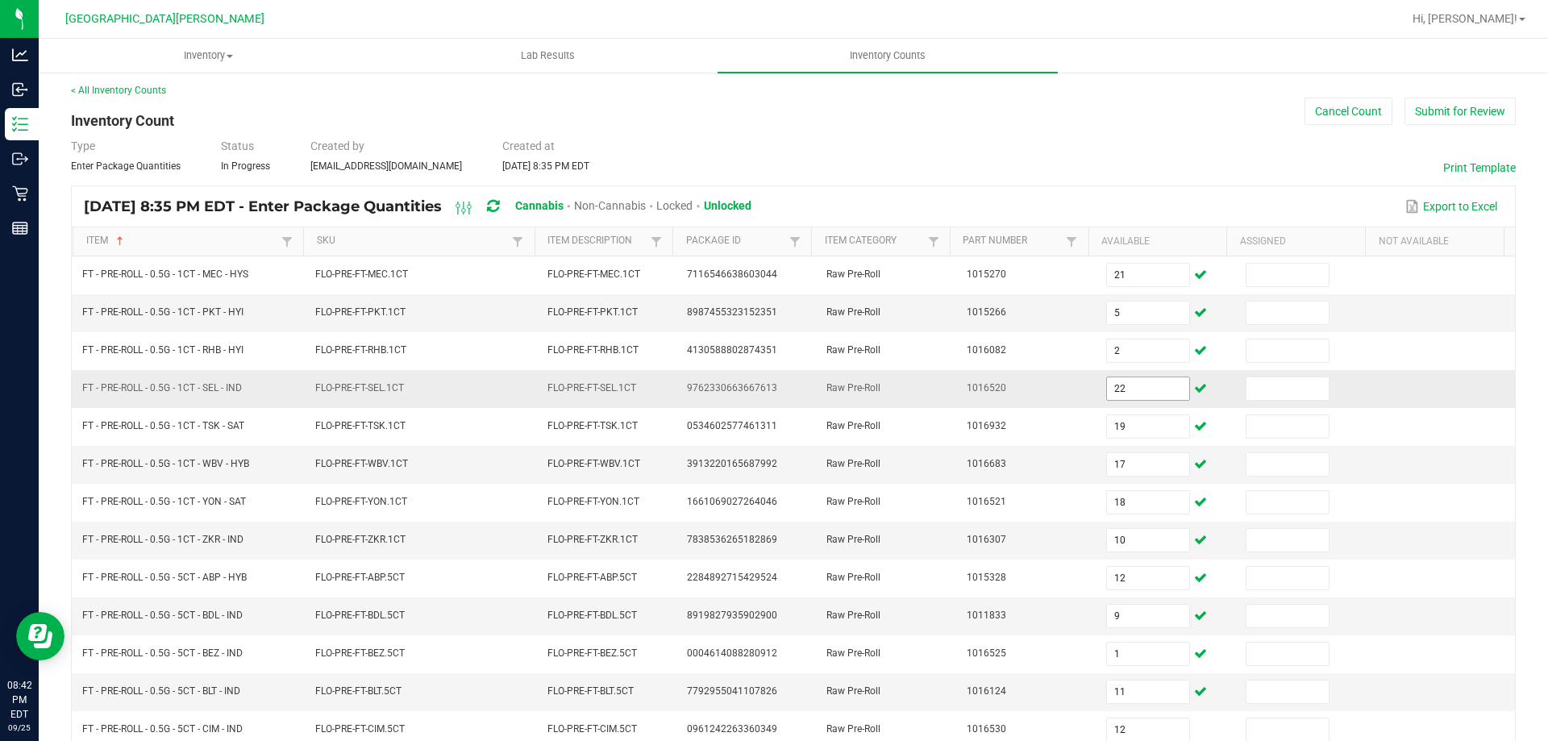
scroll to position [335, 0]
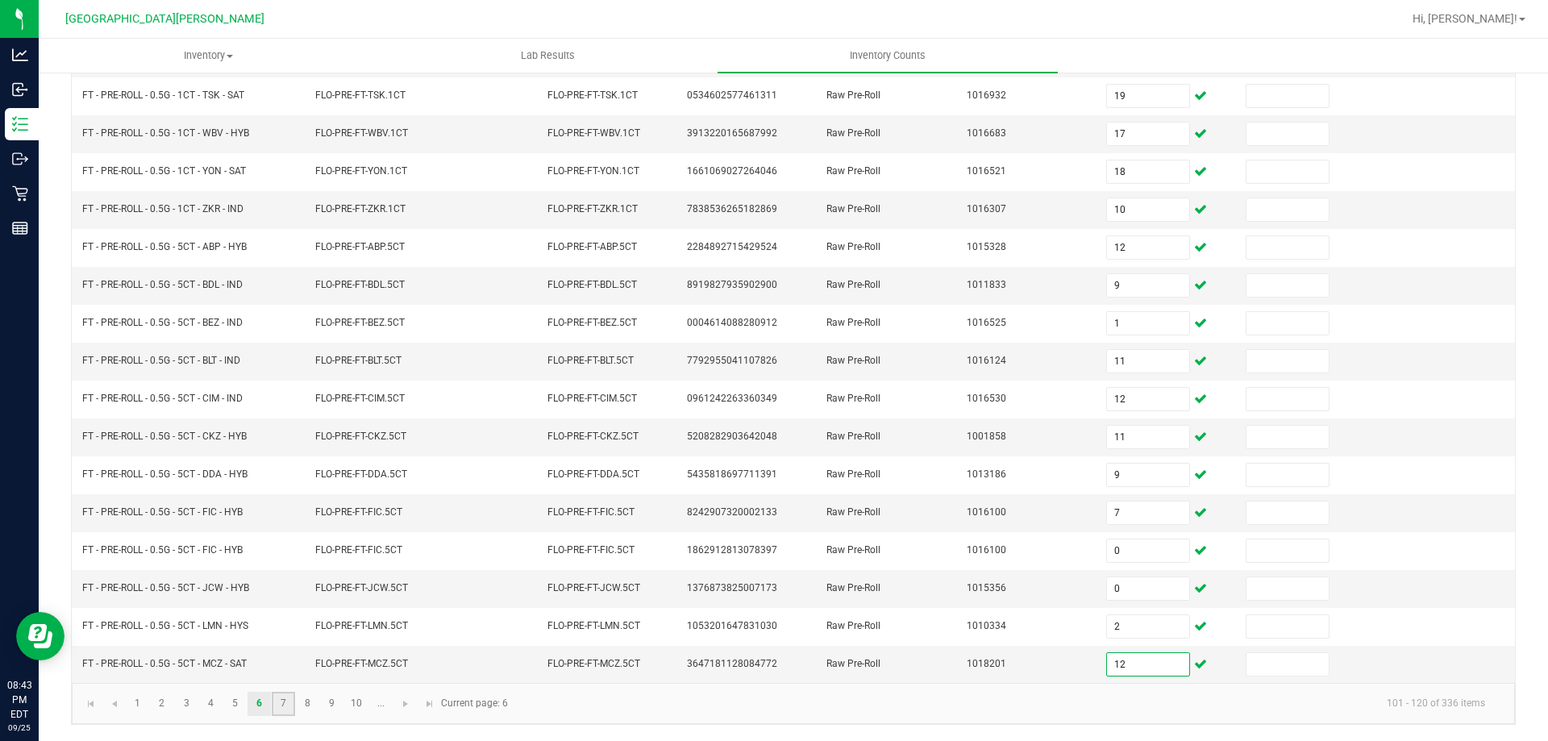
click at [285, 709] on link "7" at bounding box center [283, 704] width 23 height 24
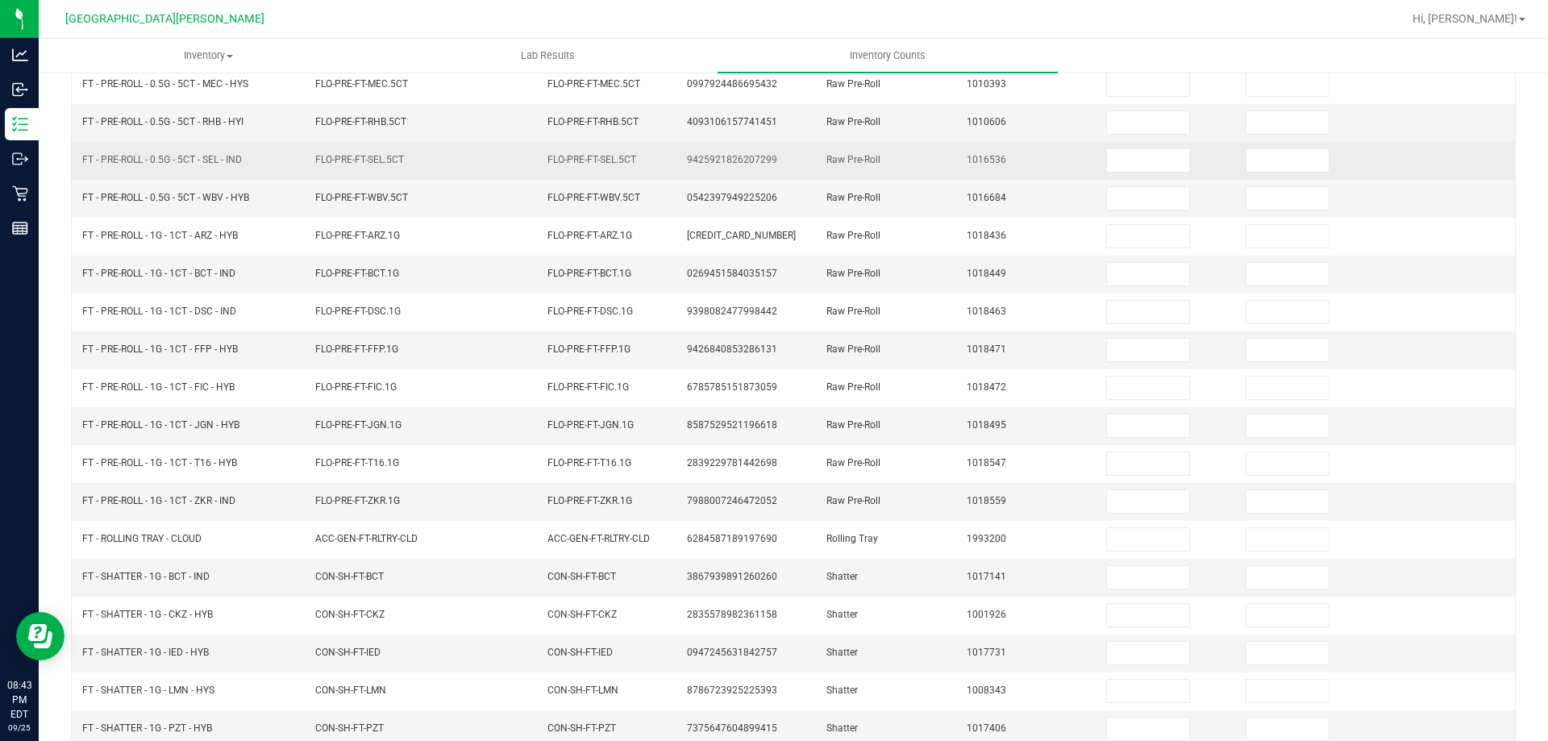
scroll to position [0, 0]
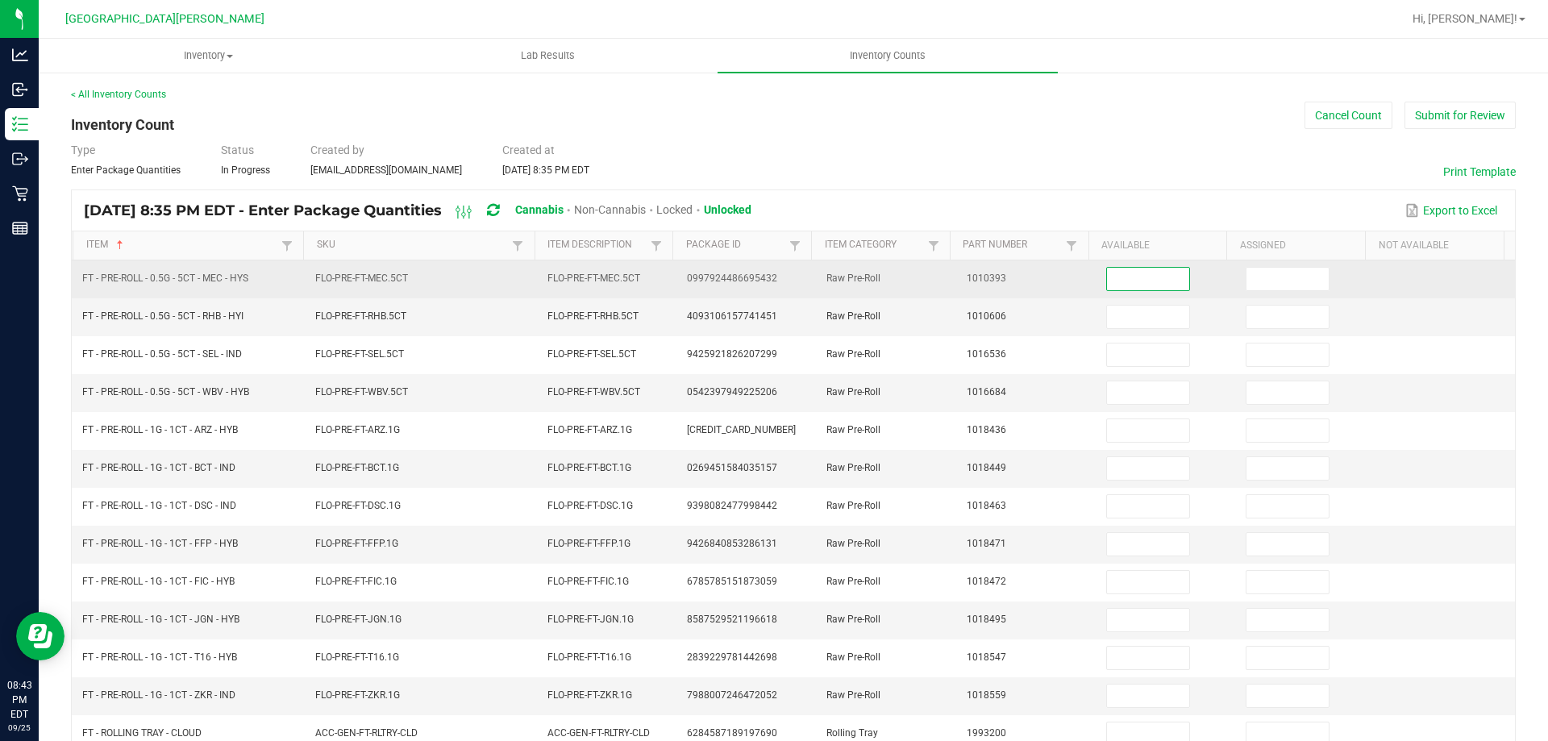
click at [1149, 276] on input at bounding box center [1148, 279] width 82 height 23
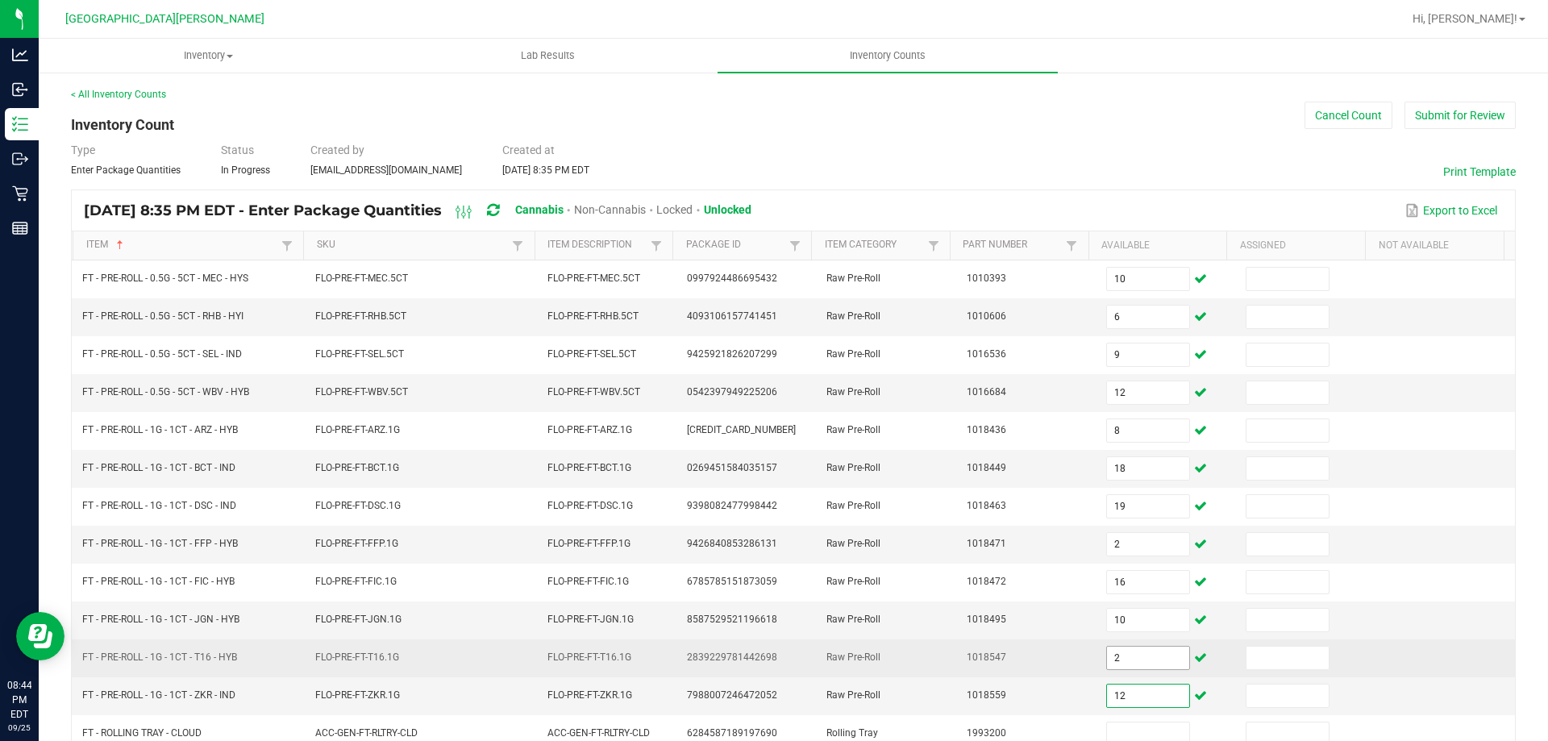
click at [1133, 663] on input "2" at bounding box center [1148, 657] width 82 height 23
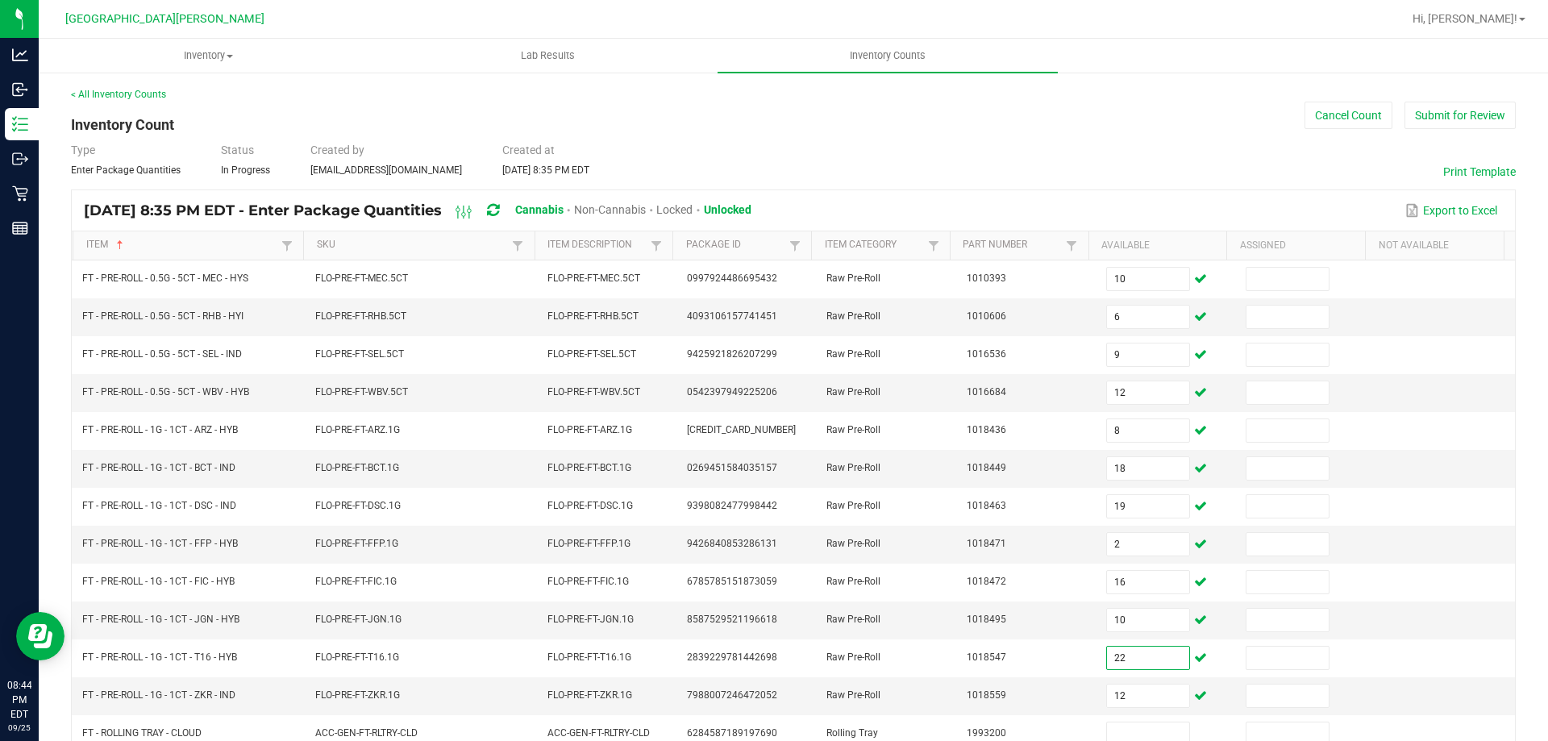
scroll to position [322, 0]
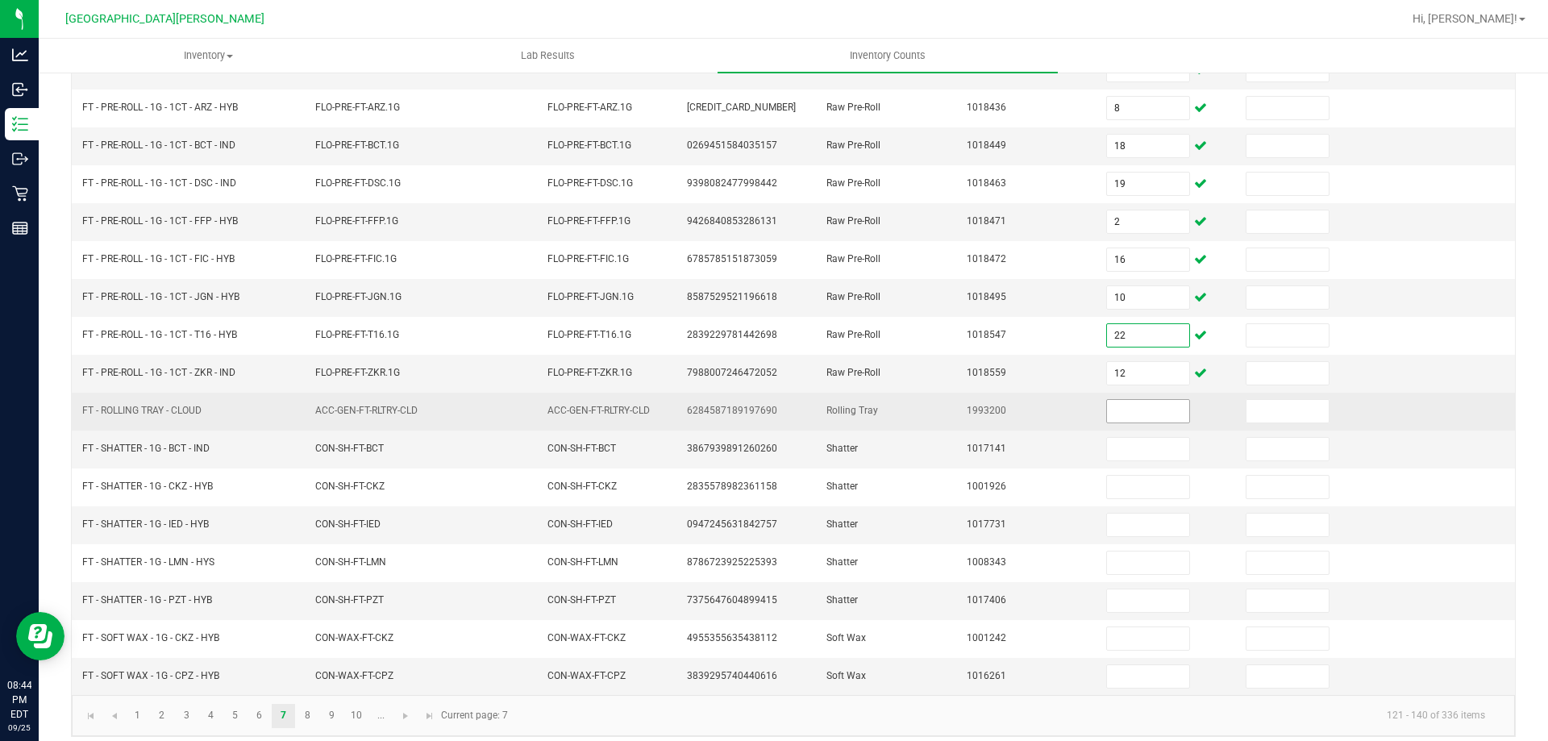
click at [1126, 409] on input at bounding box center [1148, 411] width 82 height 23
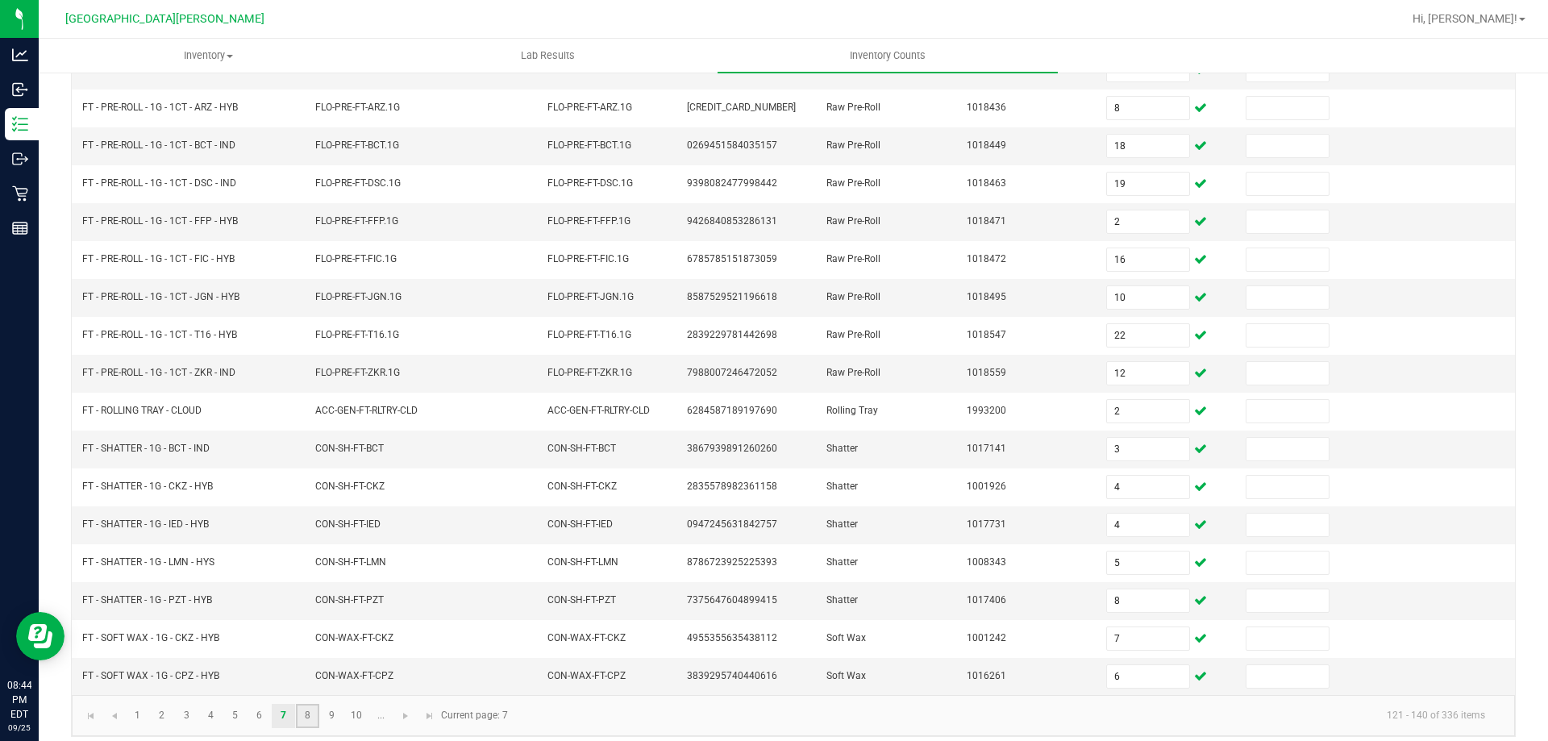
click at [306, 716] on link "8" at bounding box center [307, 716] width 23 height 24
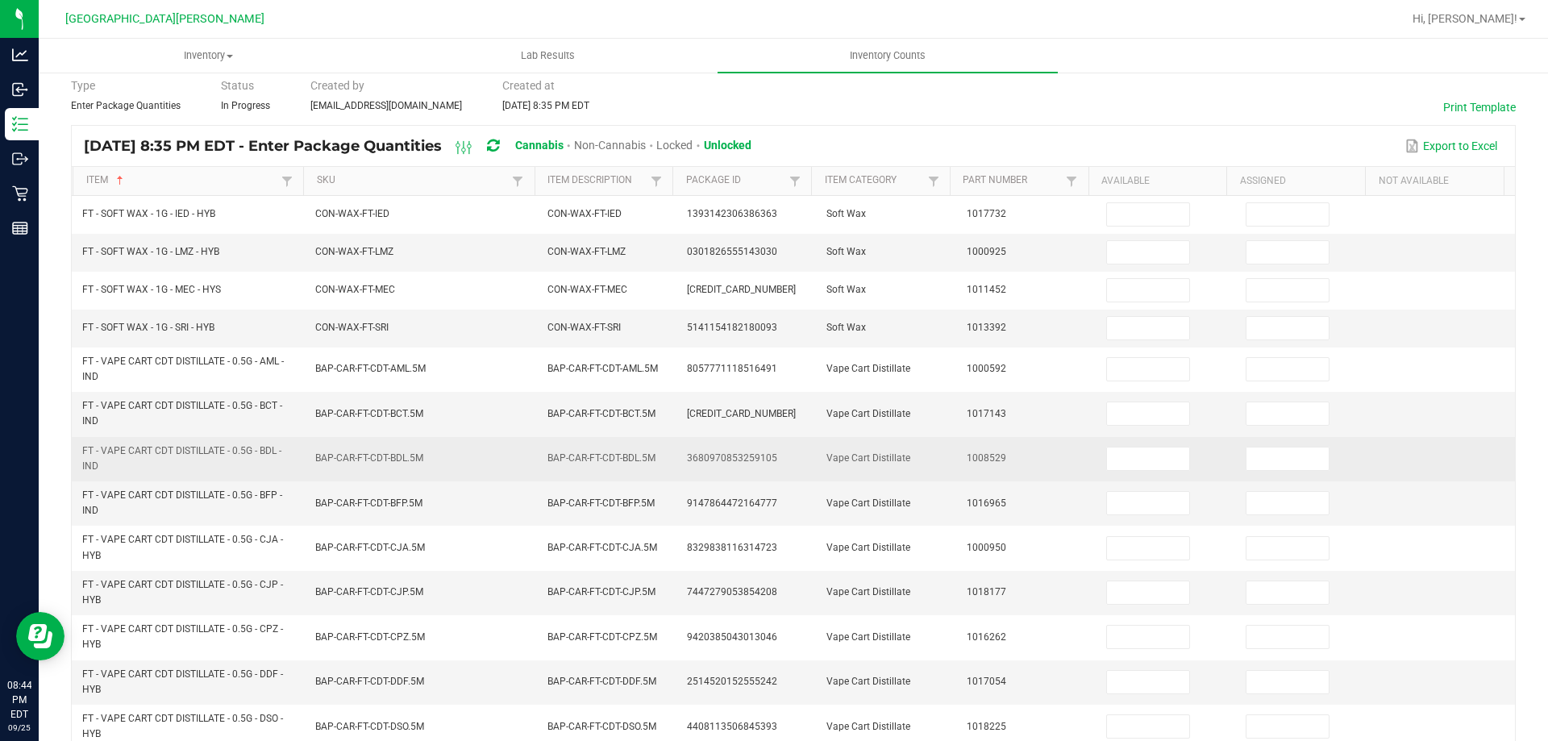
scroll to position [0, 0]
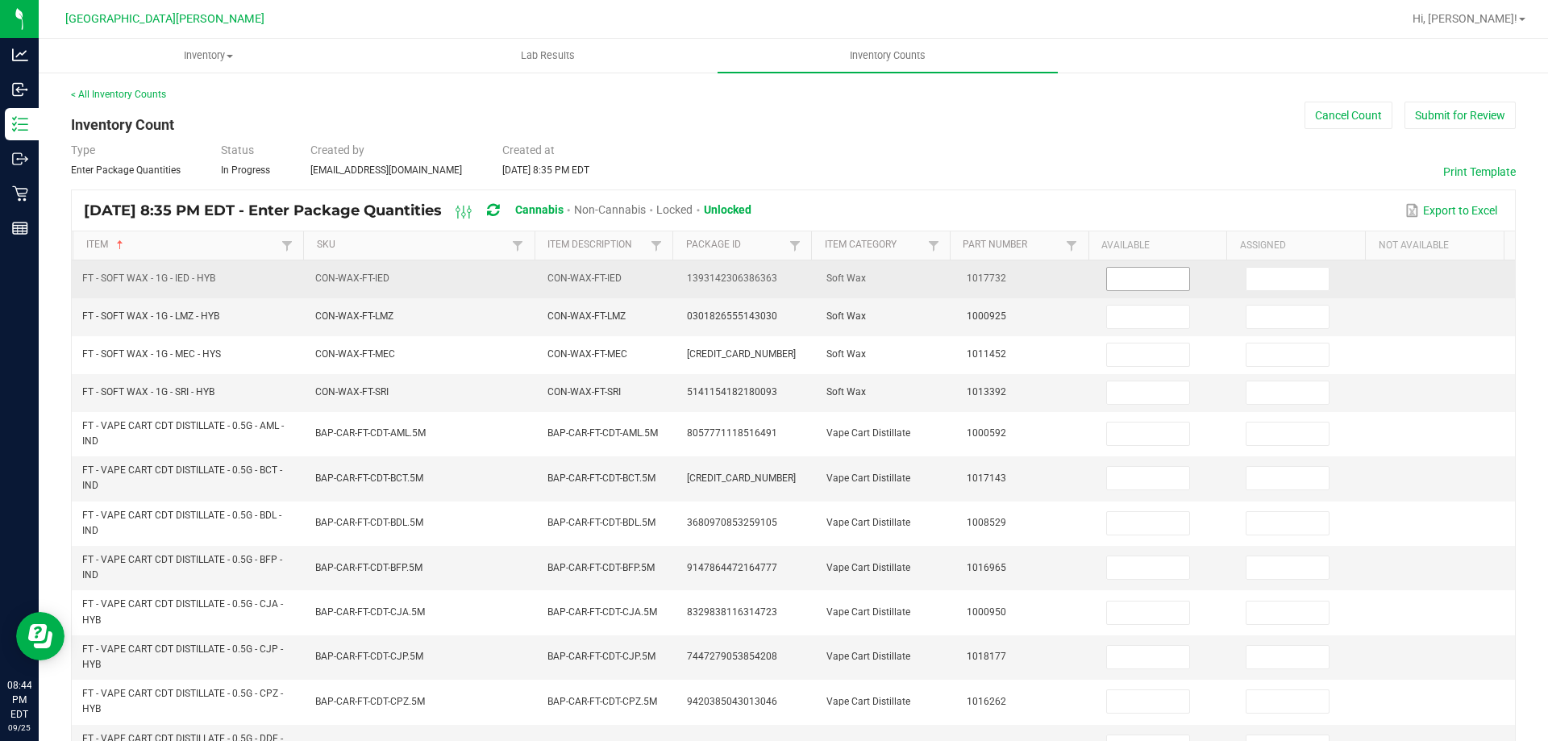
click at [1128, 276] on input at bounding box center [1148, 279] width 82 height 23
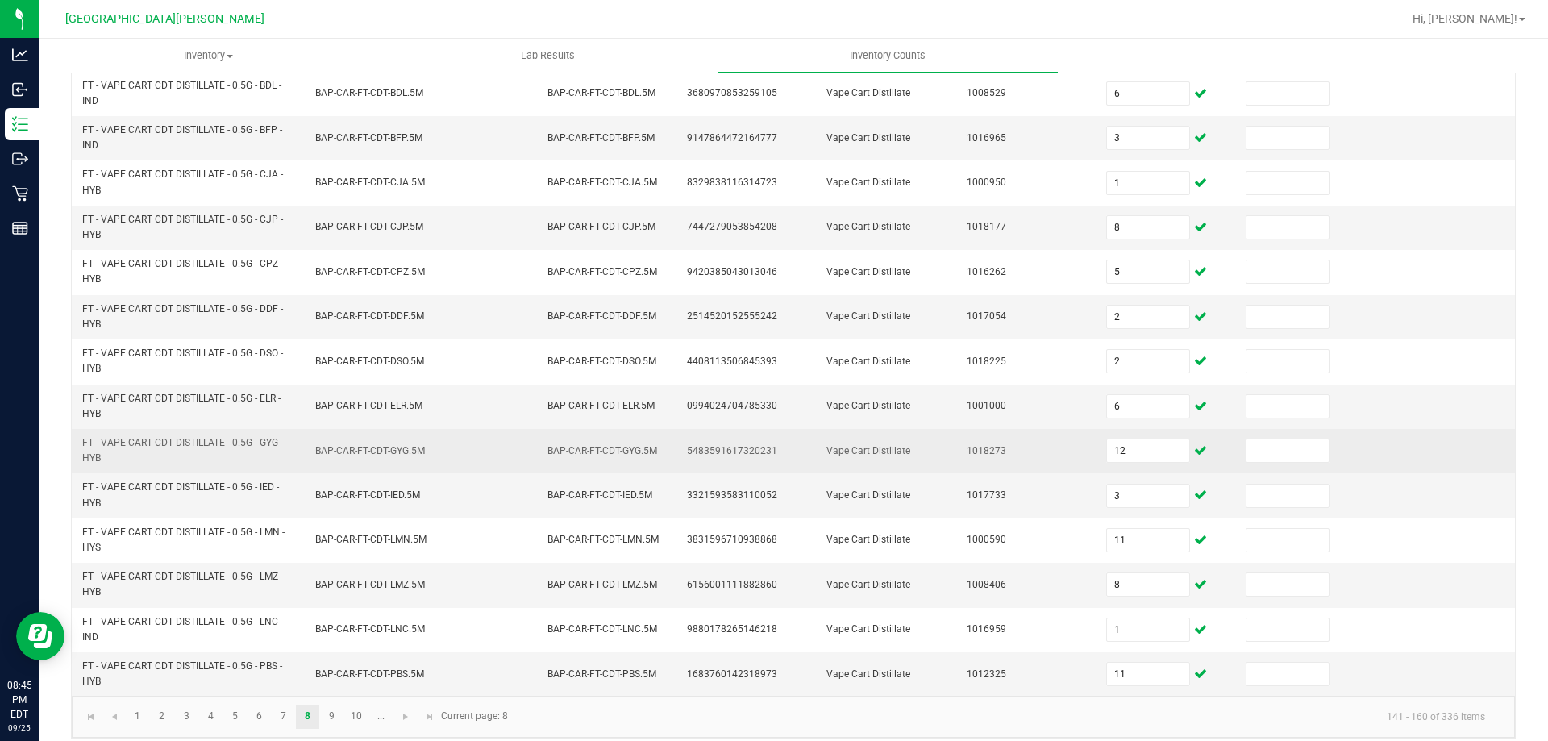
scroll to position [443, 0]
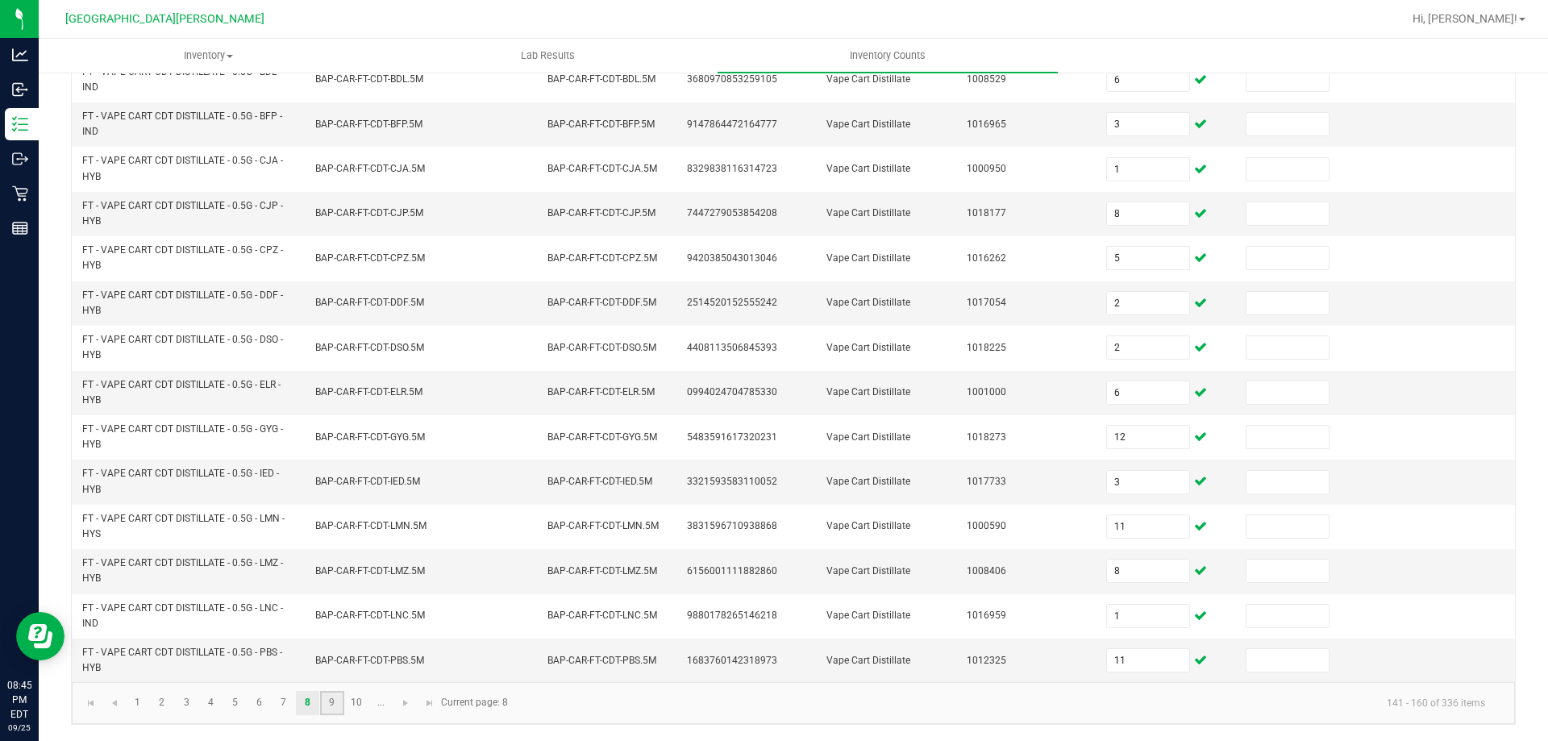
click at [326, 696] on link "9" at bounding box center [331, 703] width 23 height 24
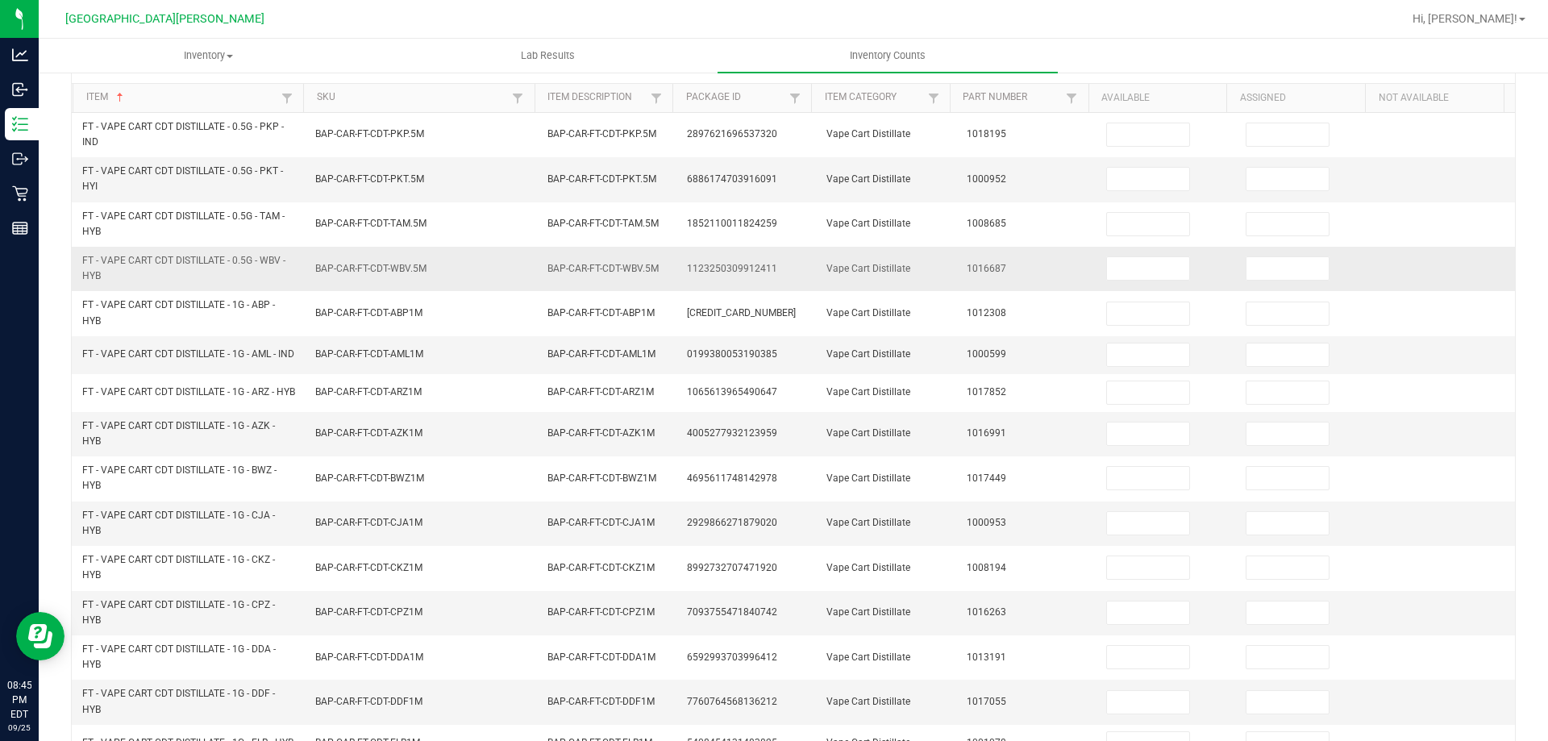
scroll to position [0, 0]
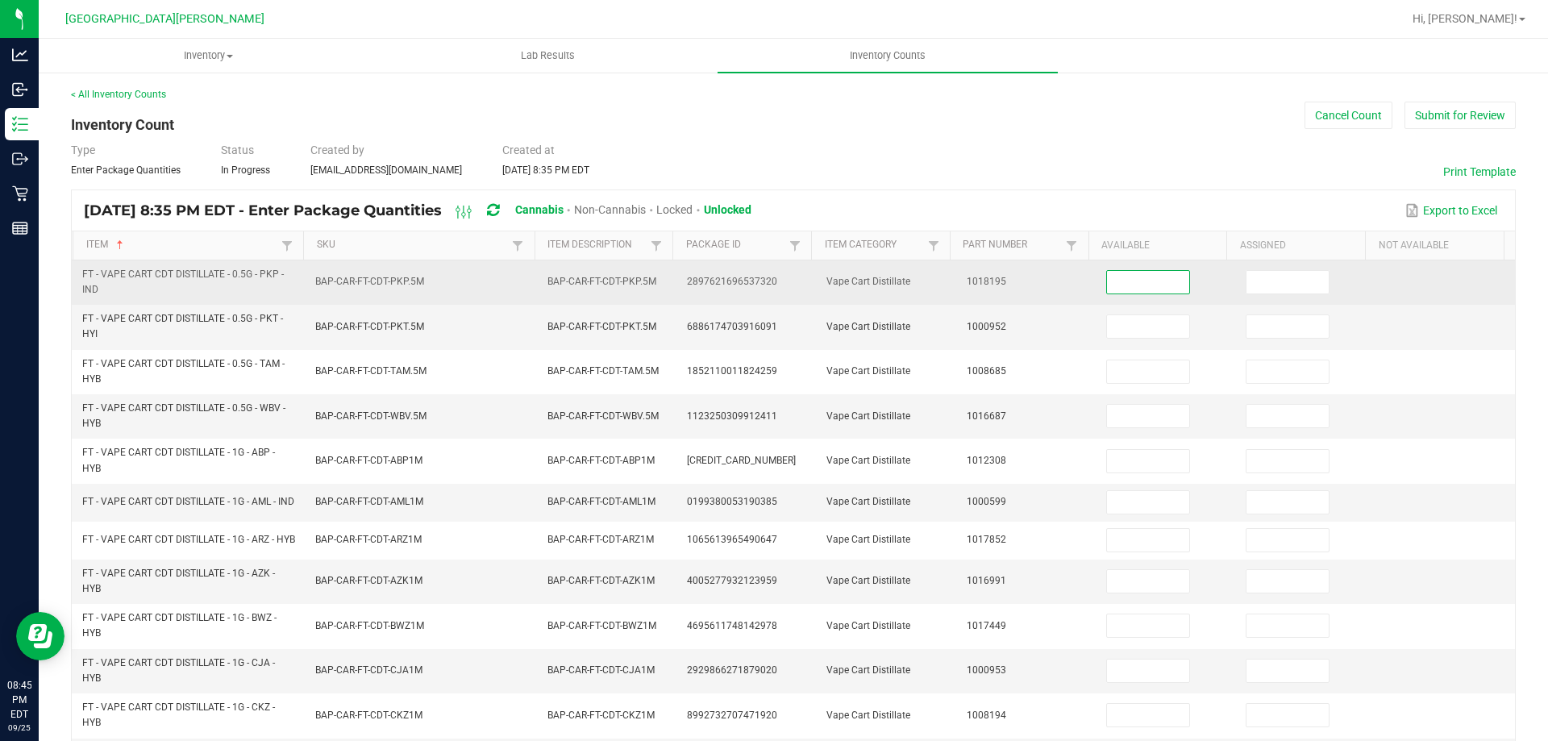
click at [1134, 283] on input at bounding box center [1148, 282] width 82 height 23
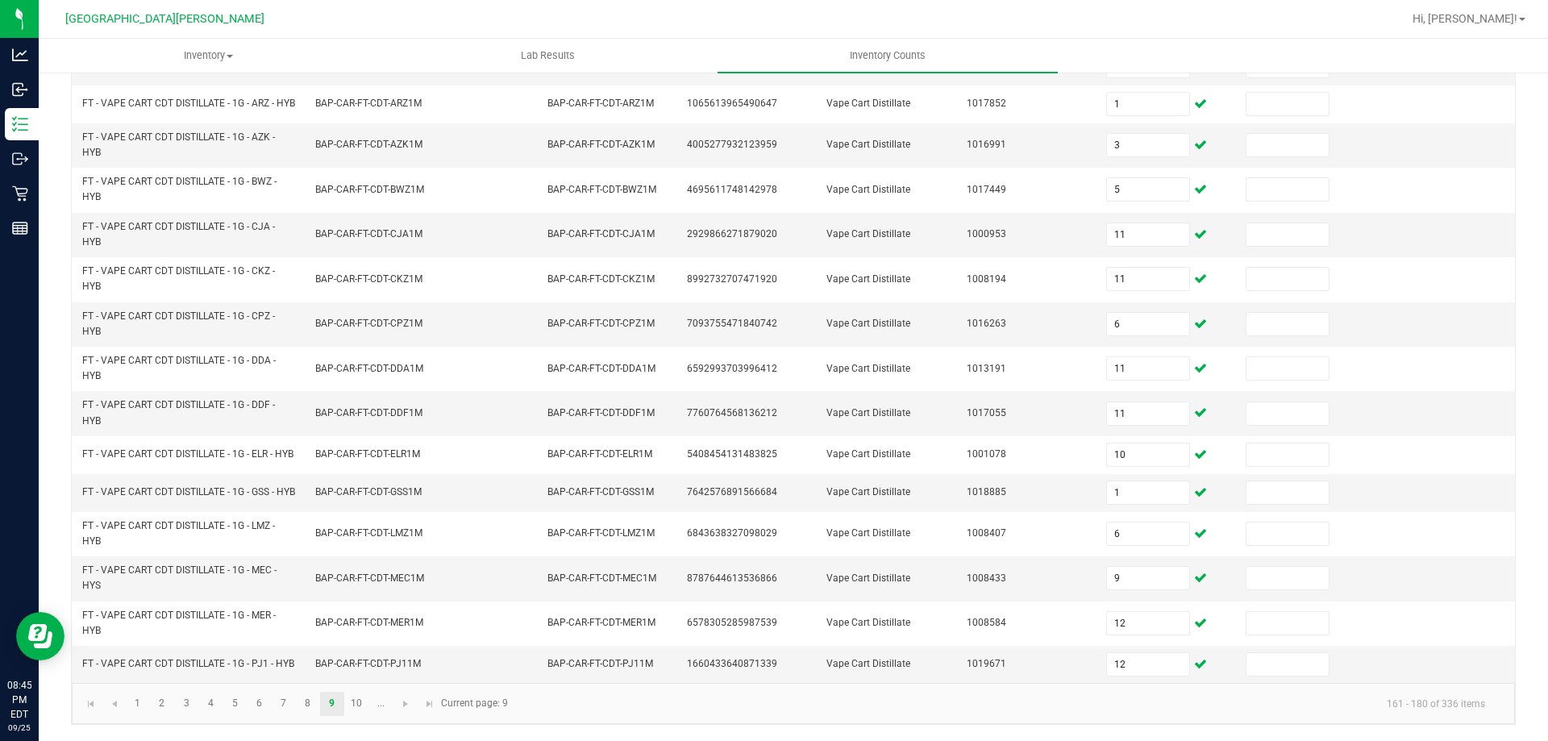
scroll to position [470, 0]
click at [355, 705] on link "10" at bounding box center [356, 704] width 23 height 24
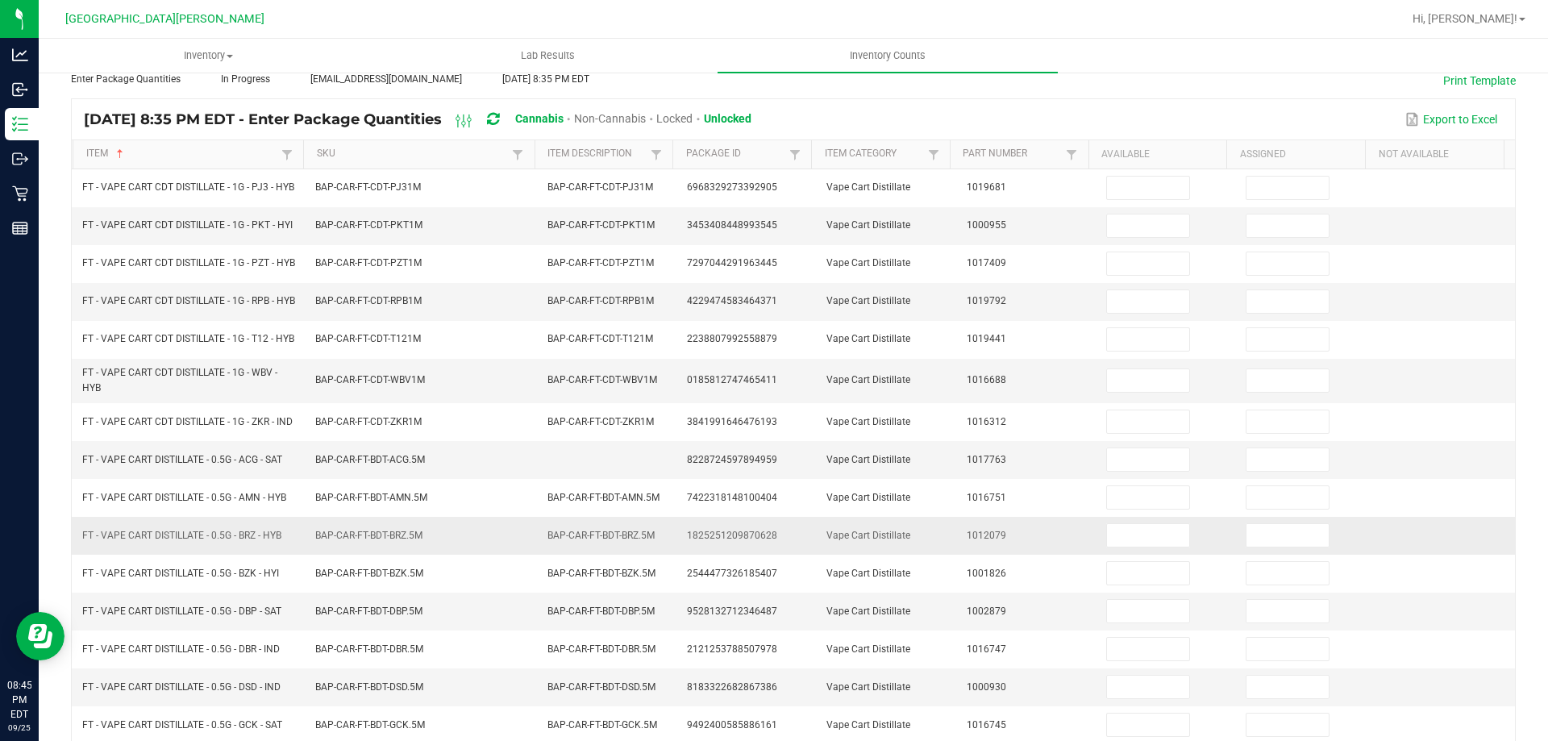
scroll to position [0, 0]
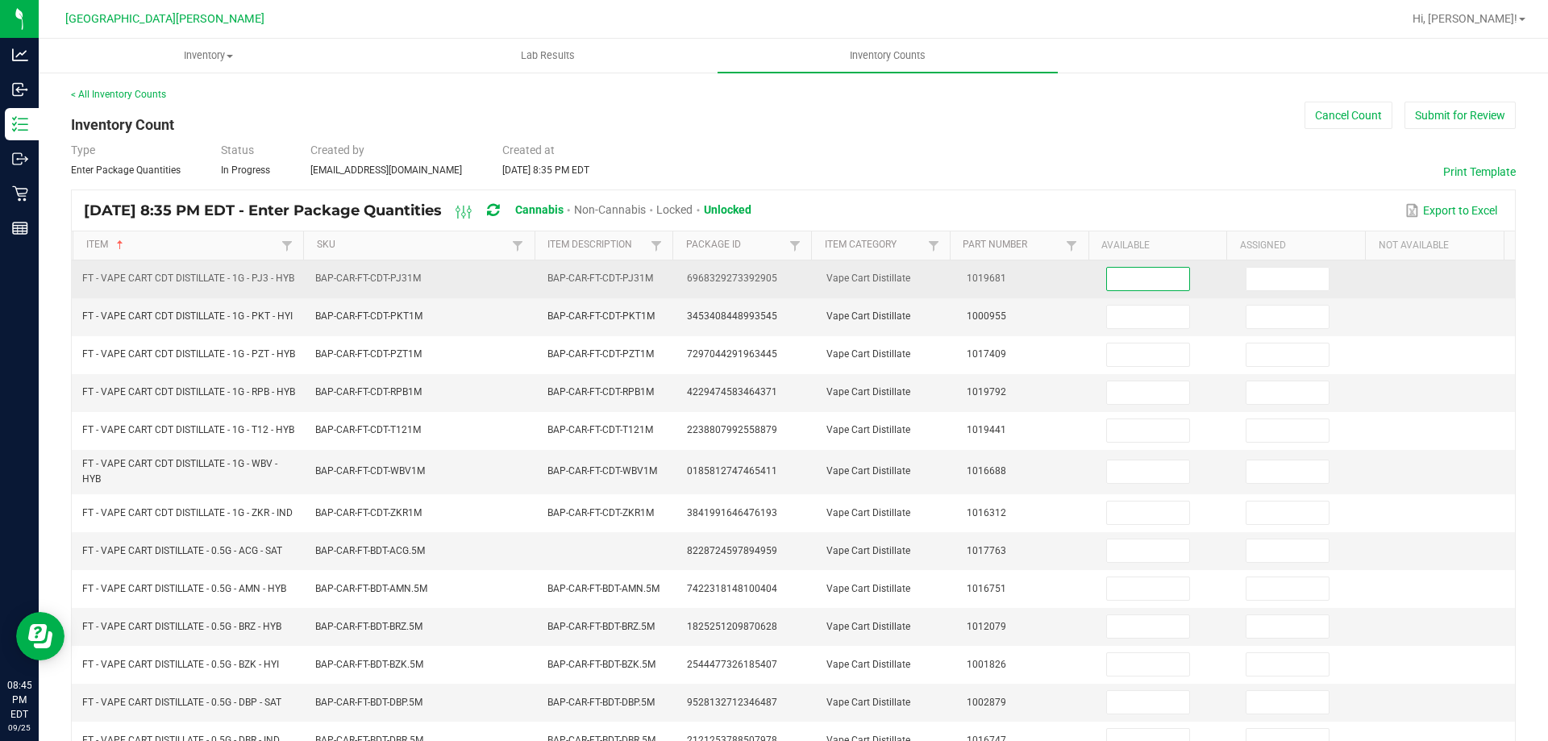
click at [1116, 285] on input at bounding box center [1148, 279] width 82 height 23
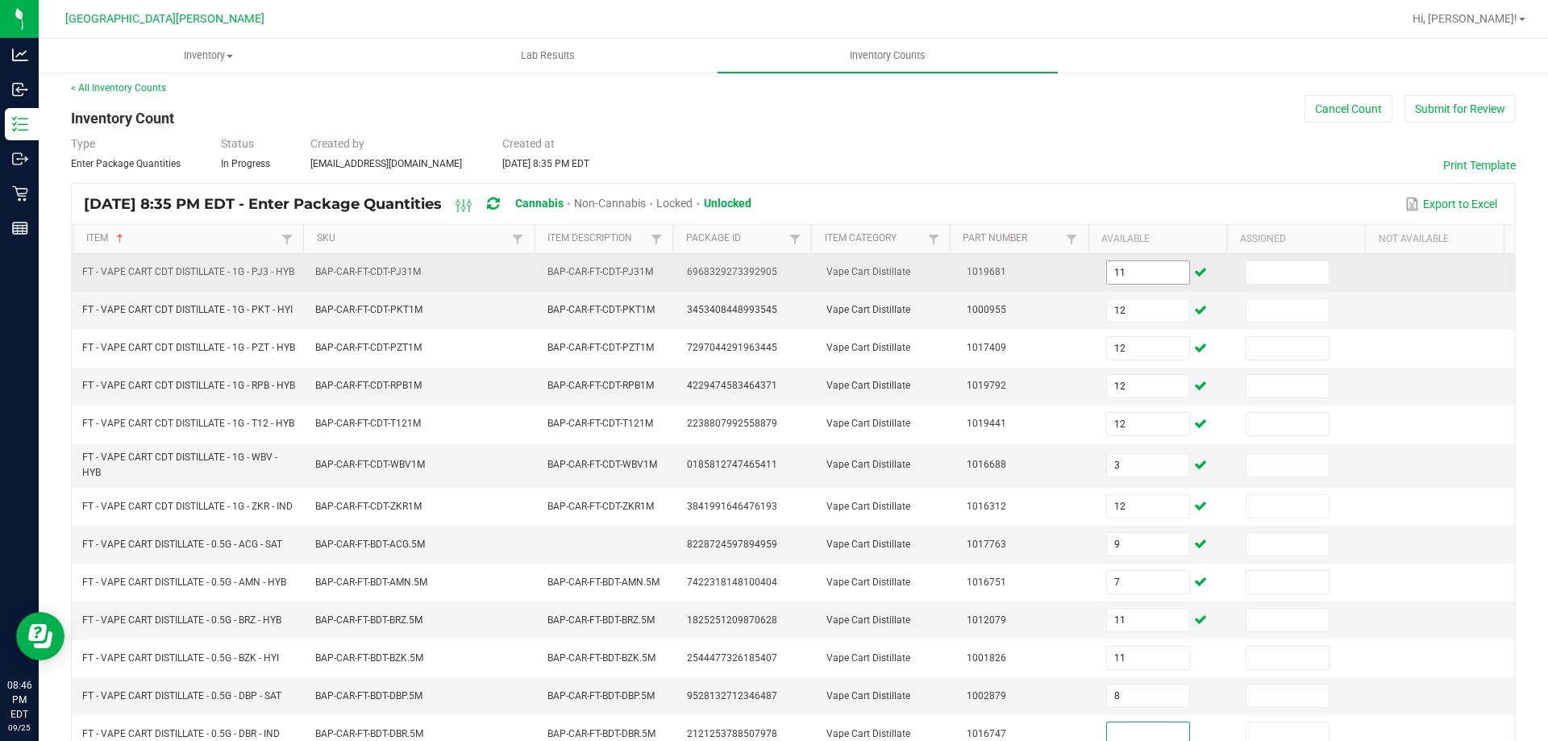
scroll to position [376, 0]
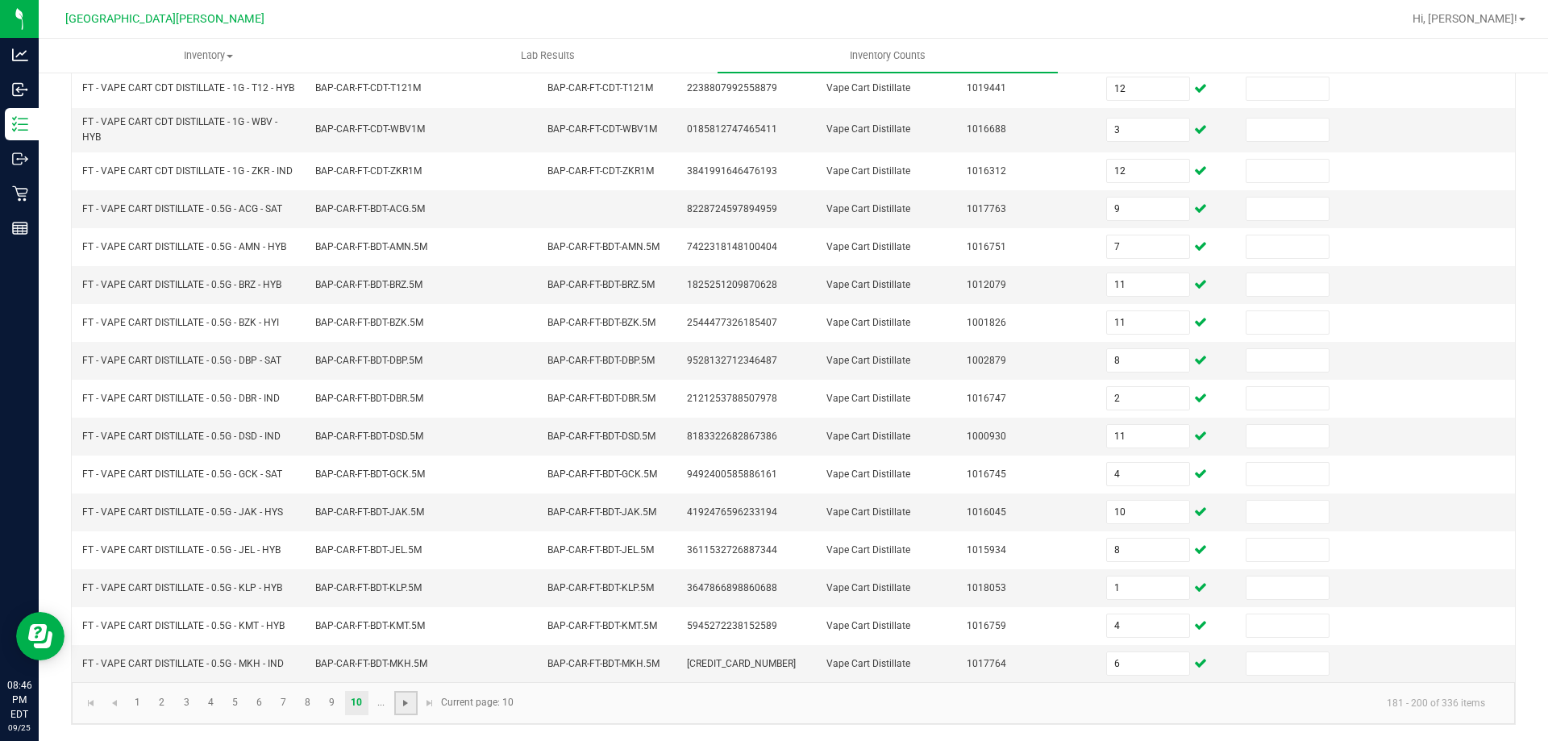
click at [412, 703] on span "Go to the next page" at bounding box center [405, 702] width 13 height 13
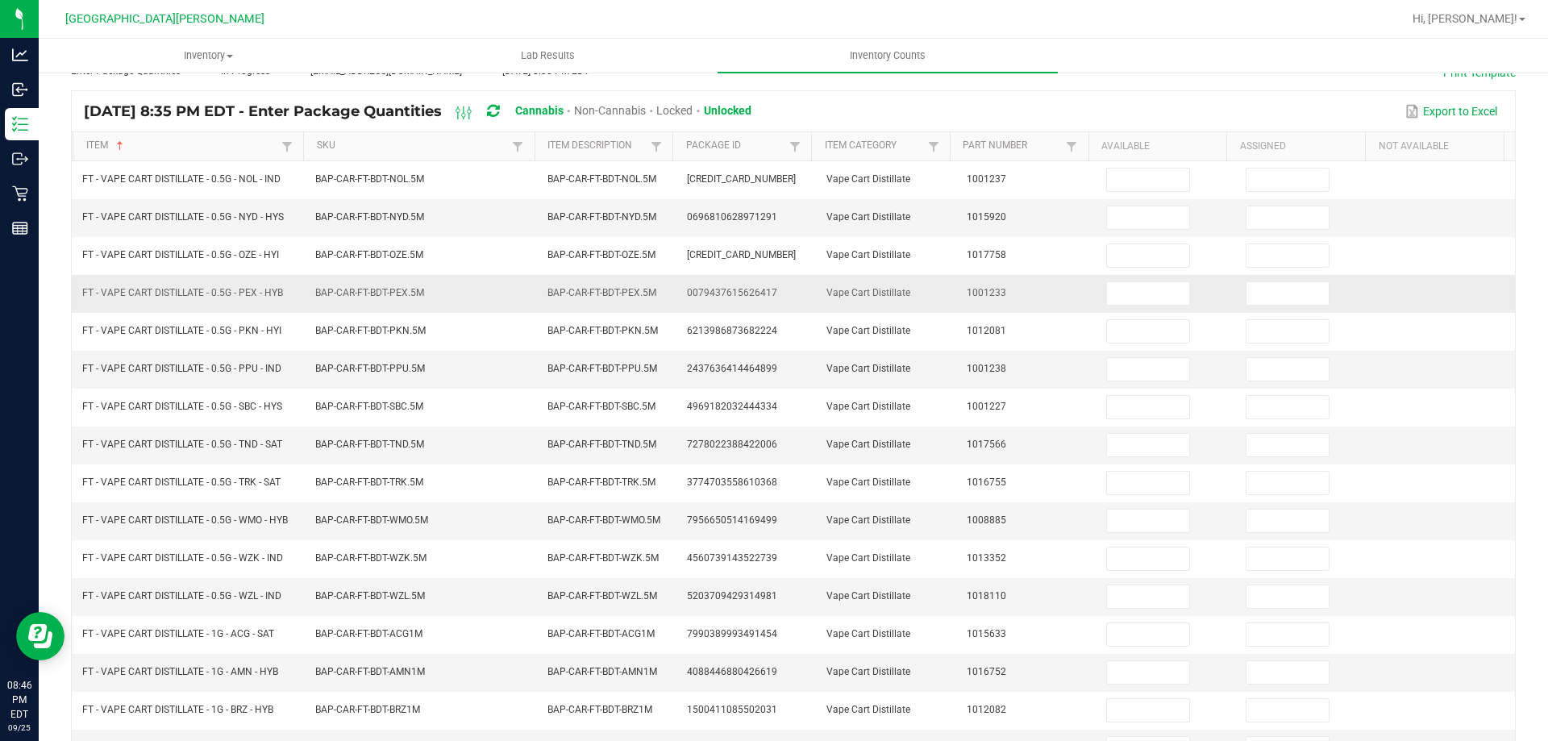
scroll to position [0, 0]
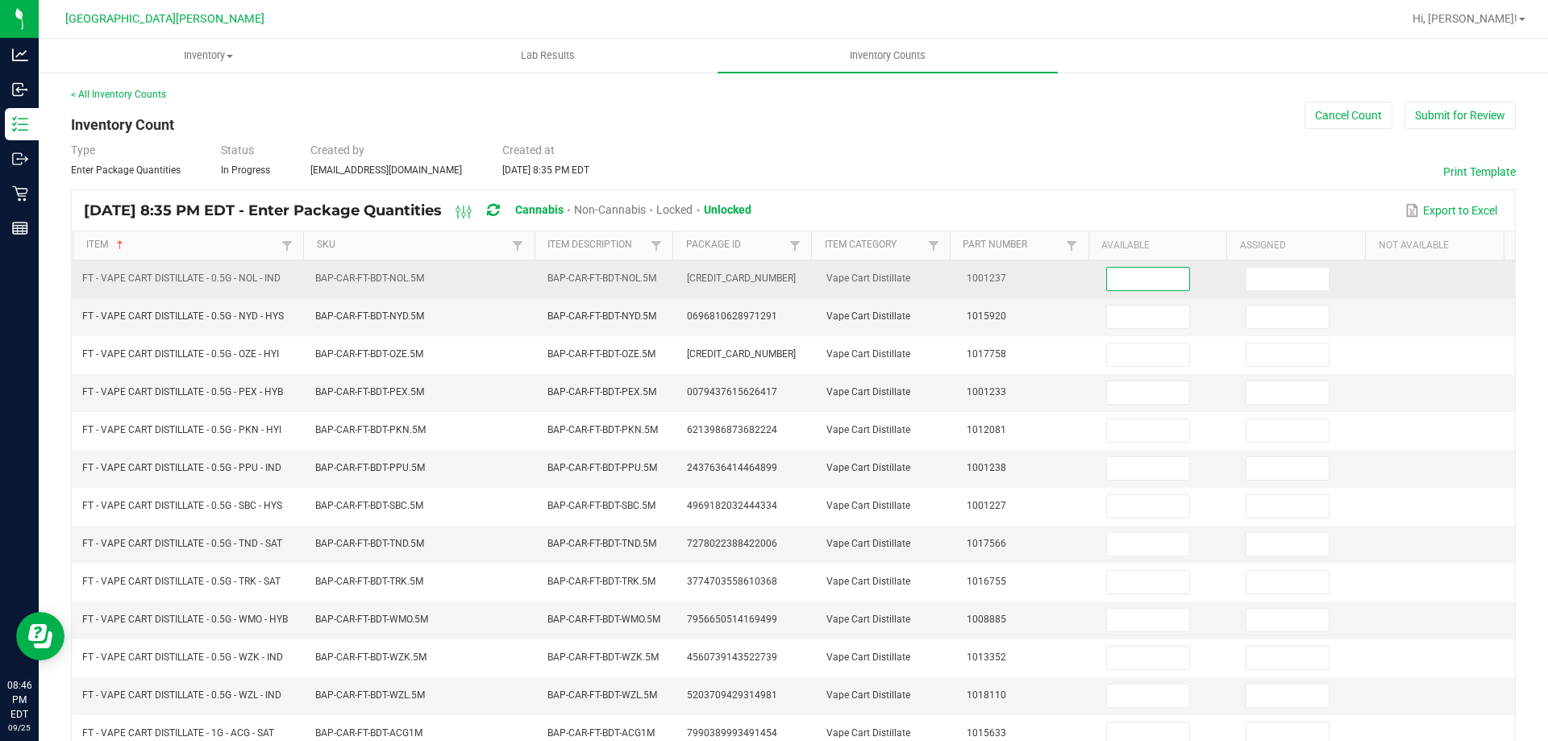
click at [1125, 271] on input at bounding box center [1148, 279] width 82 height 23
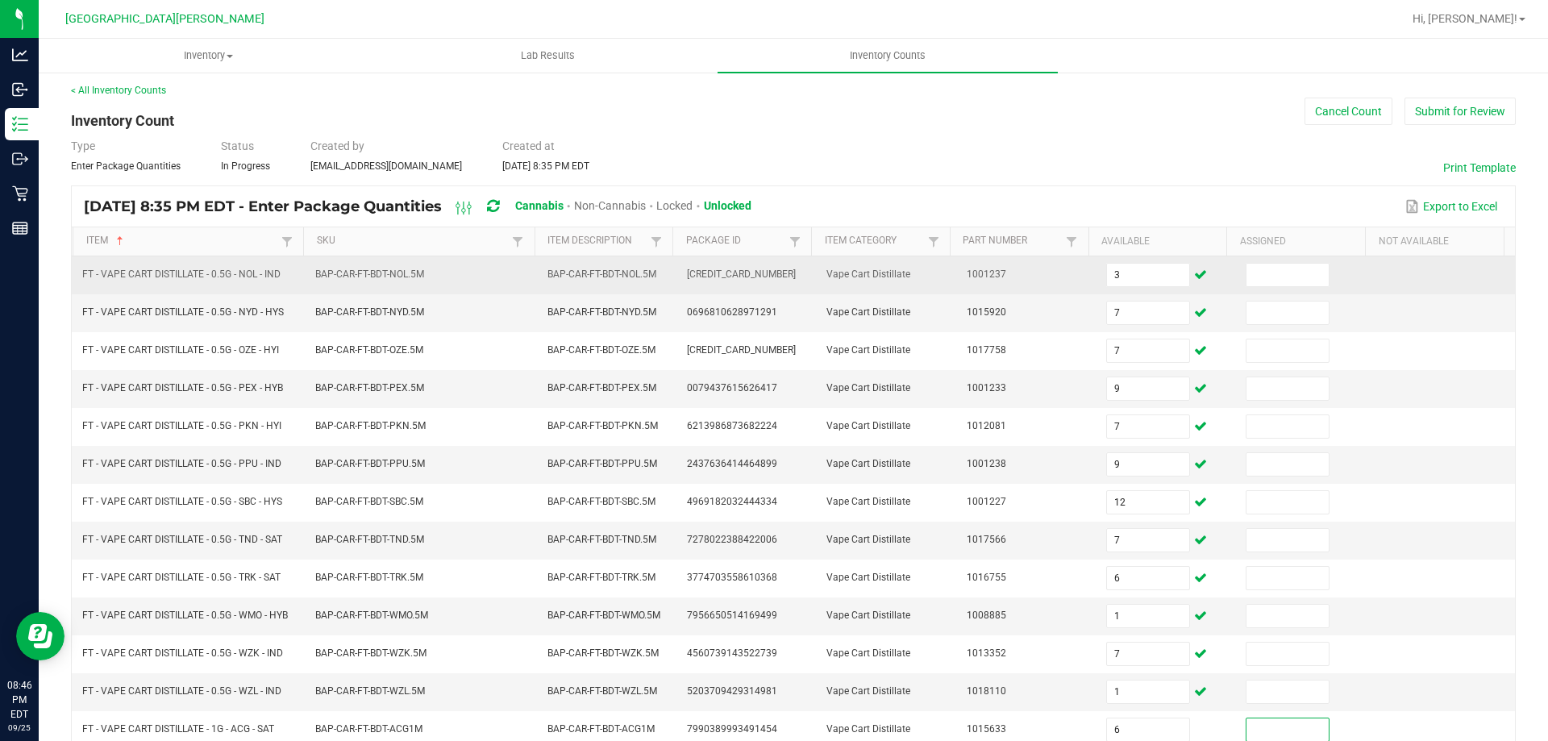
scroll to position [335, 0]
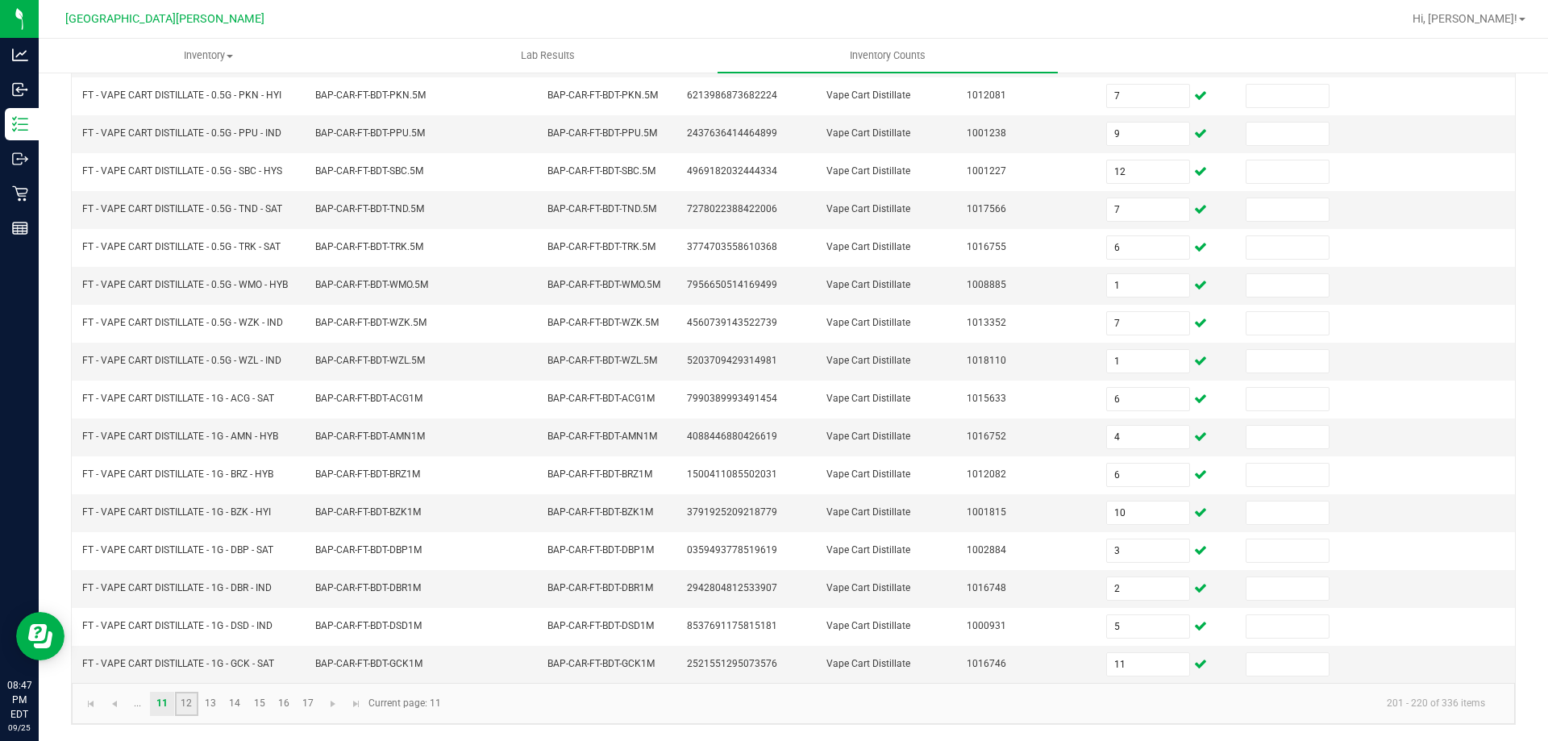
click at [195, 707] on link "12" at bounding box center [186, 704] width 23 height 24
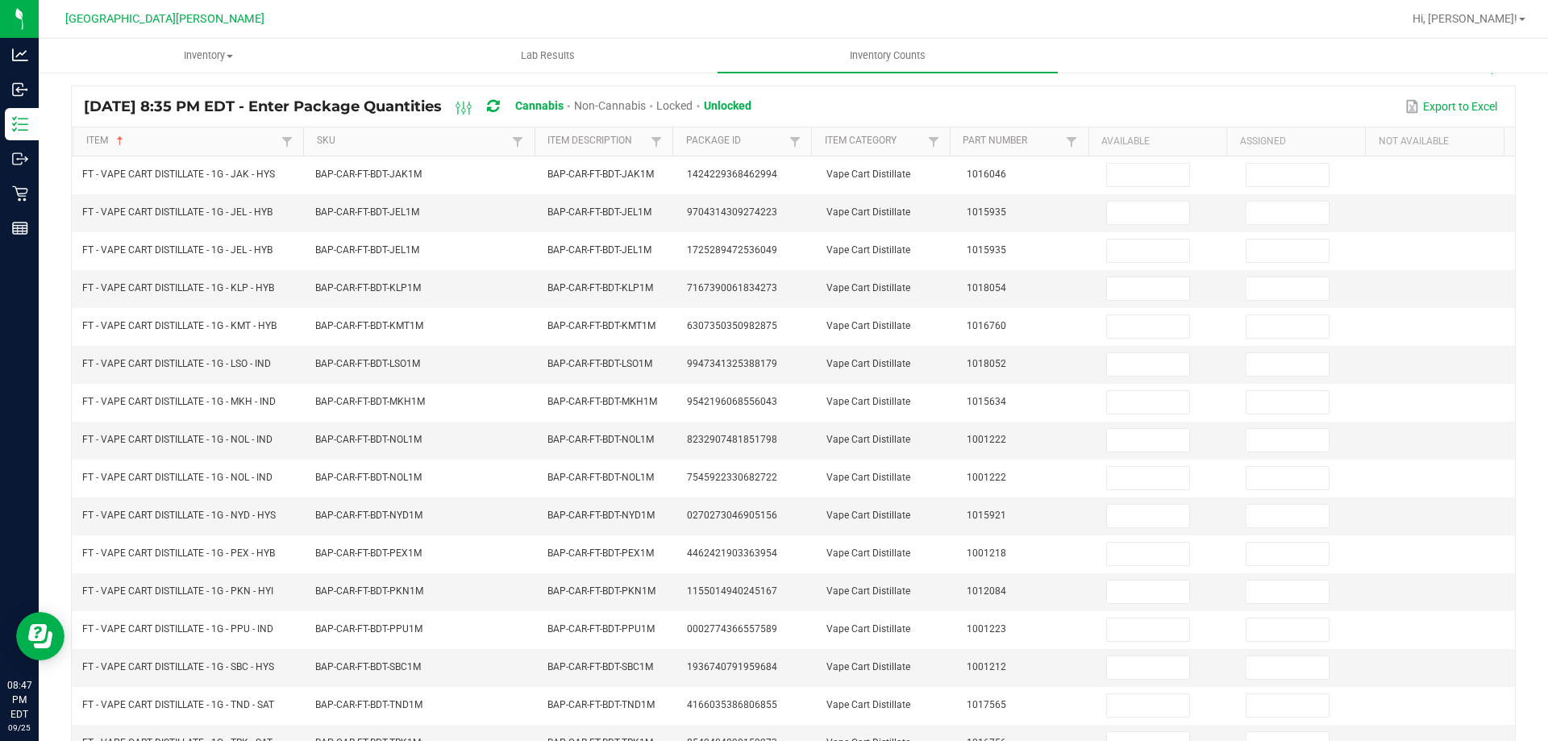
scroll to position [0, 0]
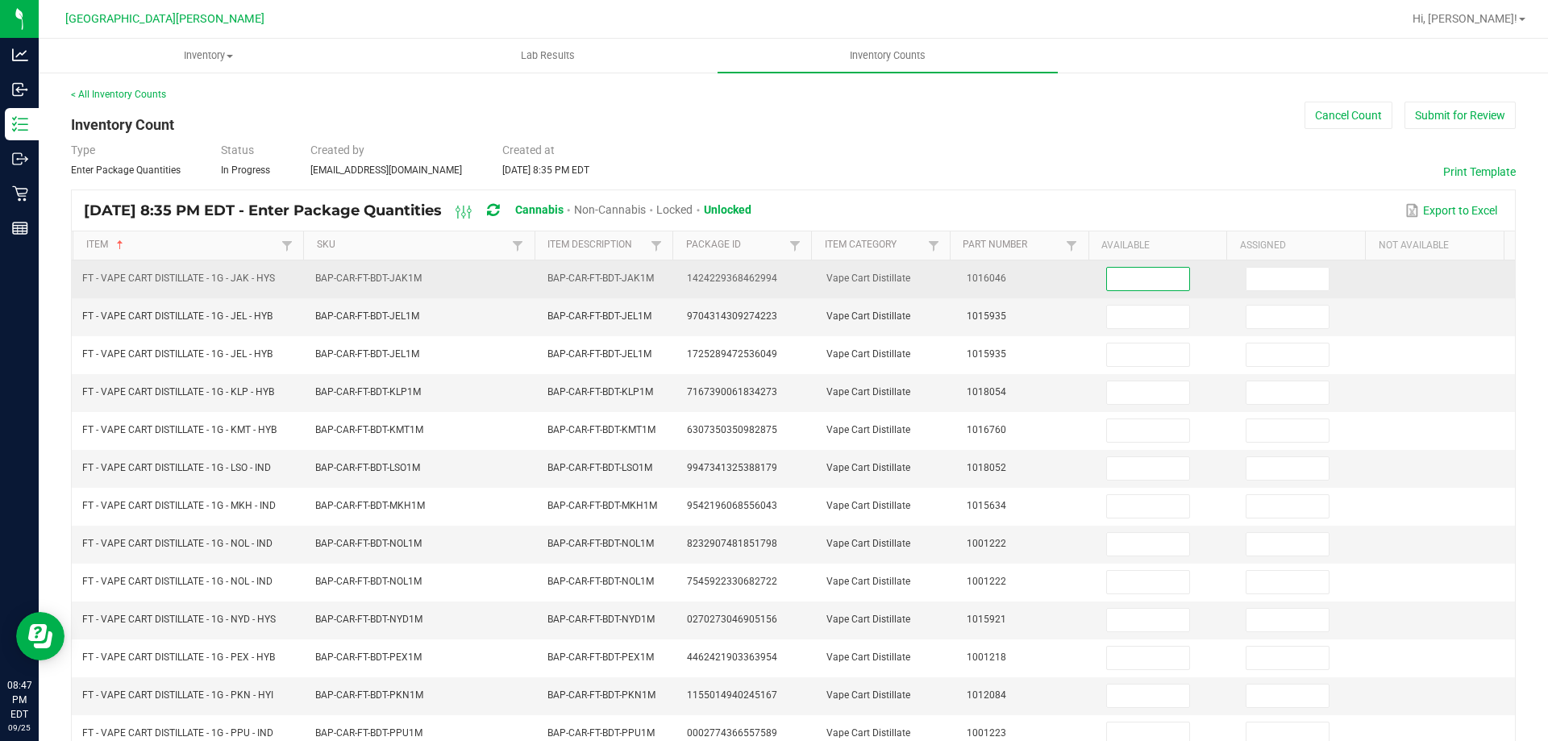
click at [1128, 277] on input at bounding box center [1148, 279] width 82 height 23
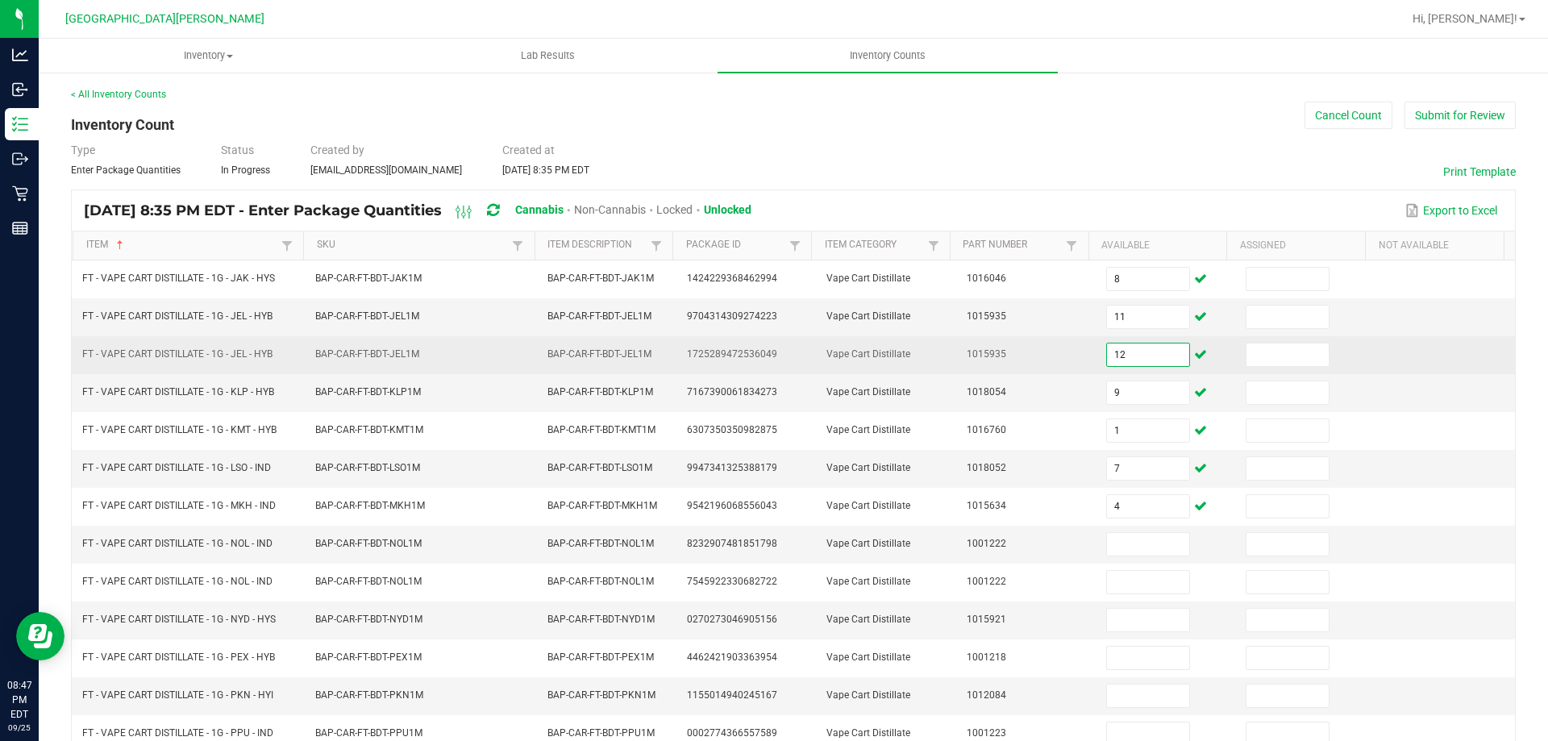
click at [1134, 356] on input "12" at bounding box center [1148, 354] width 82 height 23
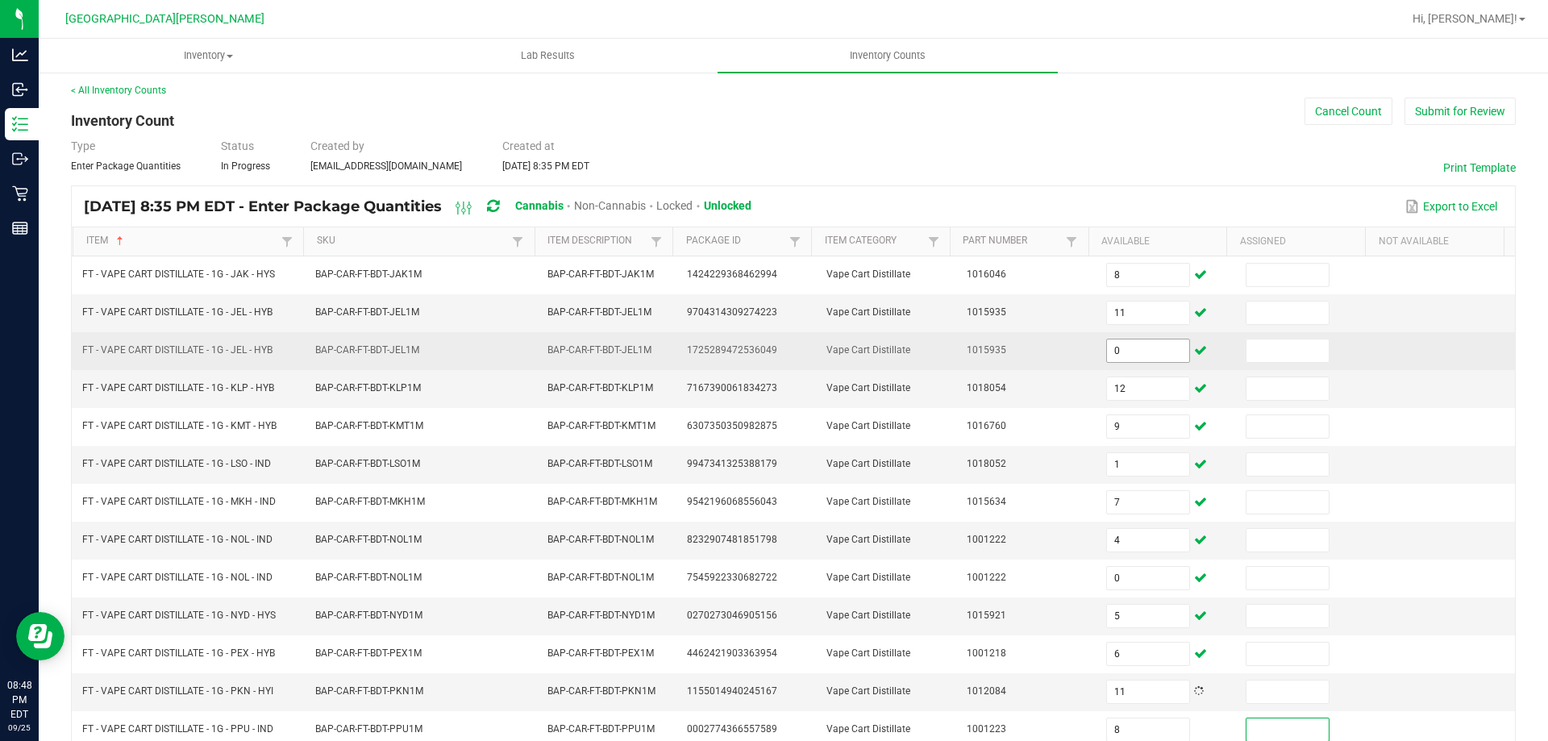
scroll to position [342, 0]
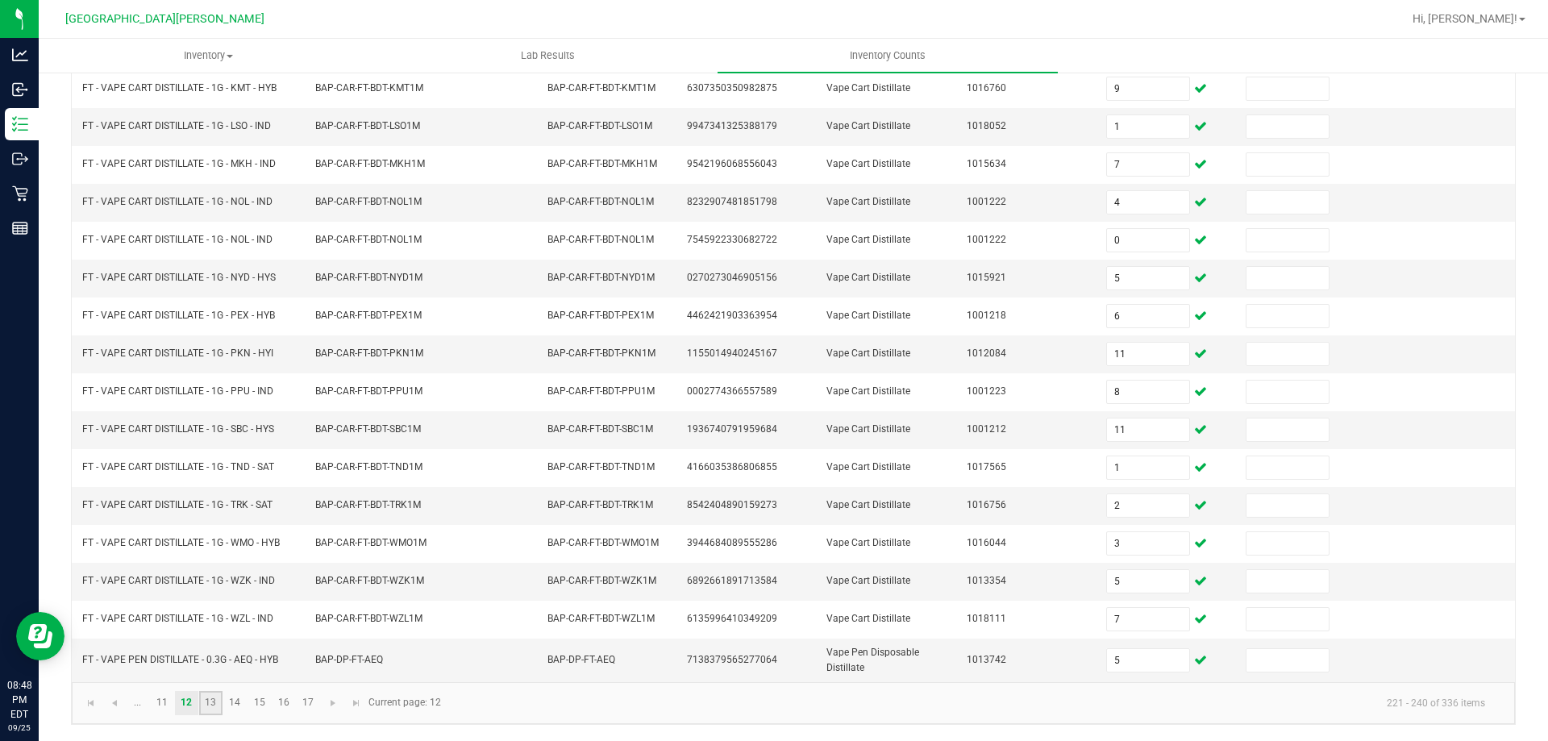
click at [203, 700] on link "13" at bounding box center [210, 703] width 23 height 24
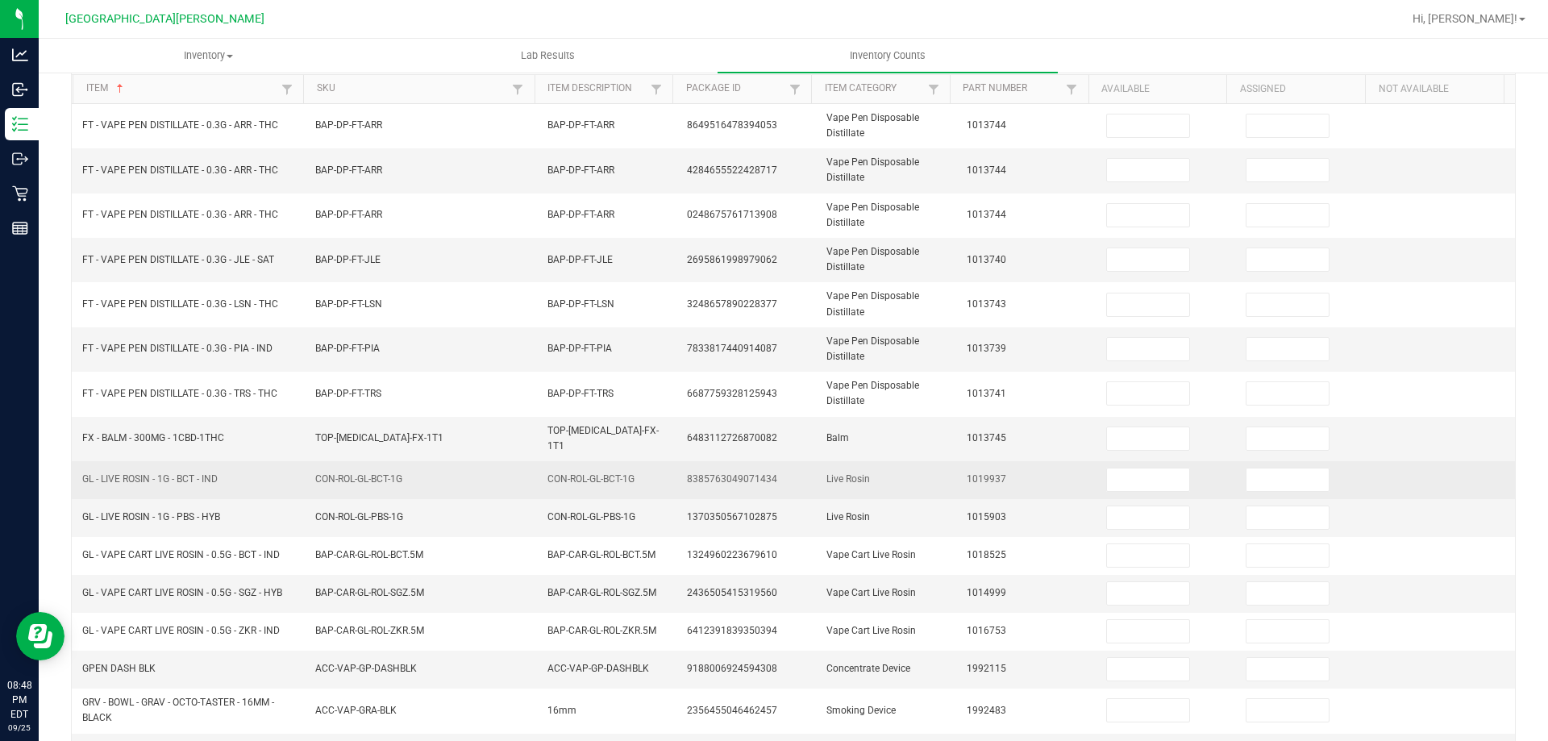
scroll to position [0, 0]
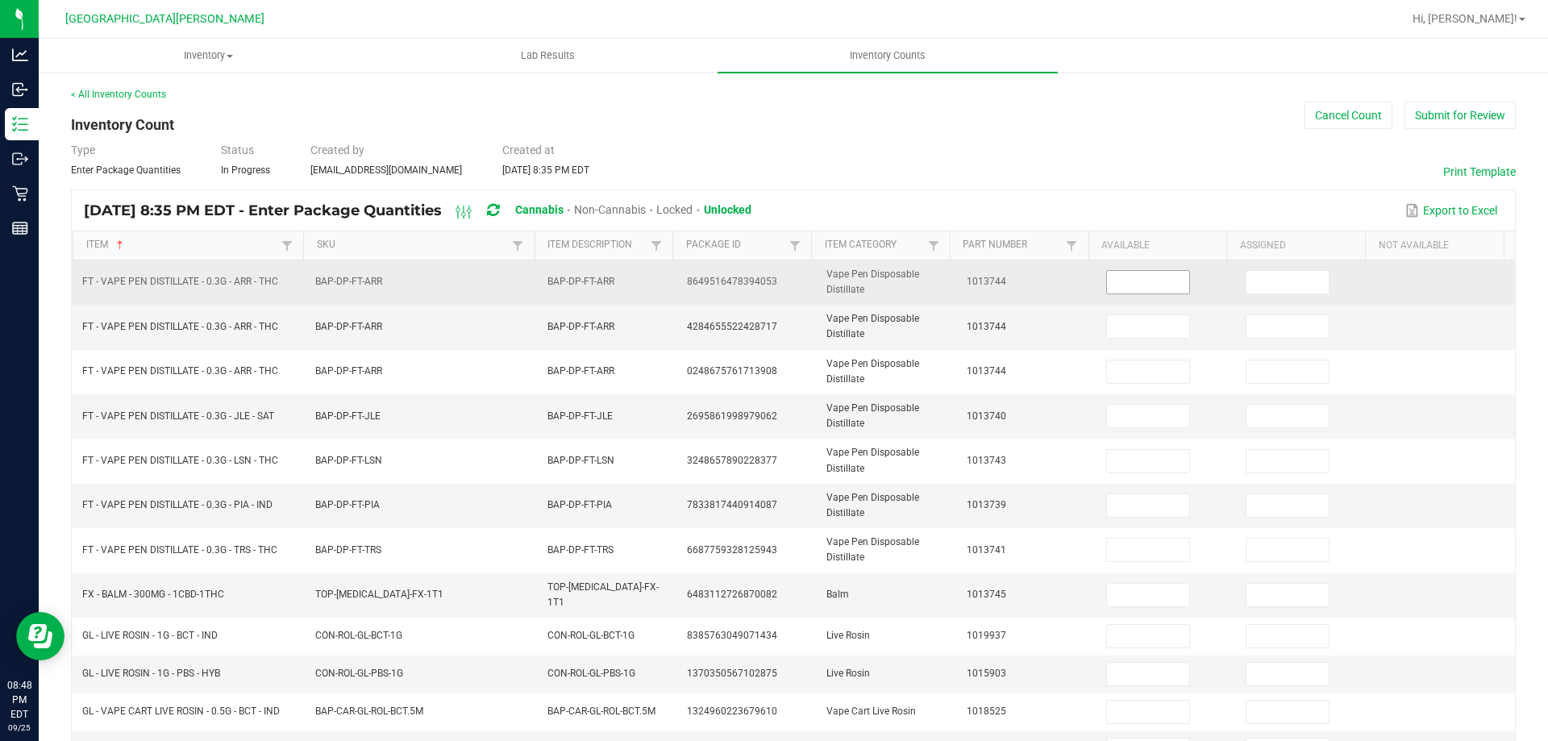
click at [1135, 284] on input at bounding box center [1148, 282] width 82 height 23
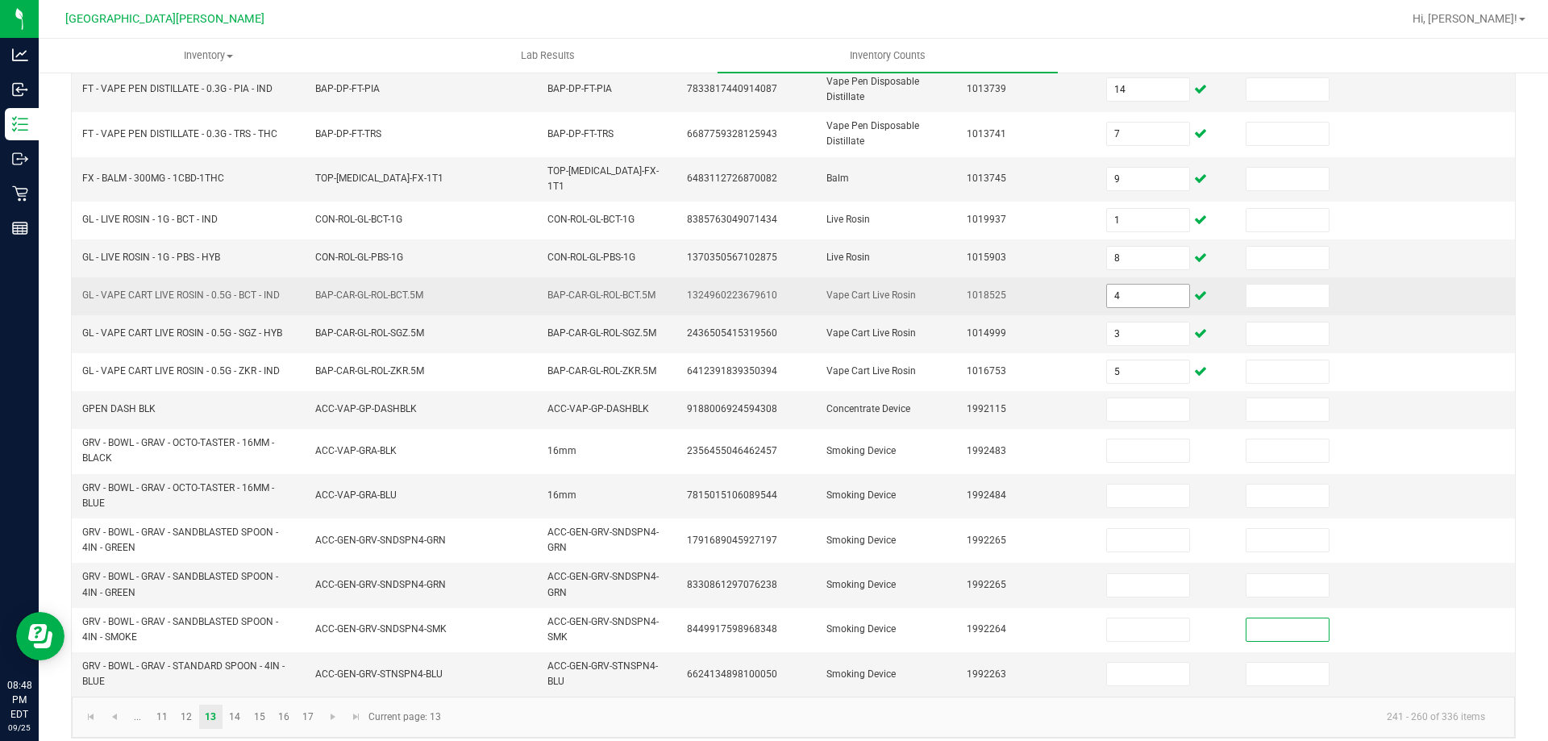
scroll to position [423, 0]
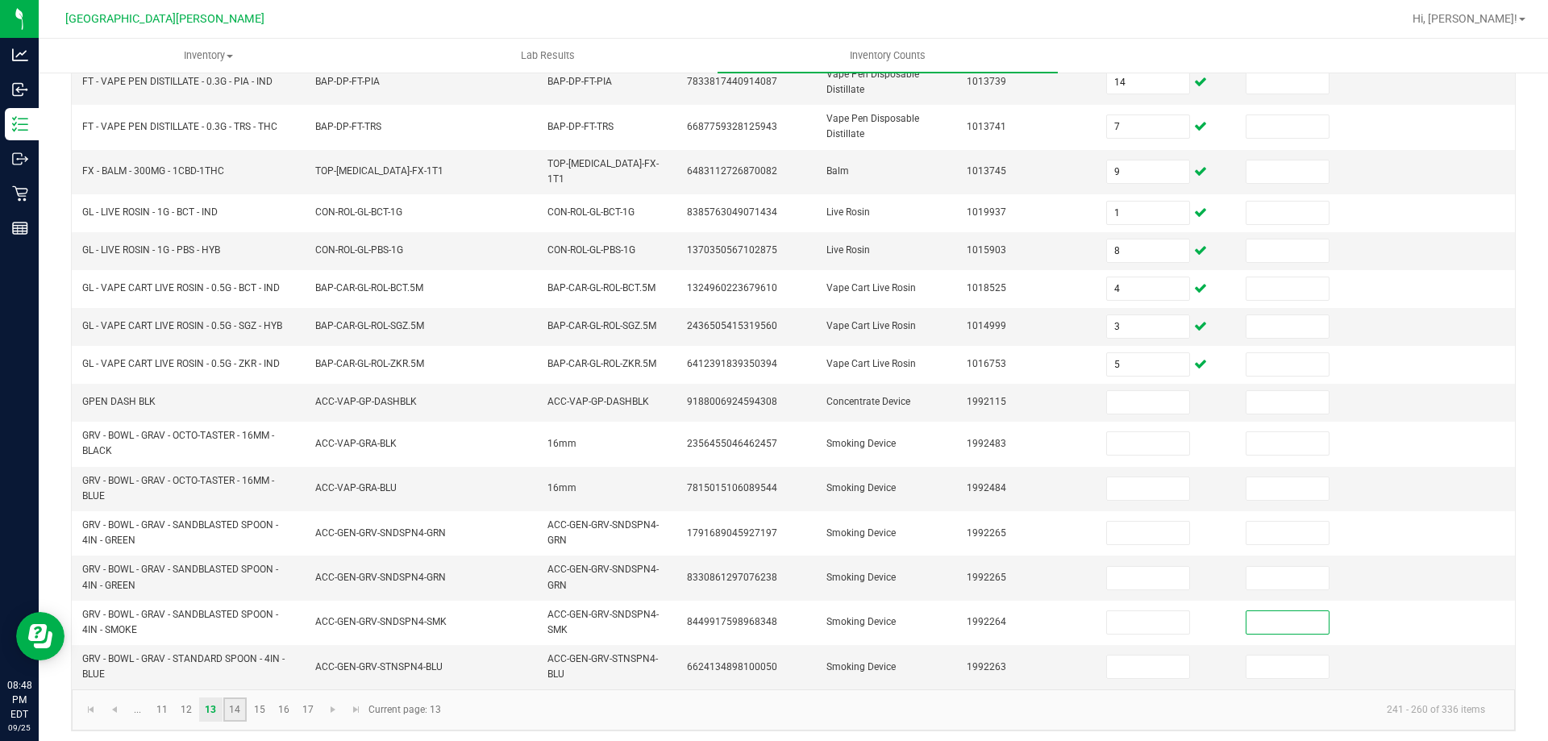
click at [235, 711] on link "14" at bounding box center [234, 709] width 23 height 24
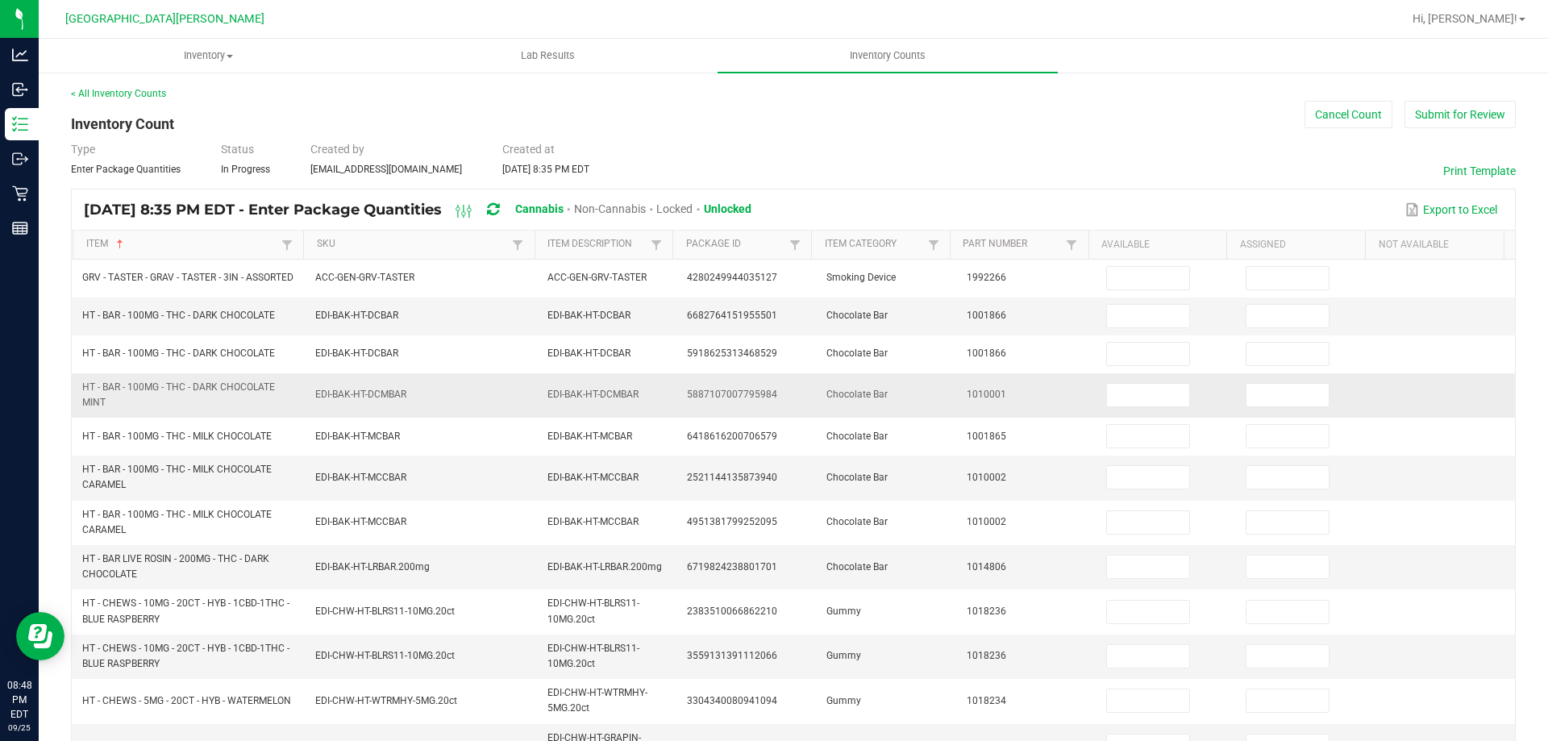
scroll to position [0, 0]
click at [1128, 322] on input at bounding box center [1148, 316] width 82 height 23
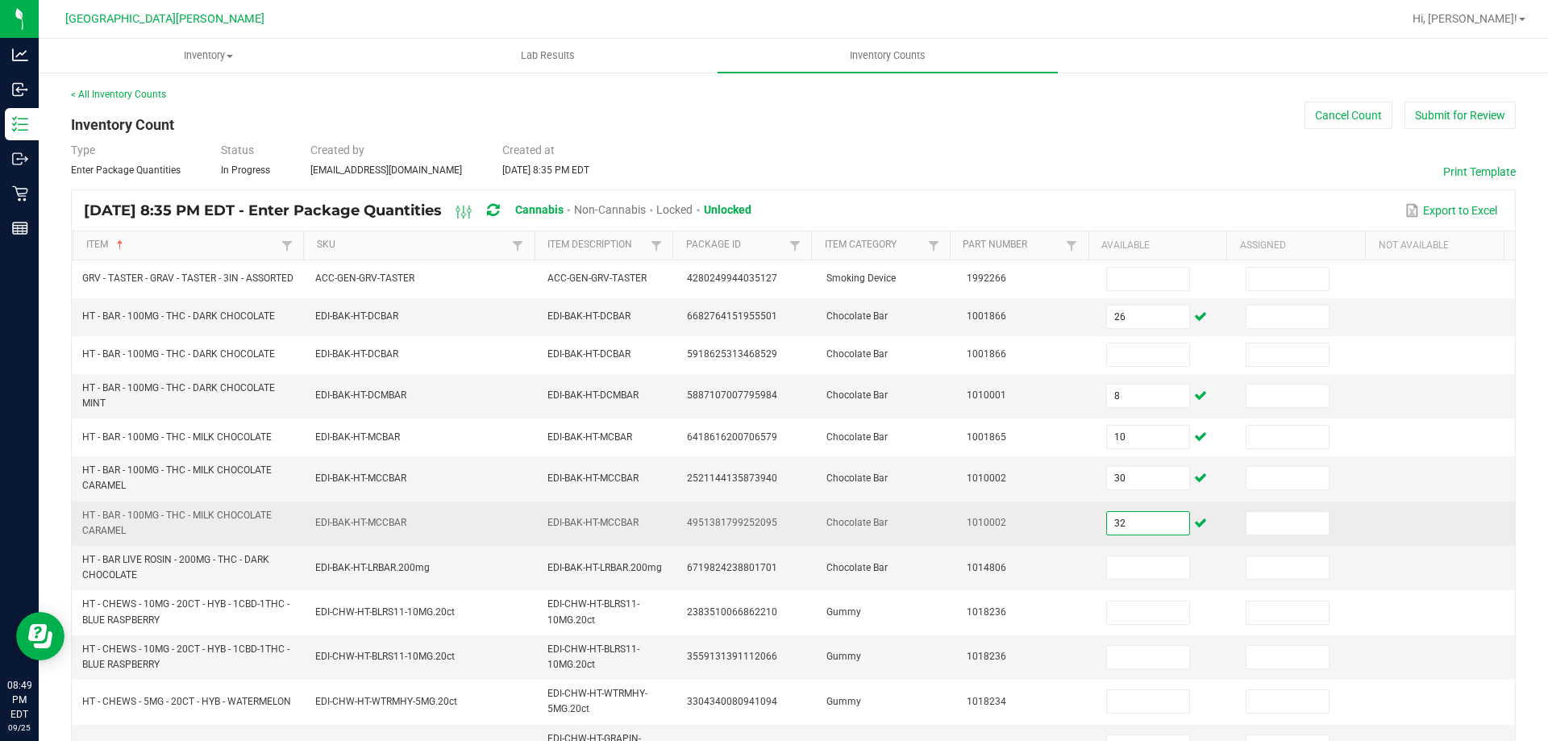
click at [1130, 533] on input "32" at bounding box center [1148, 523] width 82 height 23
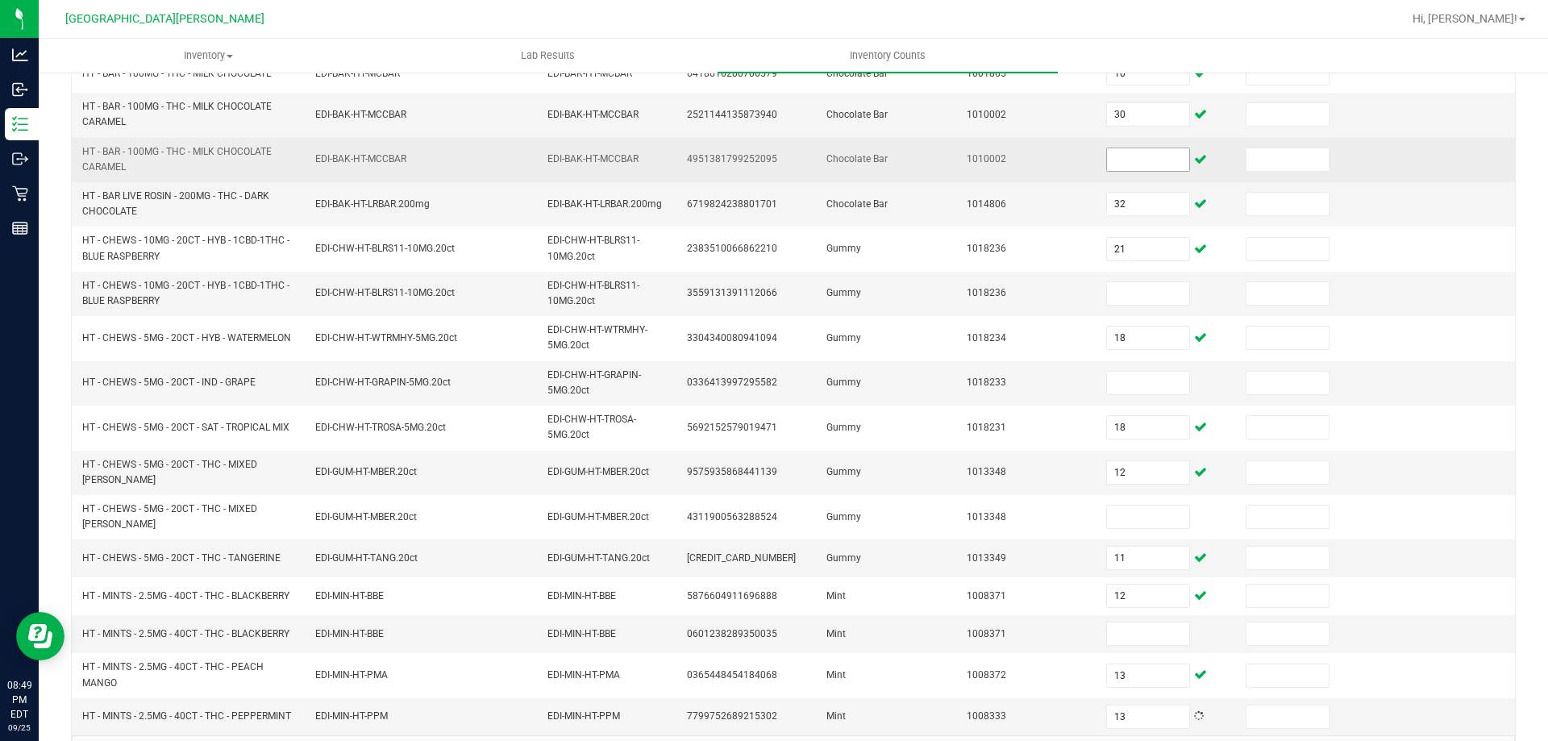
scroll to position [409, 0]
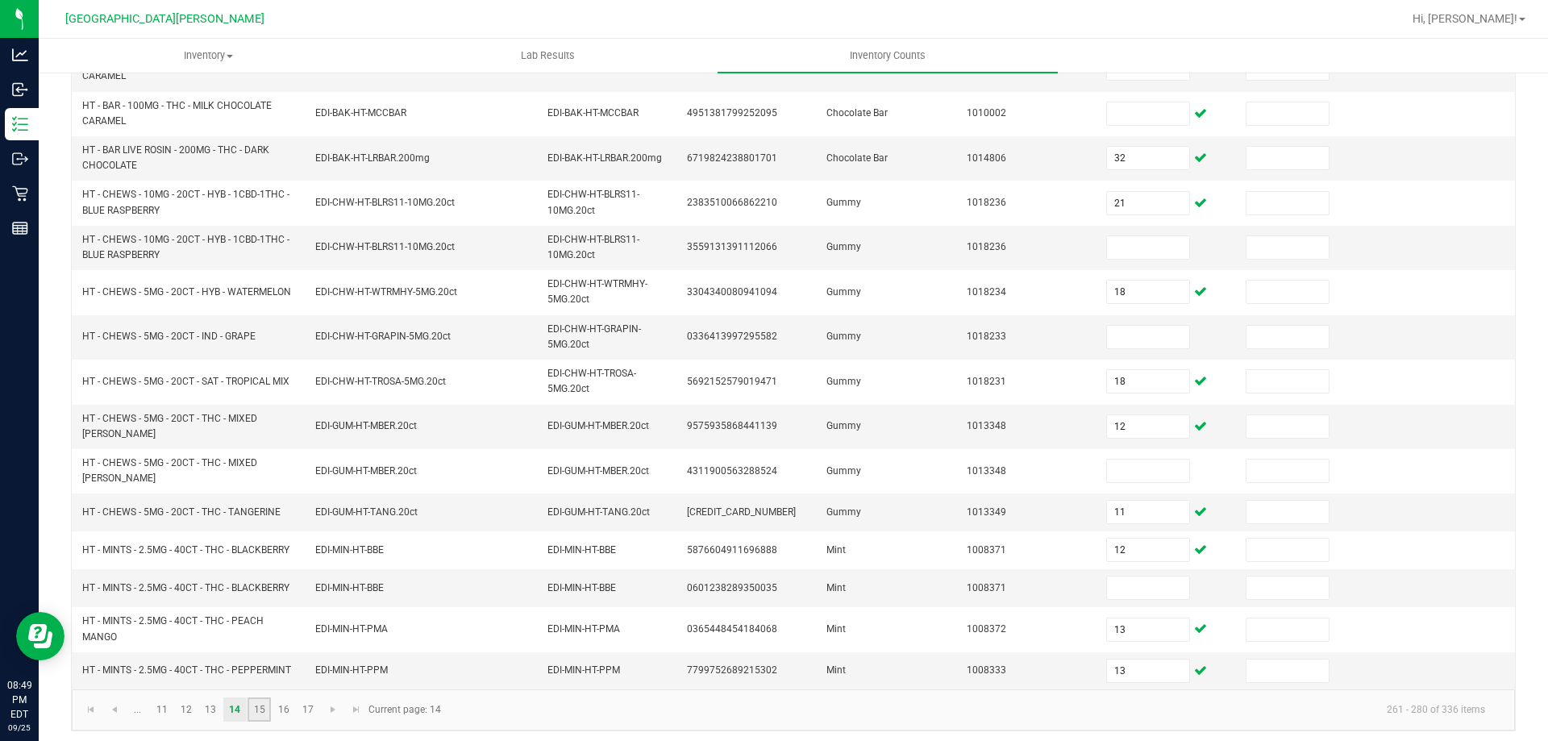
click at [256, 700] on link "15" at bounding box center [258, 709] width 23 height 24
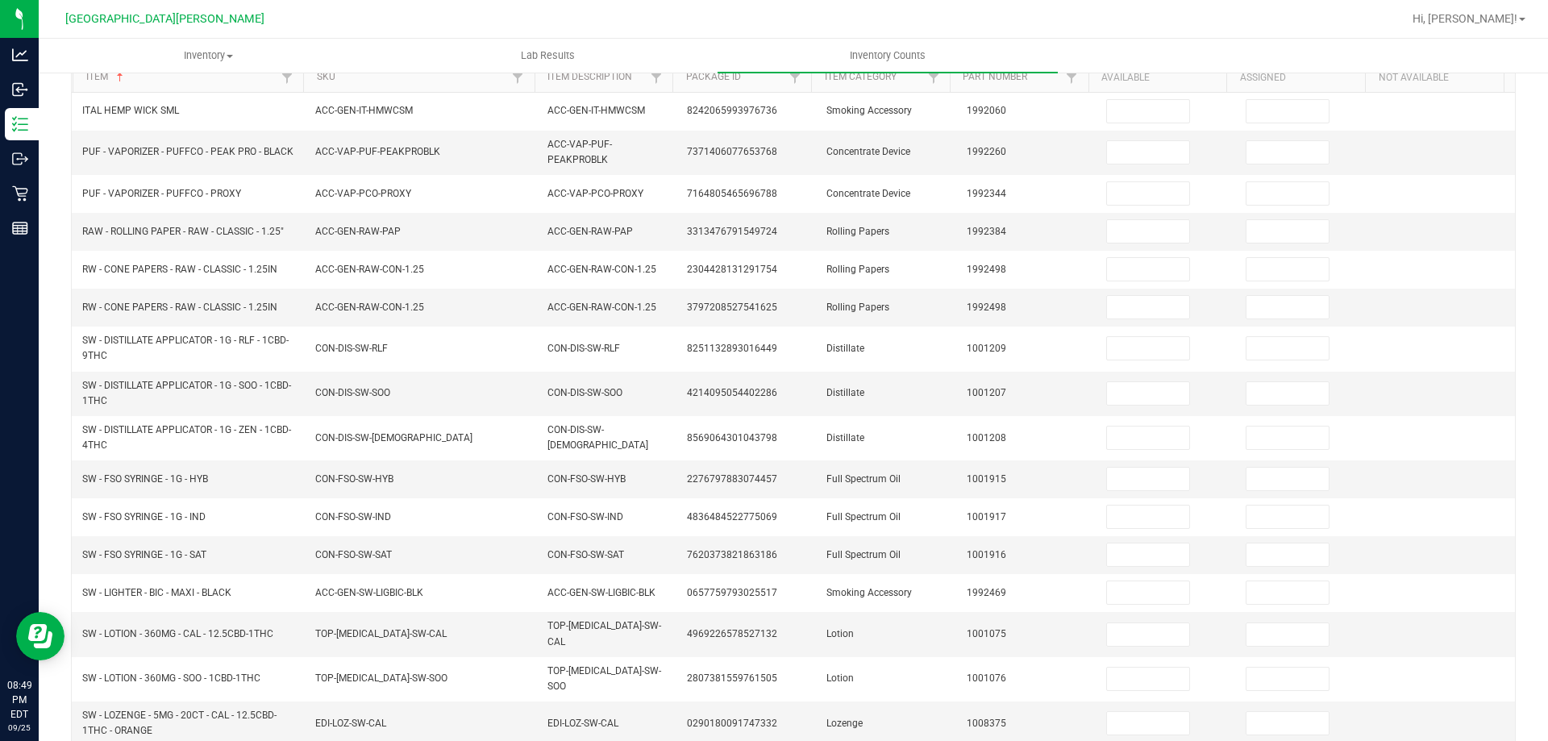
scroll to position [0, 0]
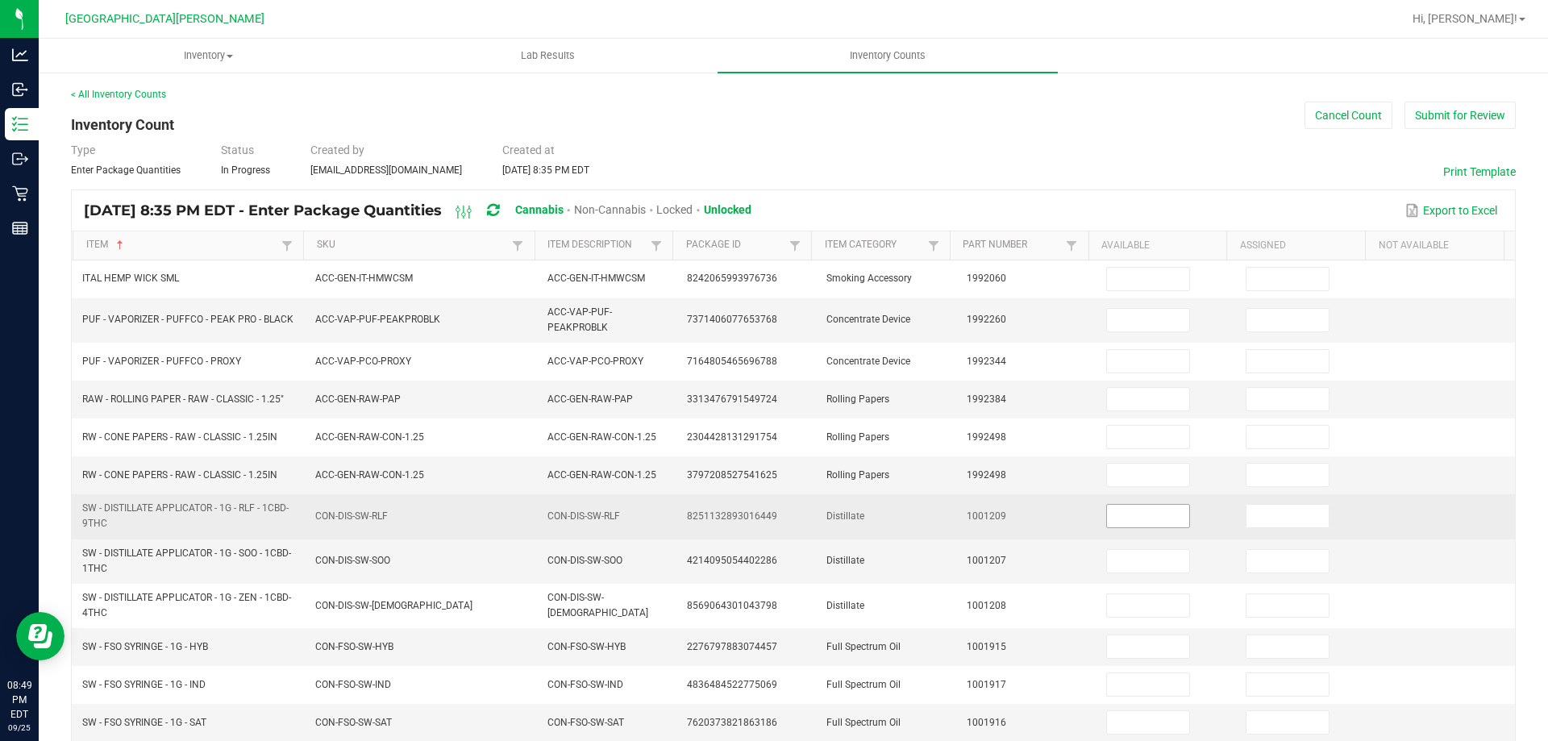
click at [1108, 517] on input at bounding box center [1148, 516] width 82 height 23
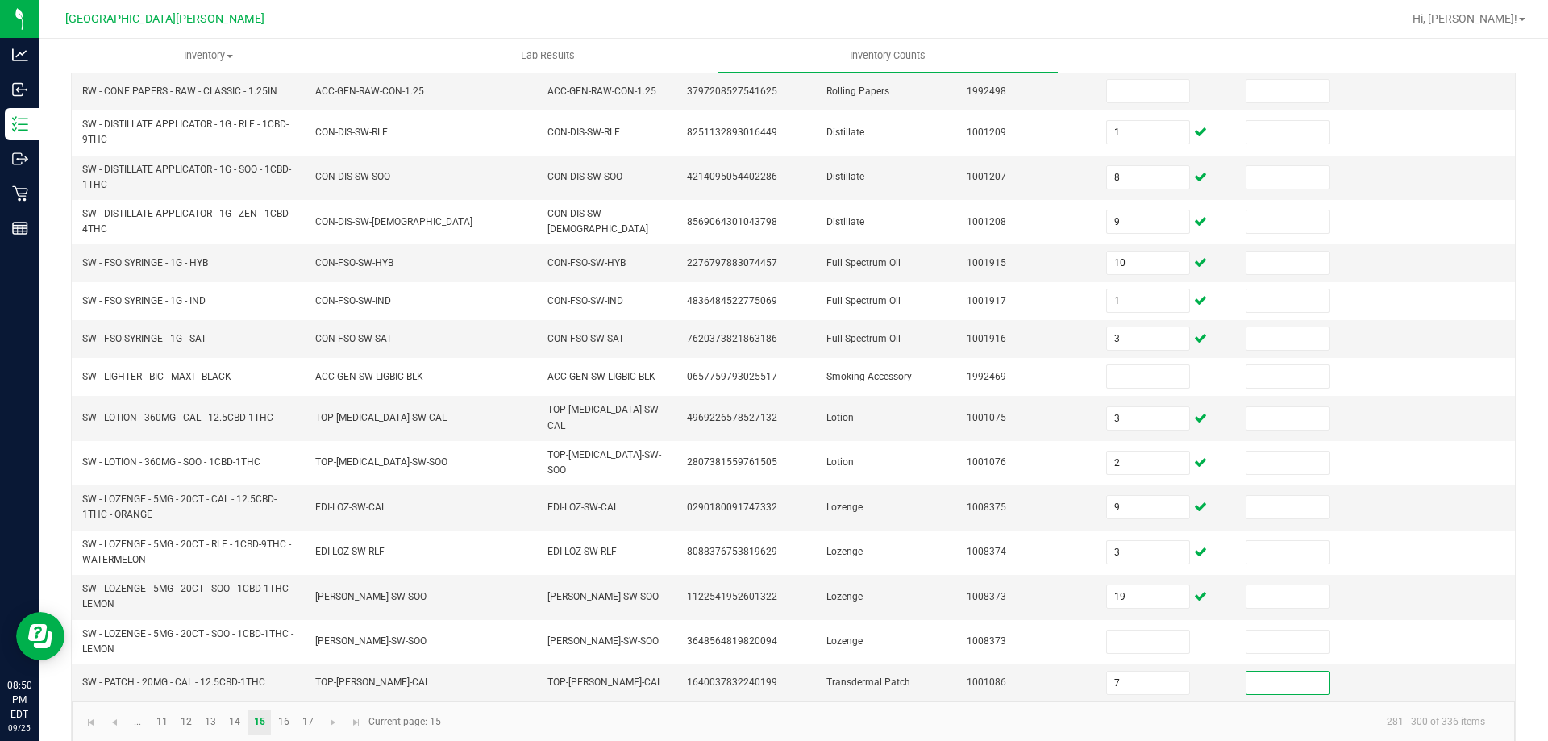
scroll to position [389, 0]
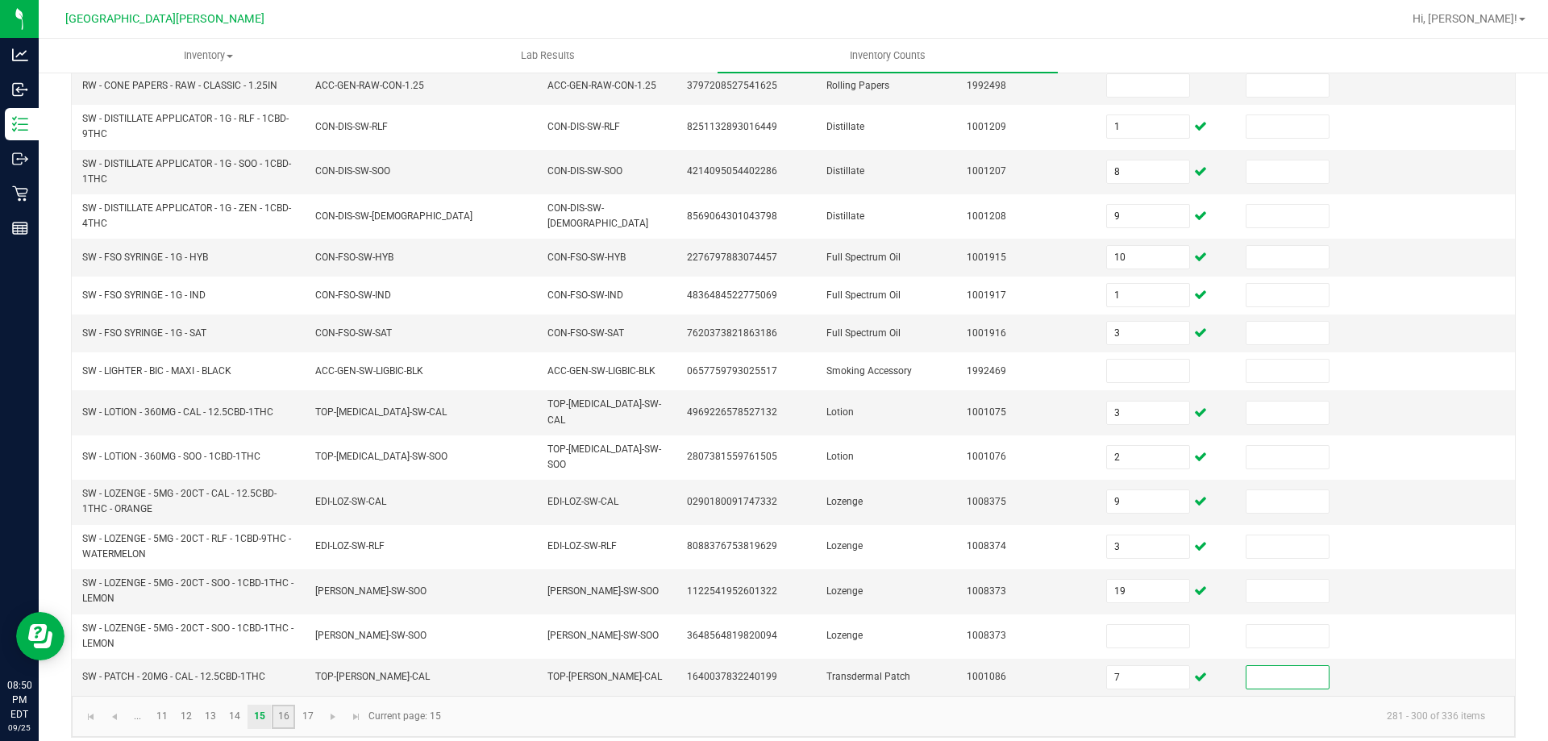
click at [289, 704] on link "16" at bounding box center [283, 716] width 23 height 24
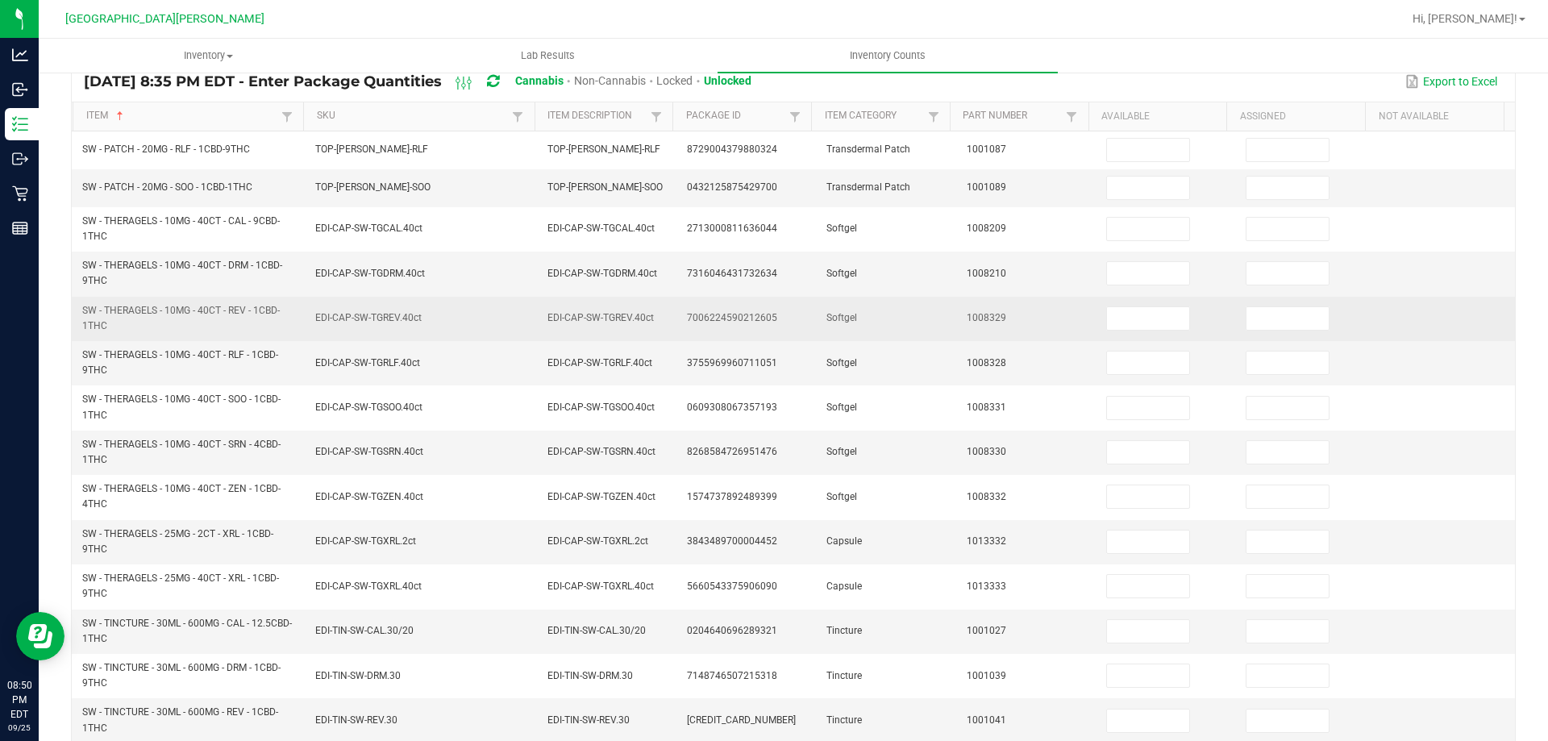
scroll to position [0, 0]
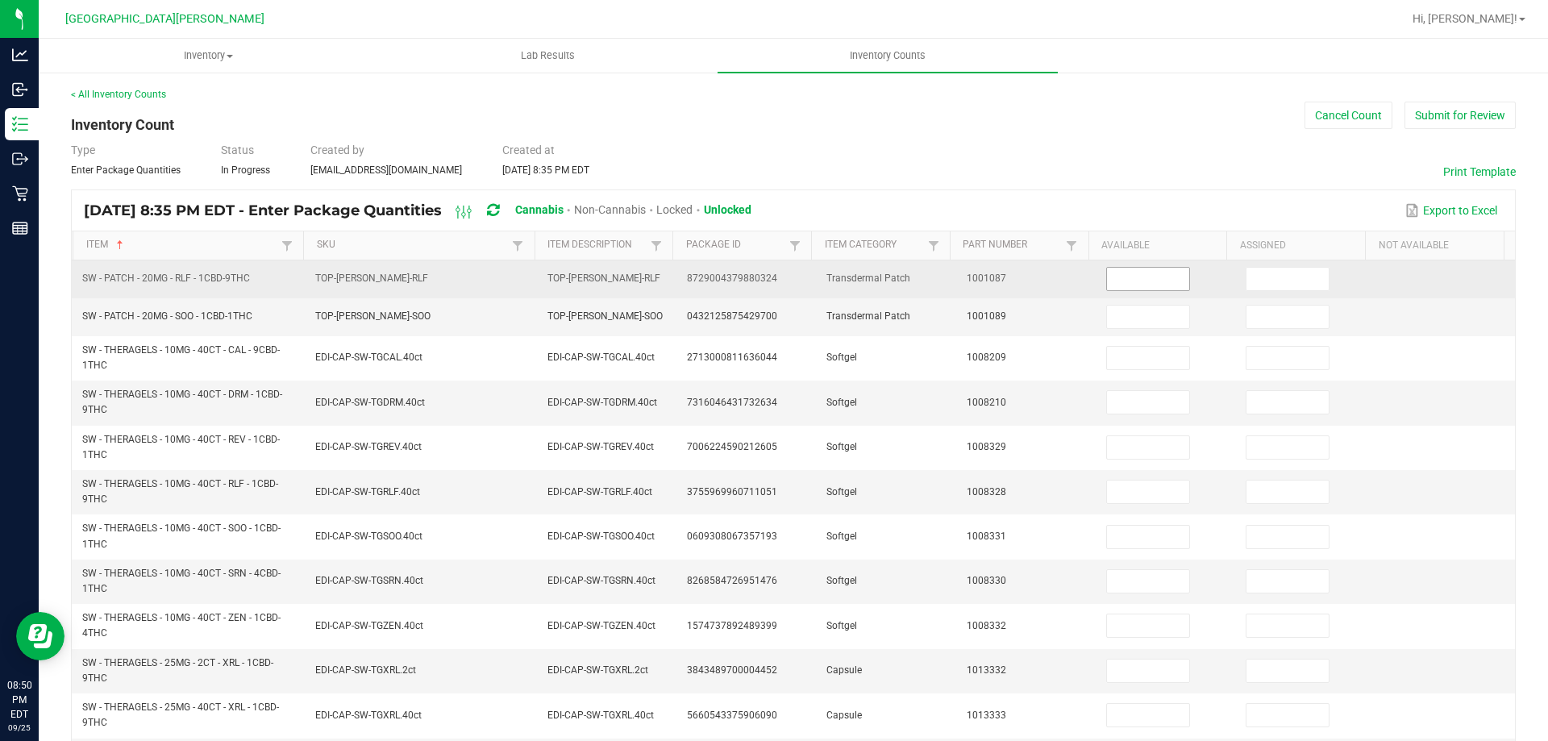
click at [1110, 276] on input at bounding box center [1148, 279] width 82 height 23
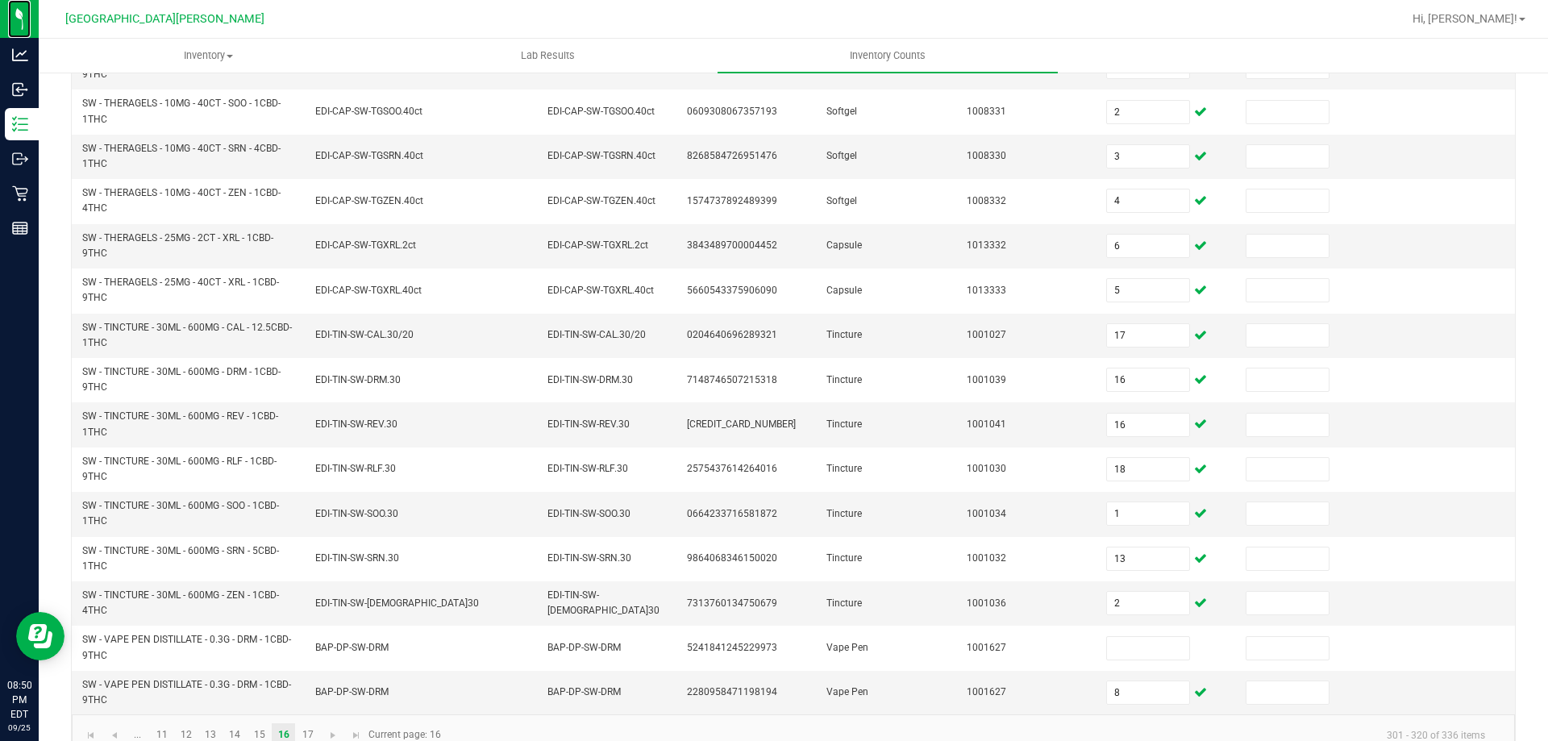
scroll to position [457, 0]
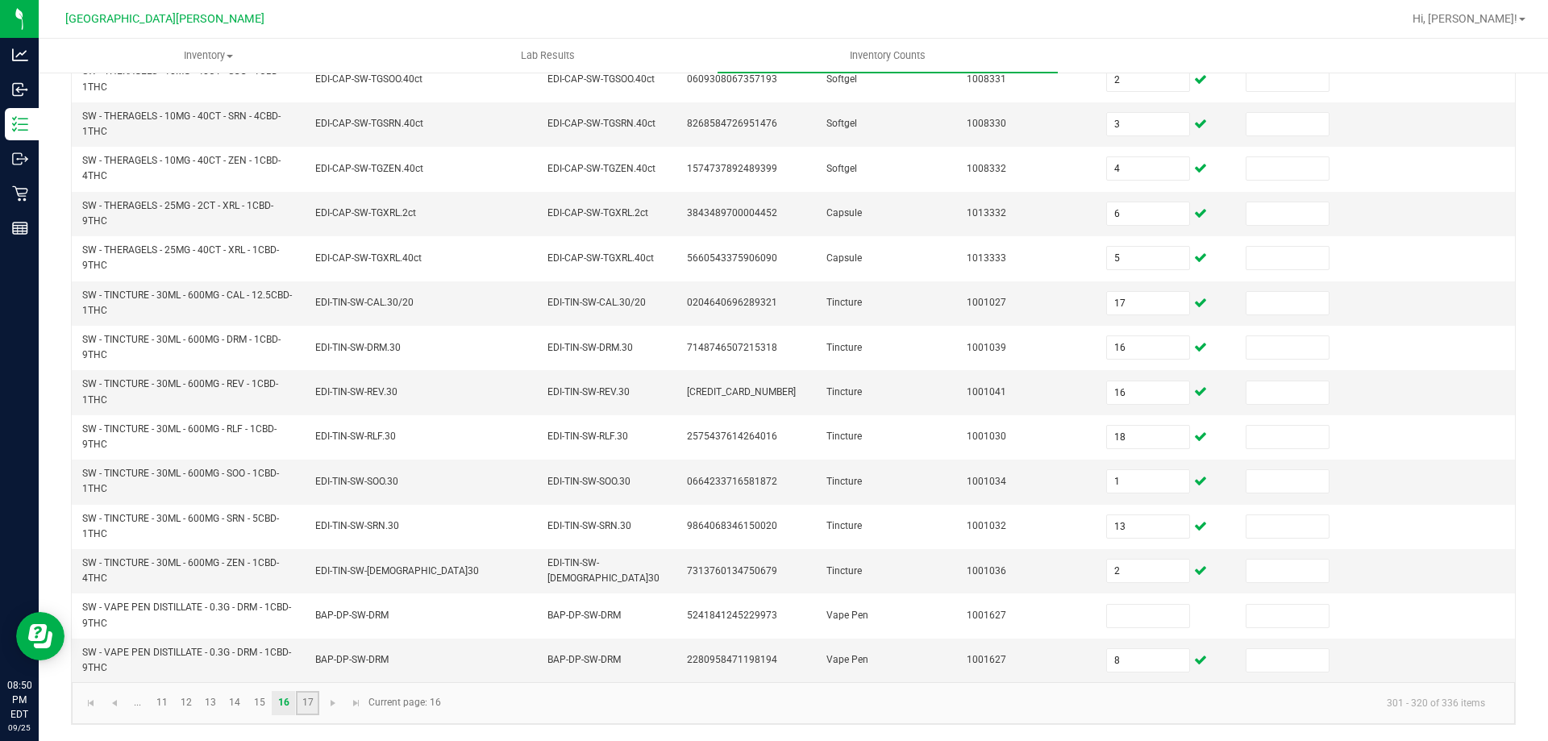
click at [311, 703] on link "17" at bounding box center [307, 703] width 23 height 24
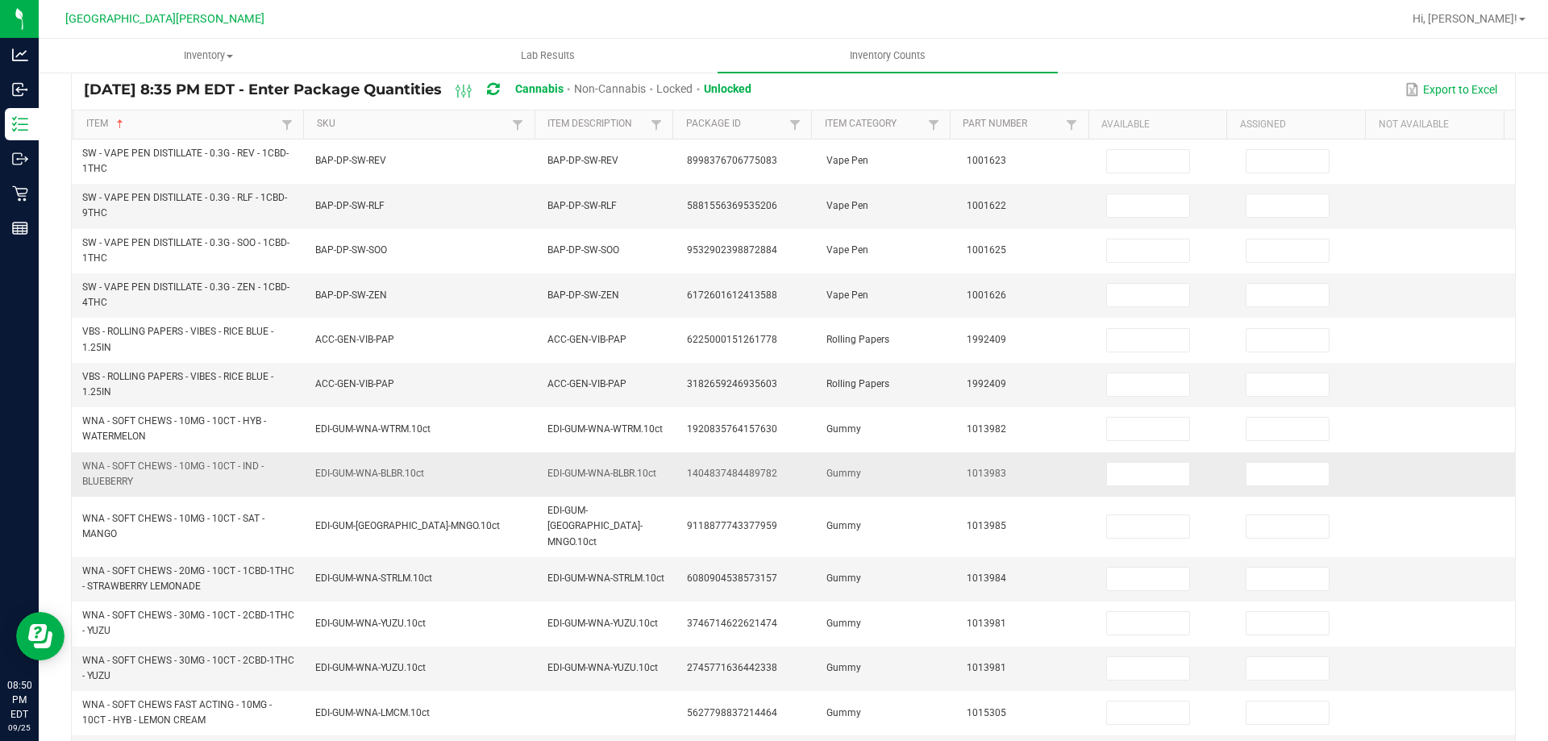
scroll to position [0, 0]
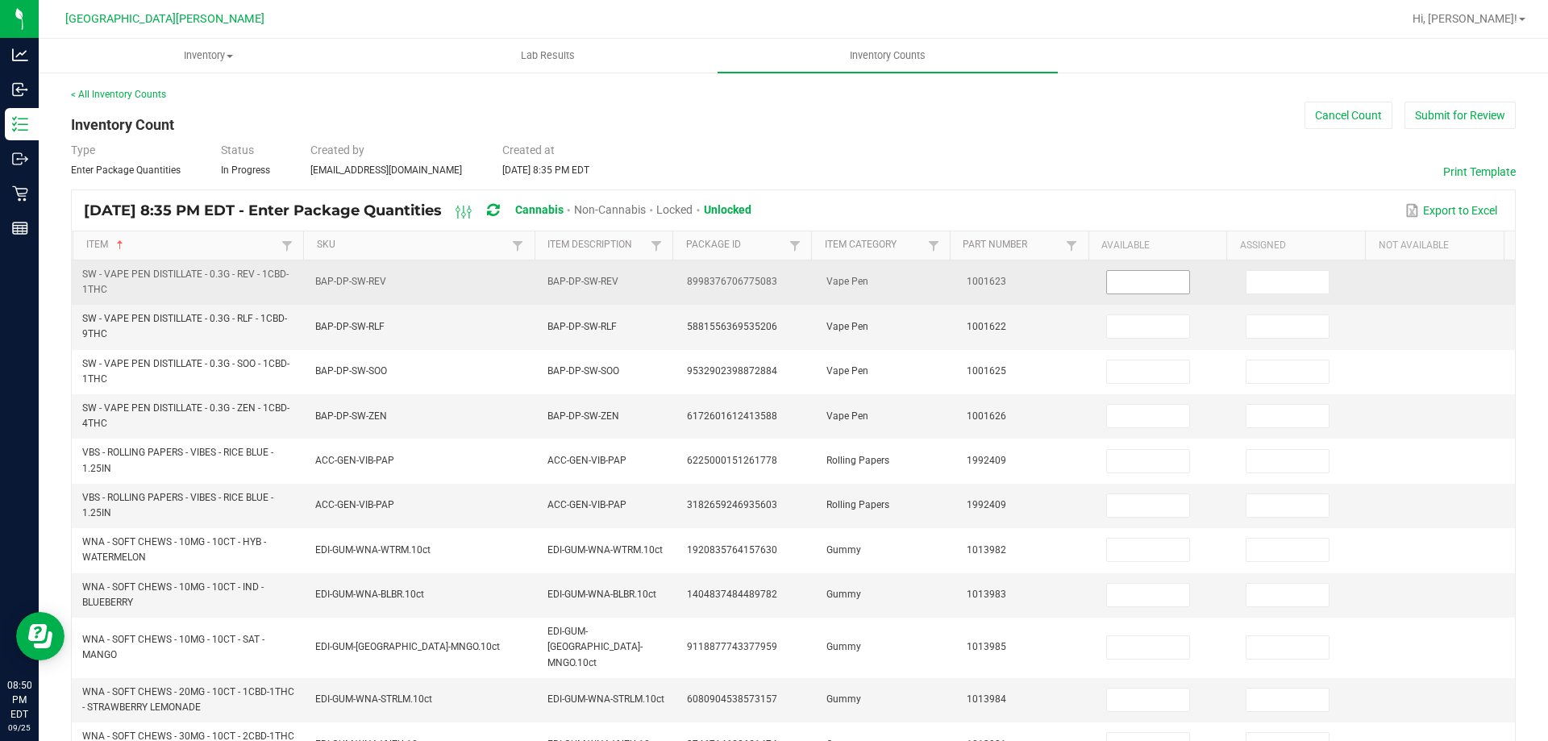
click at [1131, 289] on input at bounding box center [1148, 282] width 82 height 23
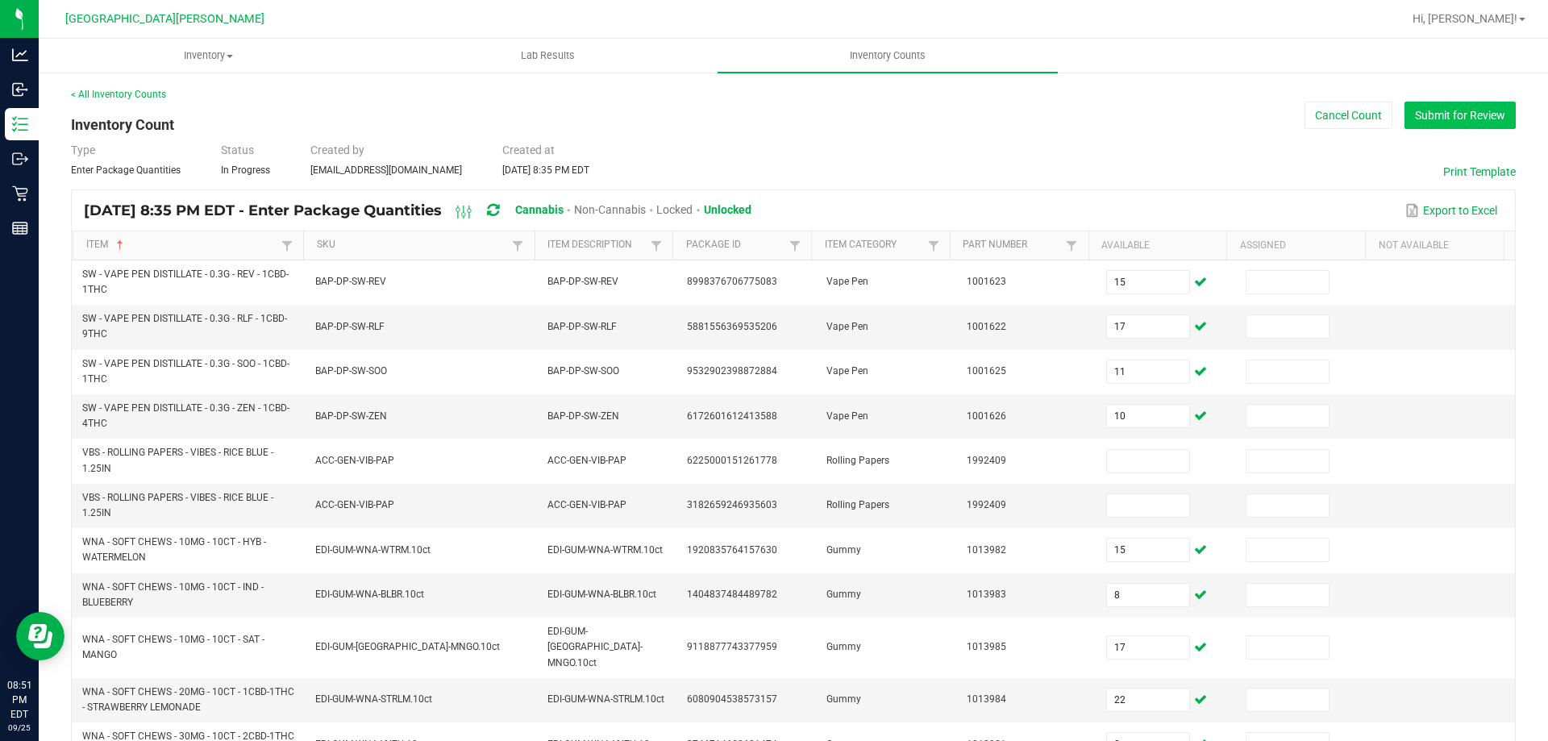
click at [1449, 115] on button "Submit for Review" at bounding box center [1459, 115] width 111 height 27
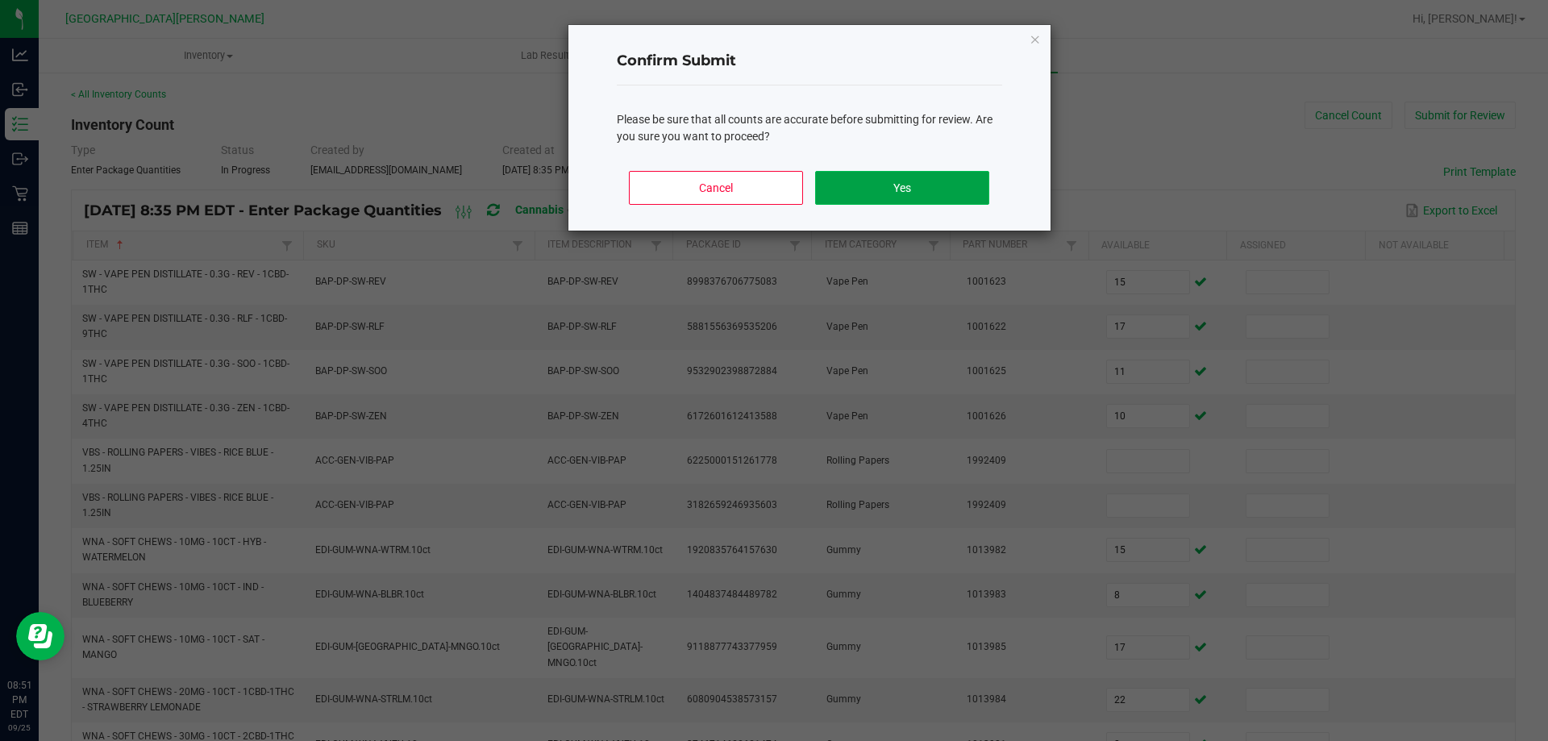
click at [919, 193] on button "Yes" at bounding box center [901, 188] width 173 height 34
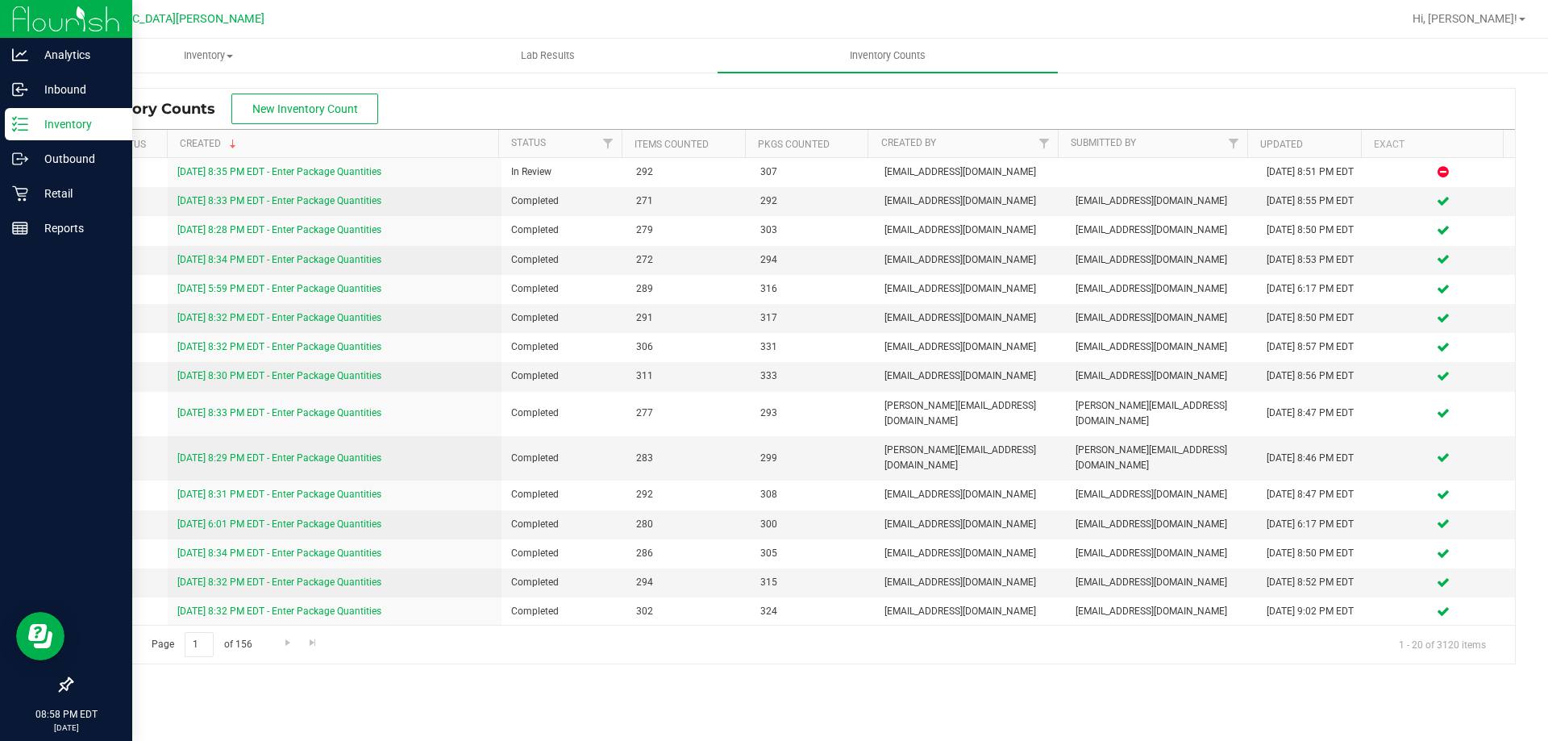
click at [39, 129] on p "Inventory" at bounding box center [76, 123] width 97 height 19
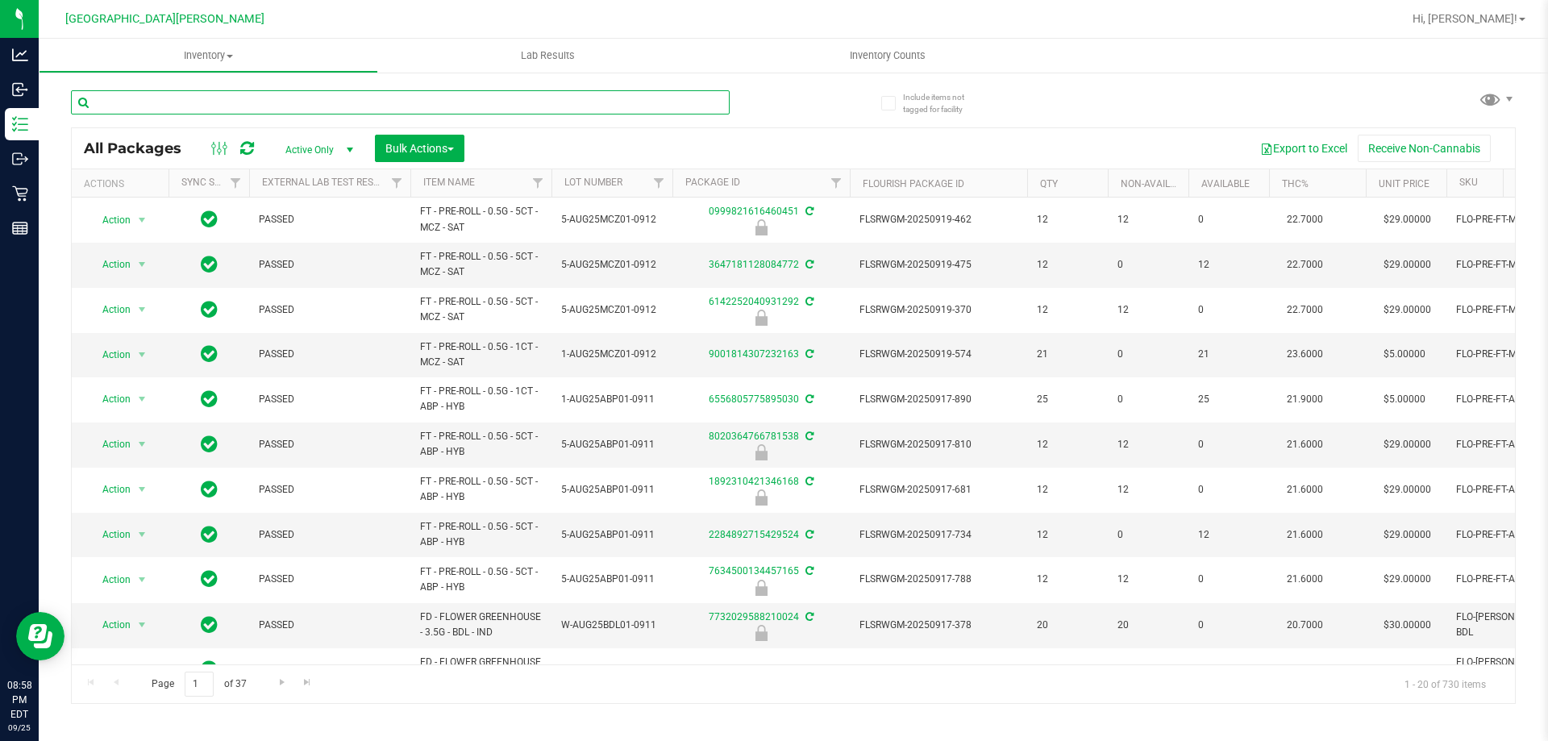
click at [178, 104] on input "text" at bounding box center [400, 102] width 659 height 24
